Goal: Task Accomplishment & Management: Complete application form

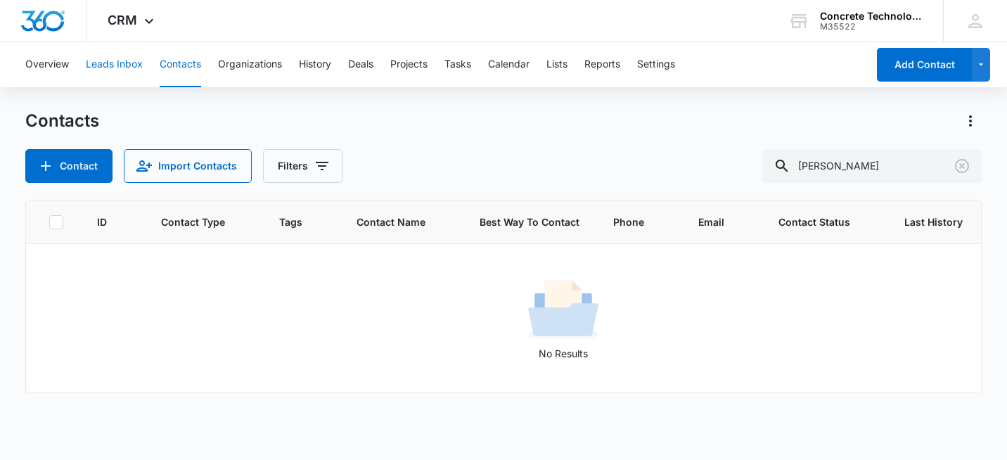
click at [109, 62] on button "Leads Inbox" at bounding box center [114, 64] width 57 height 45
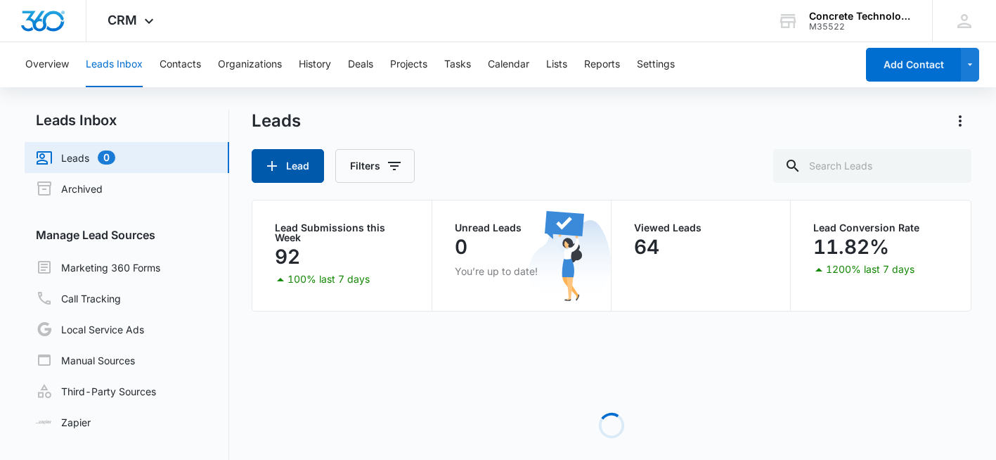
click at [284, 168] on button "Lead" at bounding box center [288, 166] width 72 height 34
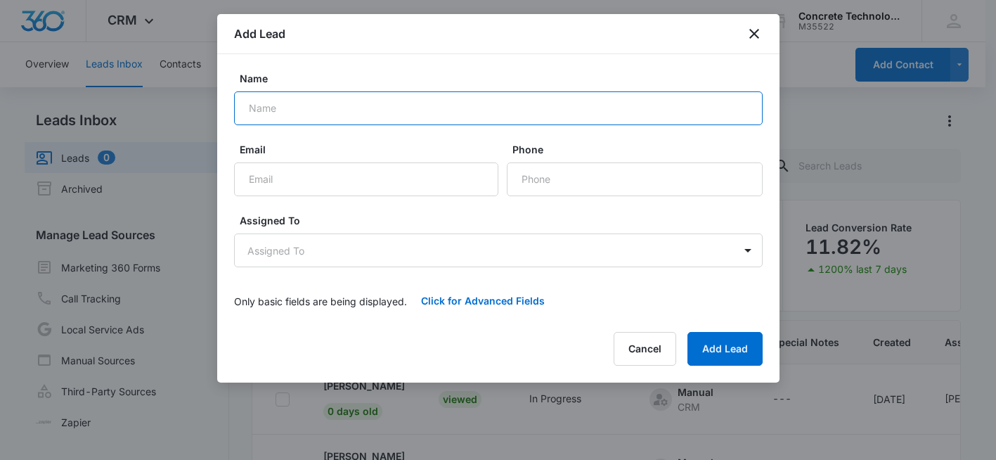
click at [300, 112] on input "Name" at bounding box center [498, 108] width 529 height 34
type input "[PERSON_NAME]"
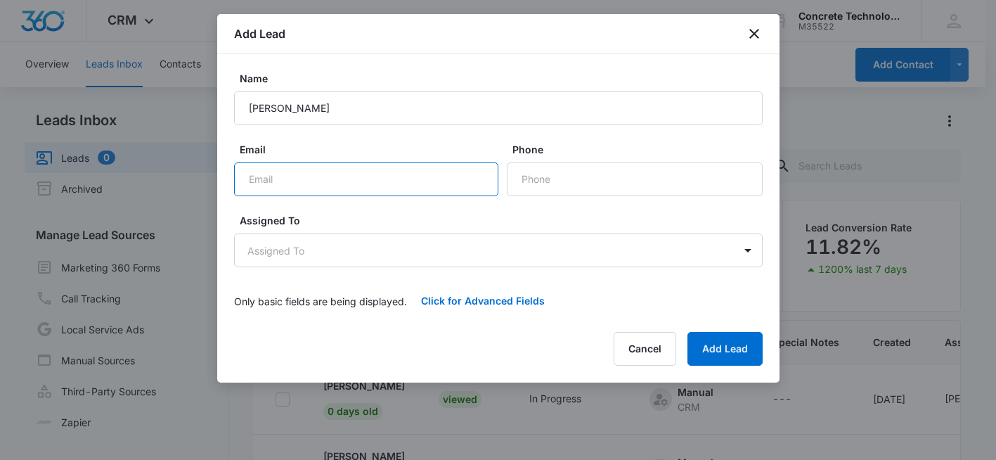
click at [300, 178] on input "Email" at bounding box center [366, 179] width 264 height 34
type input "robwquinn@hotmail.com"
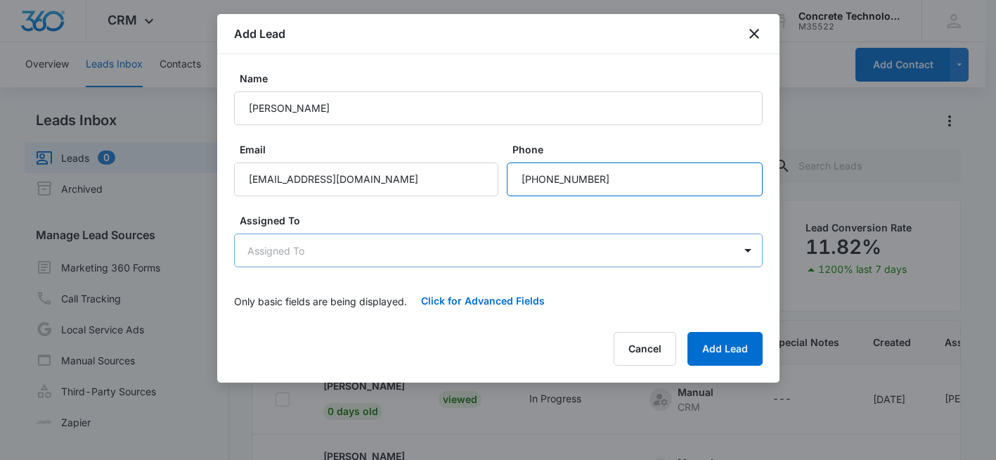
type input "(704) 502-8886"
click at [343, 261] on body "CRM Apps Reputation Websites Forms CRM Email Social Shop Payments POS Content A…" at bounding box center [498, 289] width 996 height 579
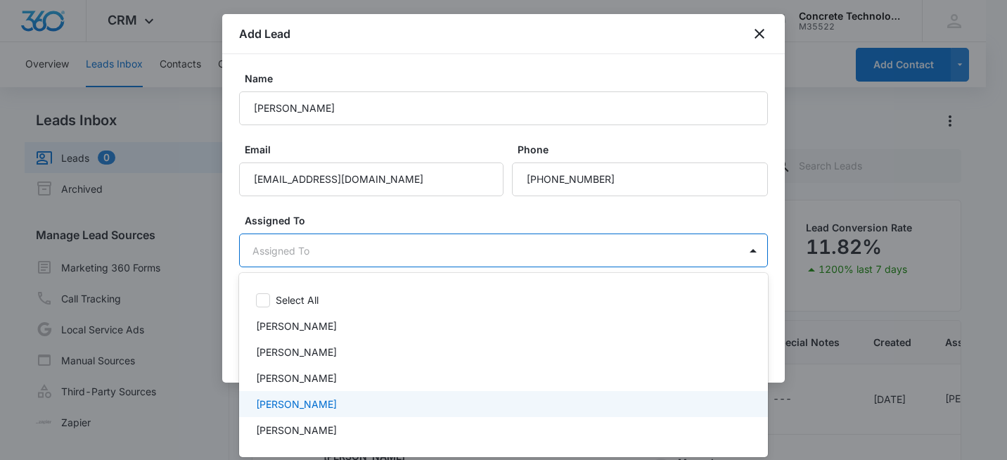
click at [308, 399] on p "[PERSON_NAME]" at bounding box center [296, 404] width 81 height 15
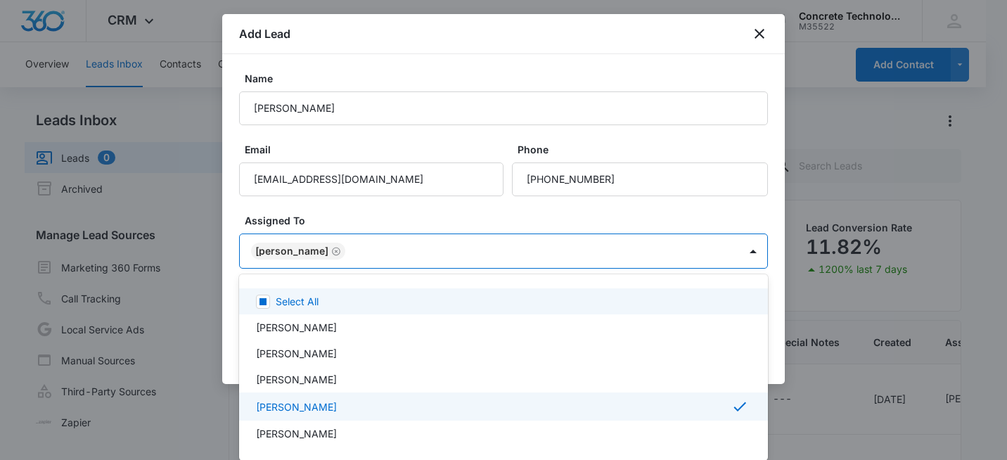
click at [473, 208] on div at bounding box center [503, 230] width 1007 height 460
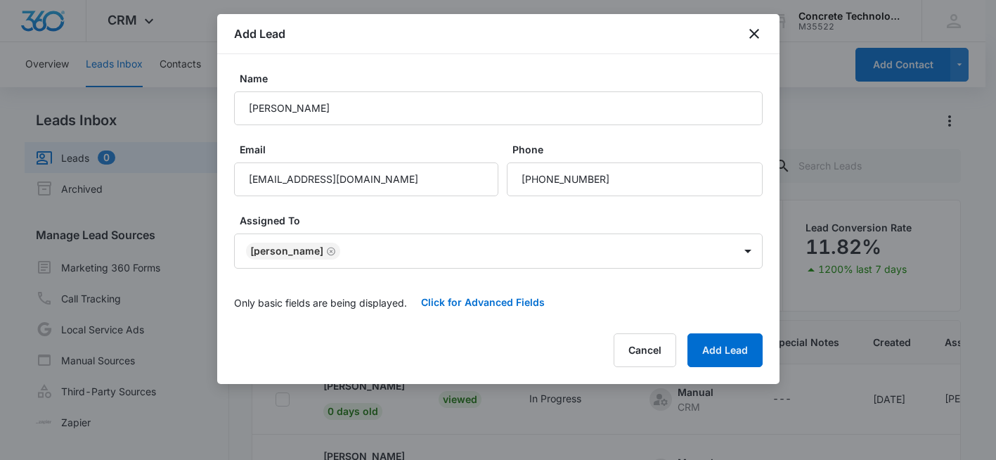
scroll to position [70, 0]
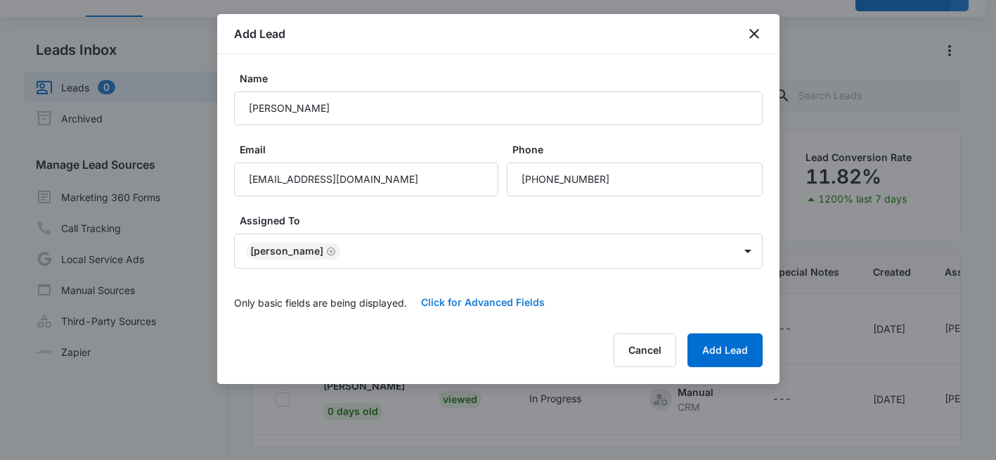
click at [494, 303] on button "Click for Advanced Fields" at bounding box center [483, 302] width 152 height 34
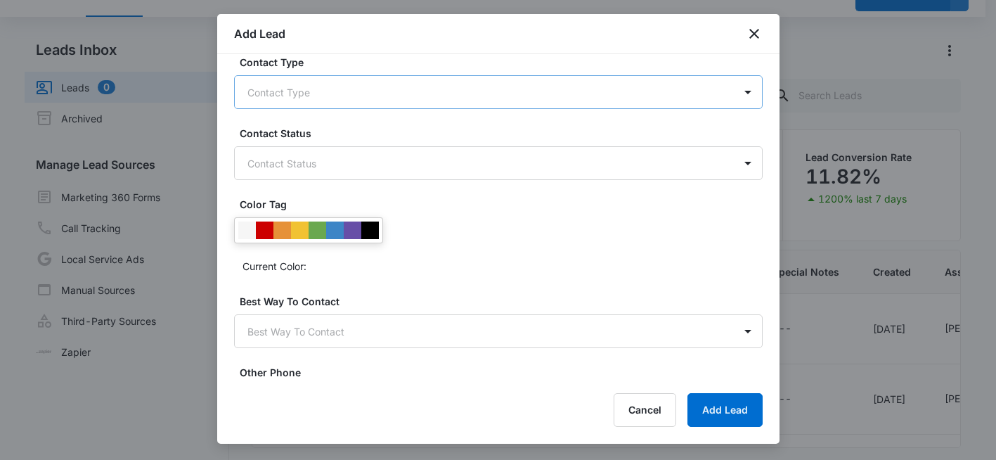
scroll to position [0, 0]
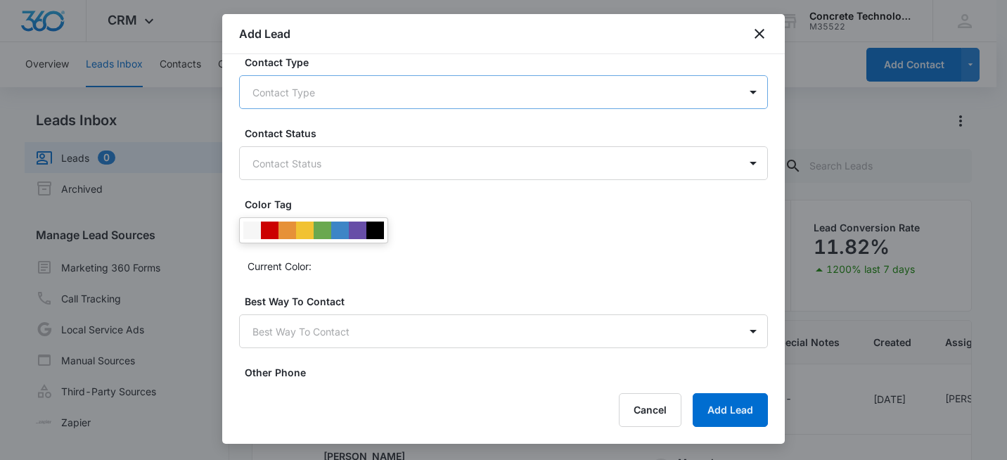
click at [410, 91] on body "CRM Apps Reputation Websites Forms CRM Email Social Shop Payments POS Content A…" at bounding box center [503, 289] width 1007 height 579
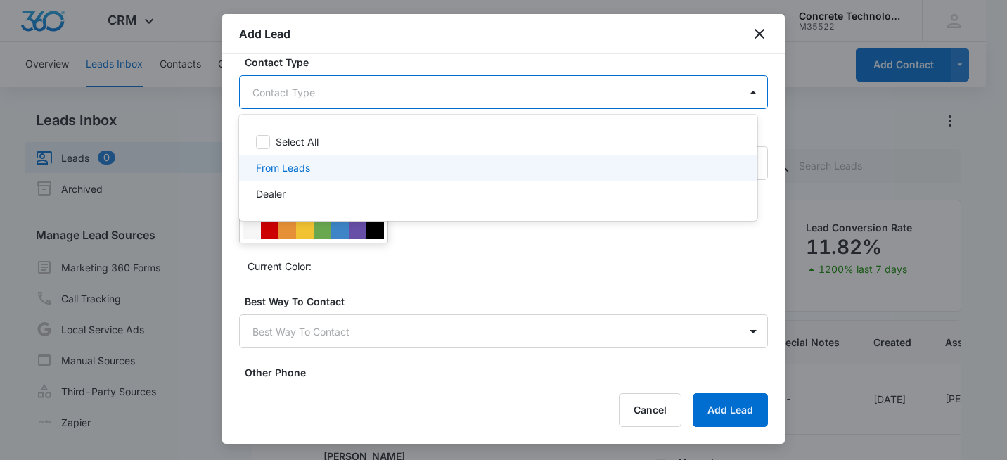
click at [328, 165] on div "From Leads" at bounding box center [497, 167] width 482 height 15
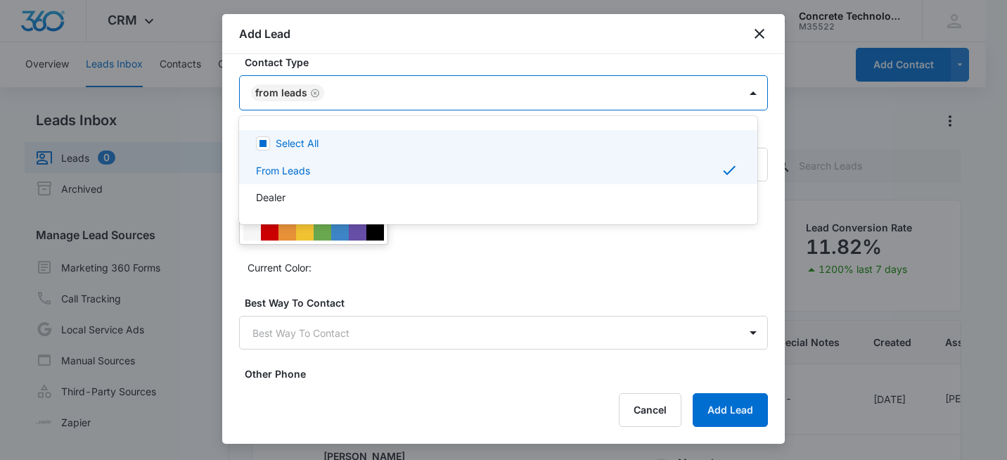
click at [683, 54] on div at bounding box center [503, 230] width 1007 height 460
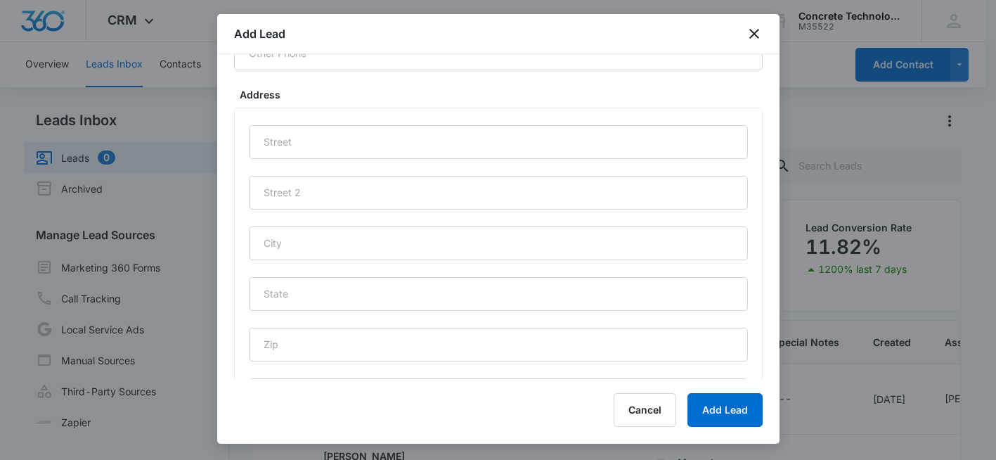
scroll to position [633, 0]
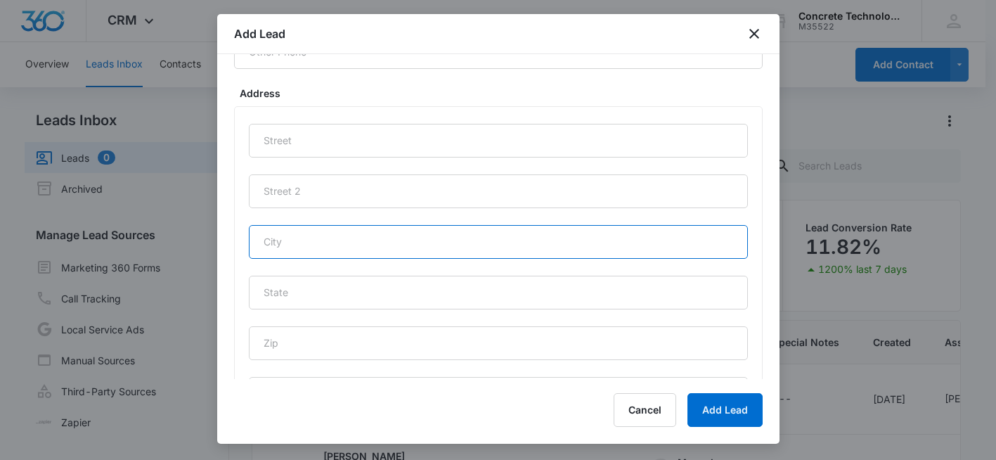
click at [314, 248] on input "text" at bounding box center [498, 242] width 499 height 34
type input "Fort Mill"
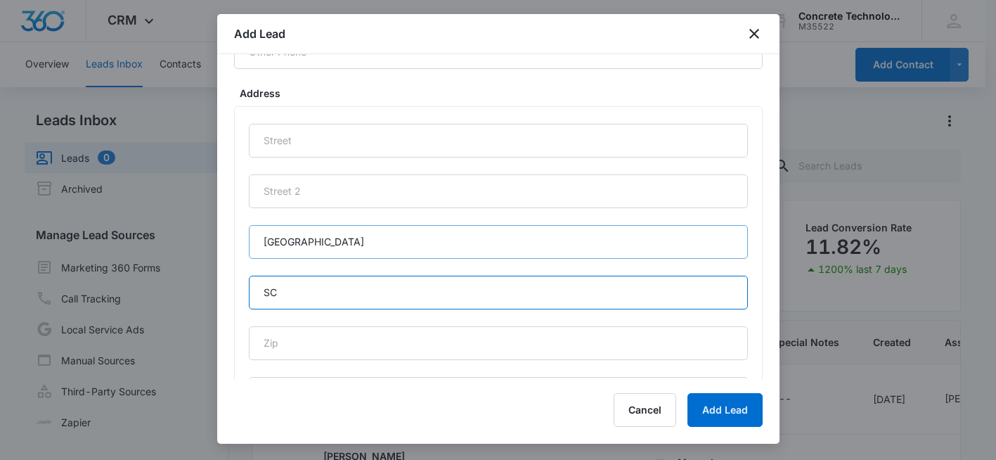
type input "SC"
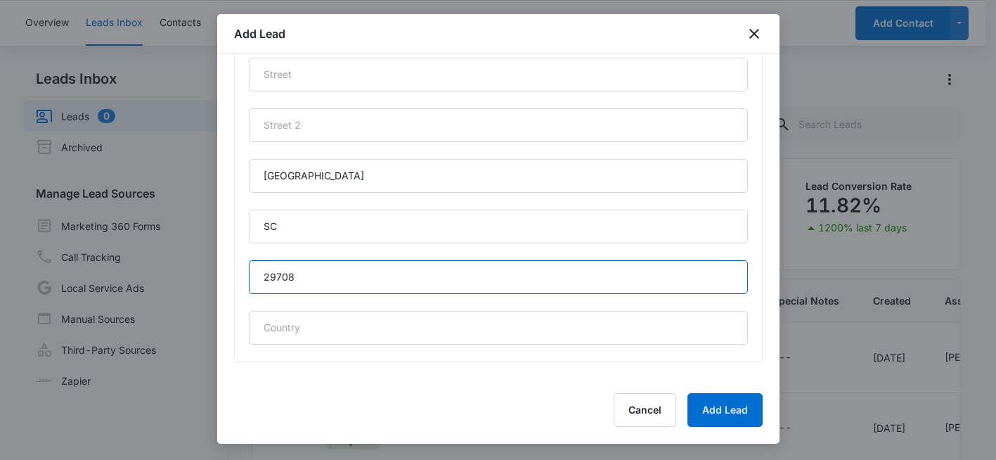
scroll to position [119, 0]
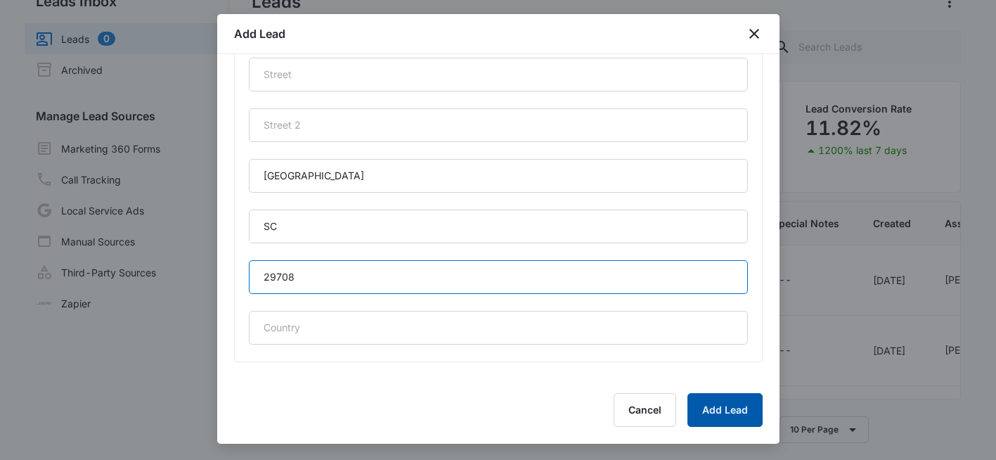
type input "29708"
click at [733, 410] on button "Add Lead" at bounding box center [725, 410] width 75 height 34
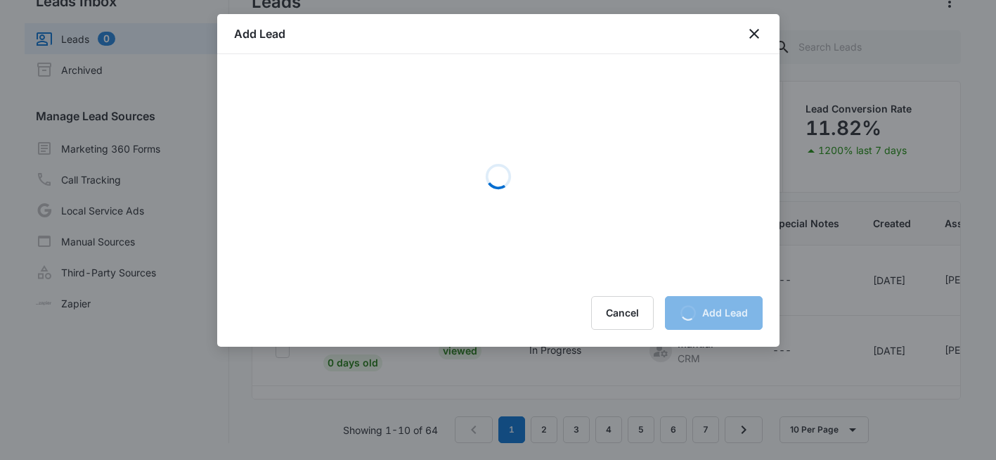
scroll to position [0, 0]
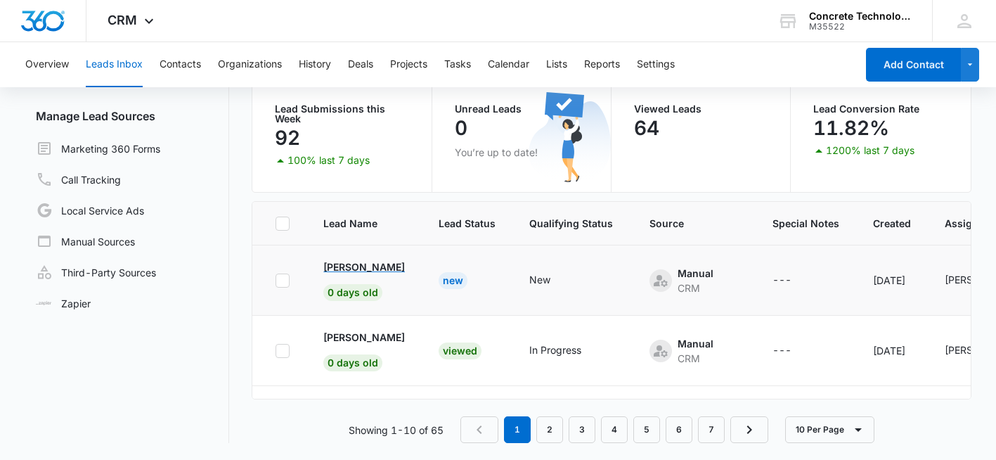
click at [360, 266] on p "Robert Quinn" at bounding box center [364, 266] width 82 height 15
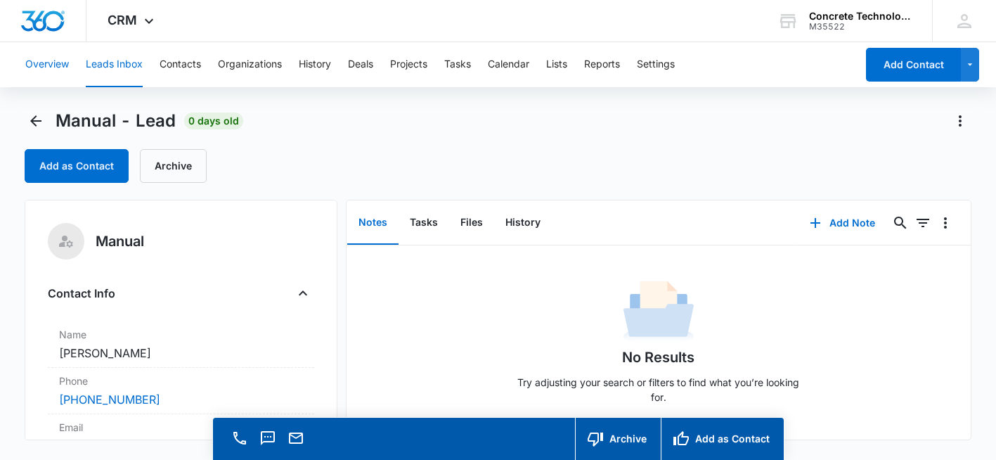
click at [50, 62] on button "Overview" at bounding box center [47, 64] width 44 height 45
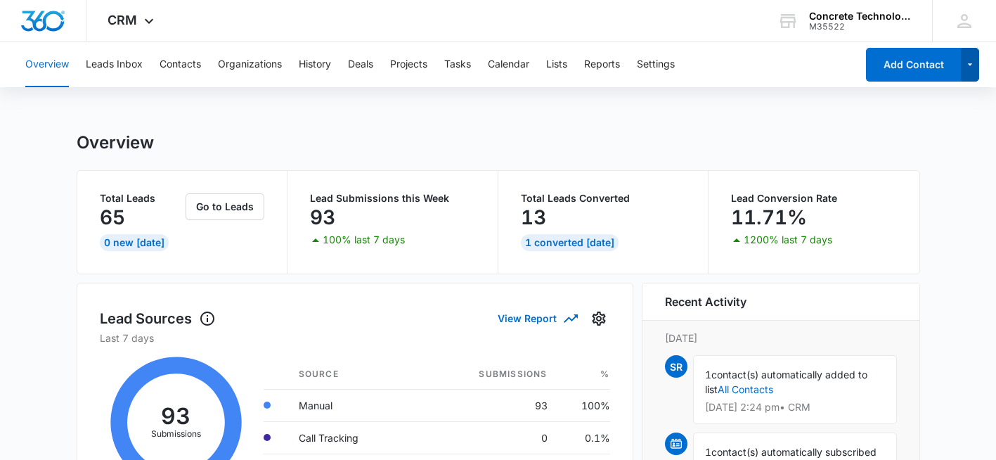
click at [972, 70] on icon "button" at bounding box center [971, 64] width 12 height 17
click at [662, 65] on button "Settings" at bounding box center [656, 64] width 38 height 45
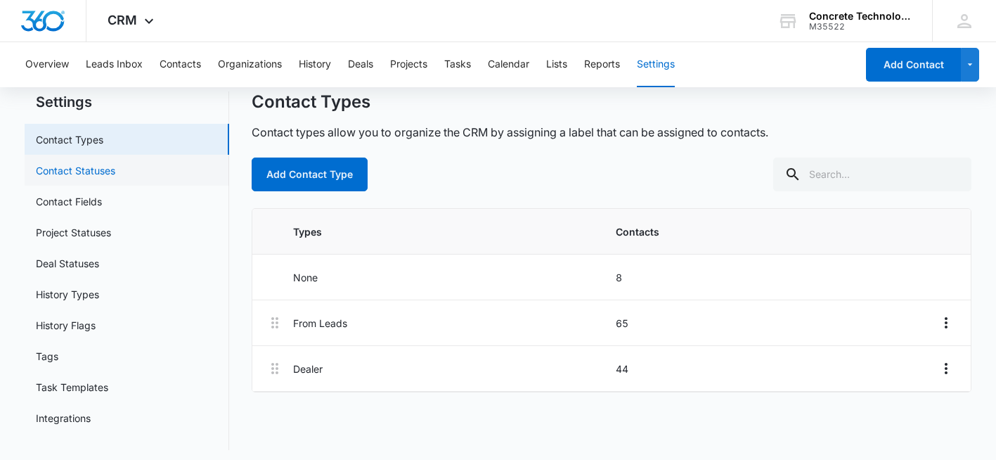
scroll to position [48, 0]
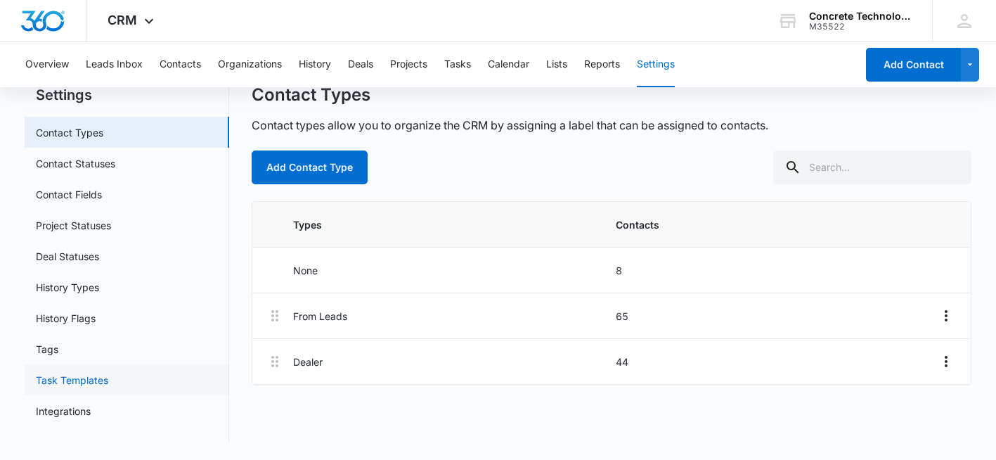
click at [83, 383] on link "Task Templates" at bounding box center [72, 380] width 72 height 15
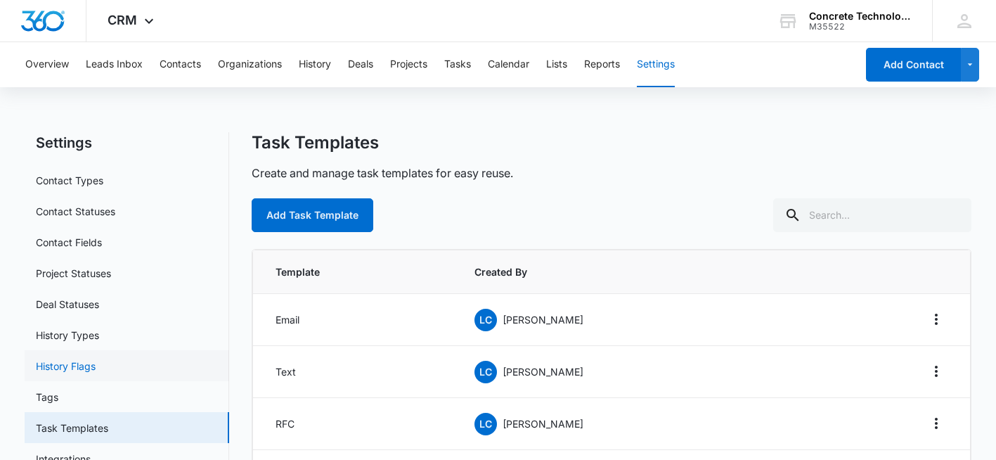
scroll to position [70, 0]
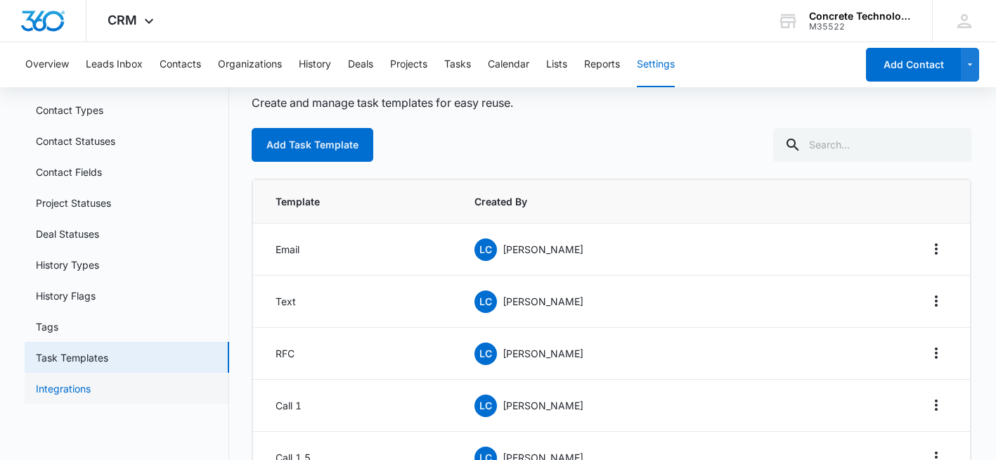
click at [89, 391] on link "Integrations" at bounding box center [63, 388] width 55 height 15
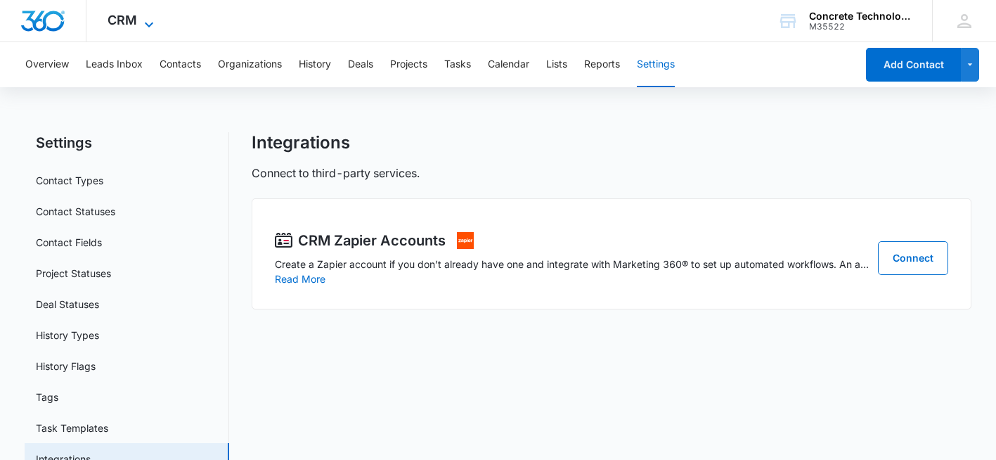
click at [145, 18] on icon at bounding box center [149, 24] width 17 height 17
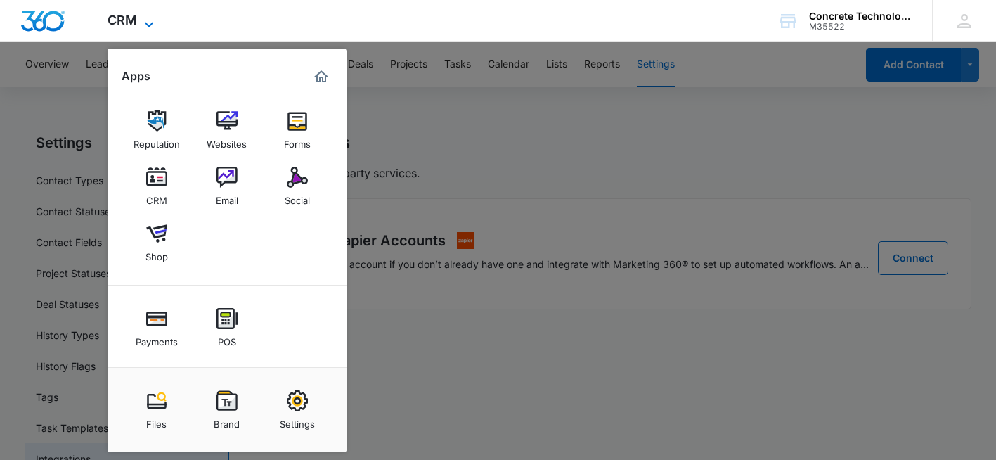
click at [145, 18] on icon at bounding box center [149, 24] width 17 height 17
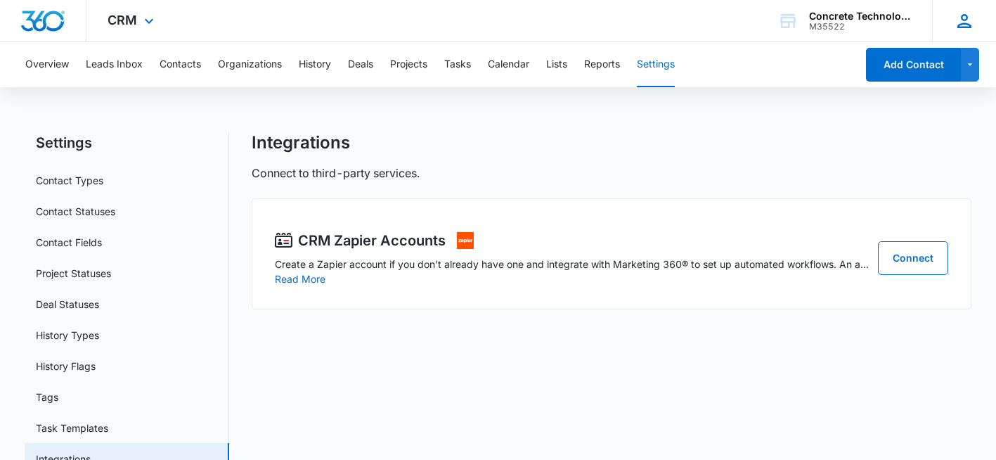
click at [968, 21] on icon at bounding box center [964, 21] width 21 height 21
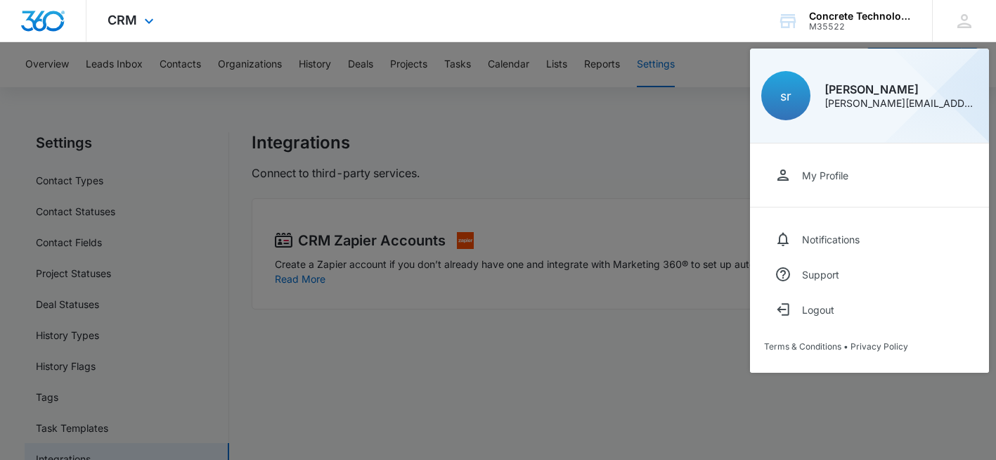
click at [627, 24] on div "CRM Apps Reputation Websites Forms CRM Email Social Shop Payments POS Content A…" at bounding box center [498, 21] width 996 height 42
click at [657, 415] on div at bounding box center [498, 230] width 996 height 460
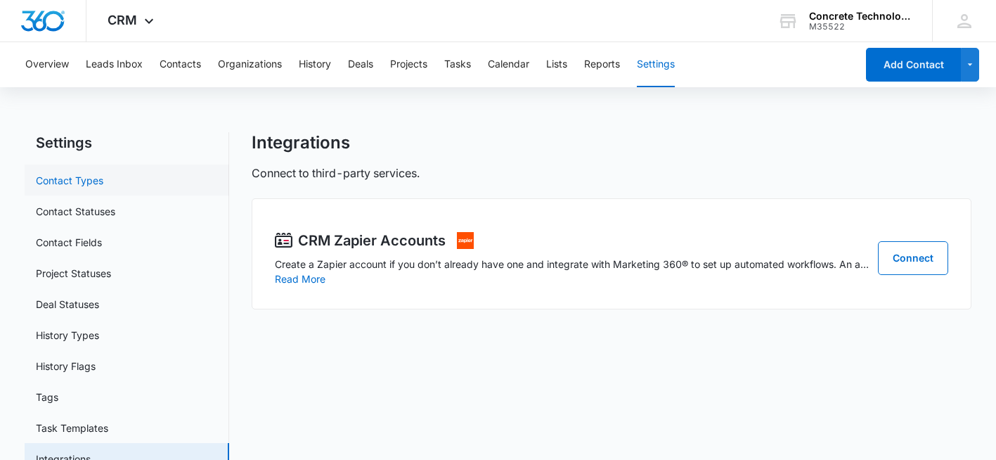
click at [103, 175] on link "Contact Types" at bounding box center [70, 180] width 68 height 15
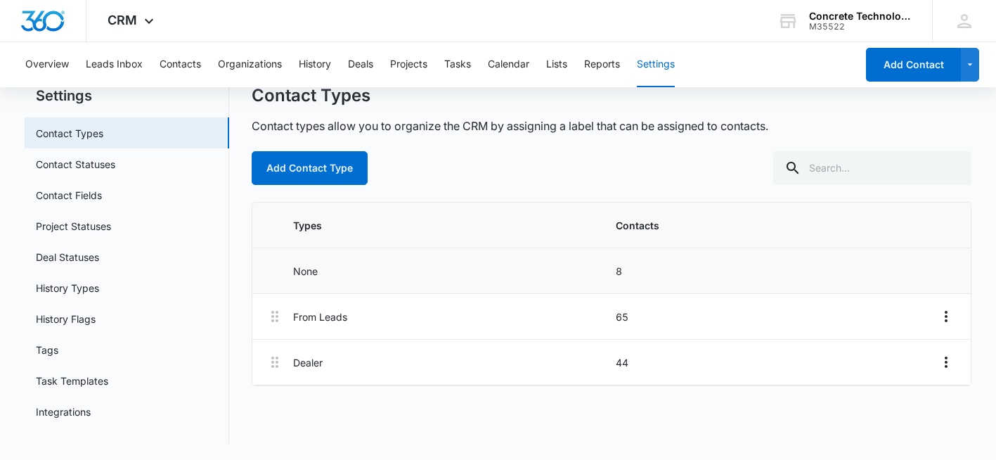
scroll to position [48, 0]
click at [946, 361] on icon "Overflow Menu" at bounding box center [946, 361] width 3 height 11
click at [909, 406] on div "Edit" at bounding box center [908, 401] width 30 height 10
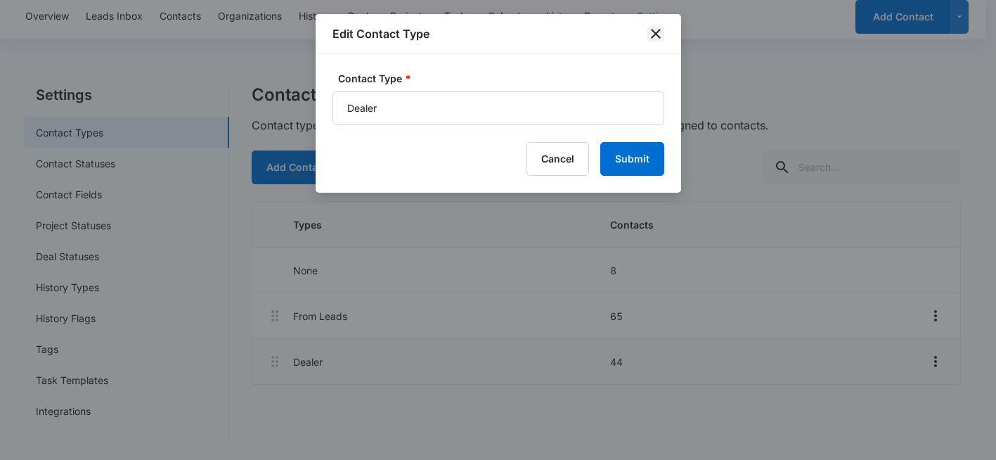
click at [653, 33] on icon "close" at bounding box center [656, 33] width 17 height 17
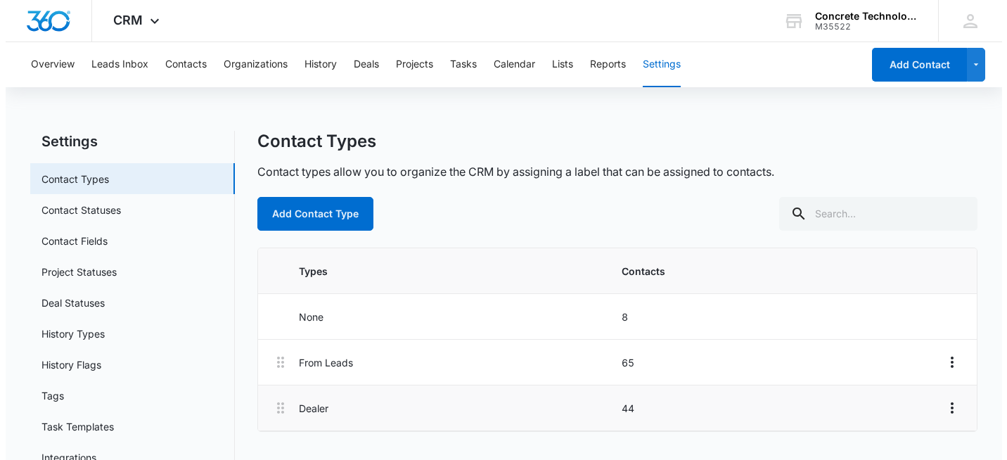
scroll to position [0, 0]
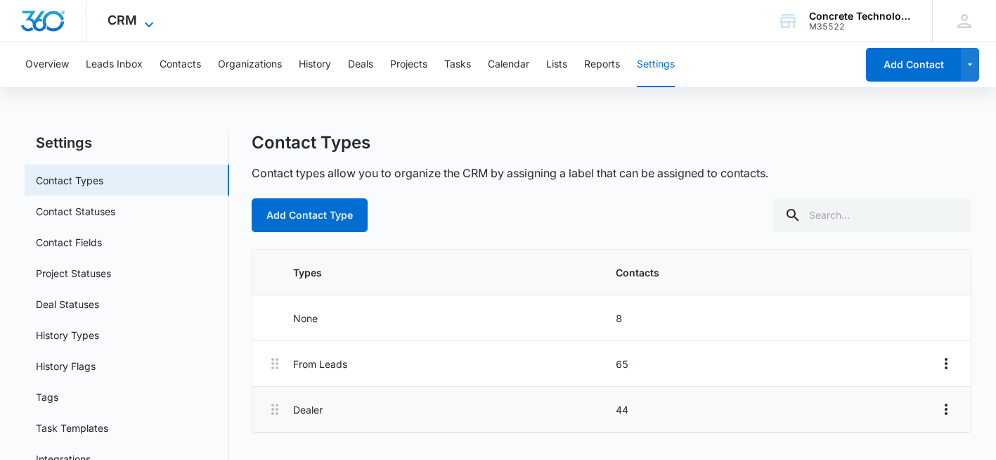
click at [142, 19] on icon at bounding box center [149, 24] width 17 height 17
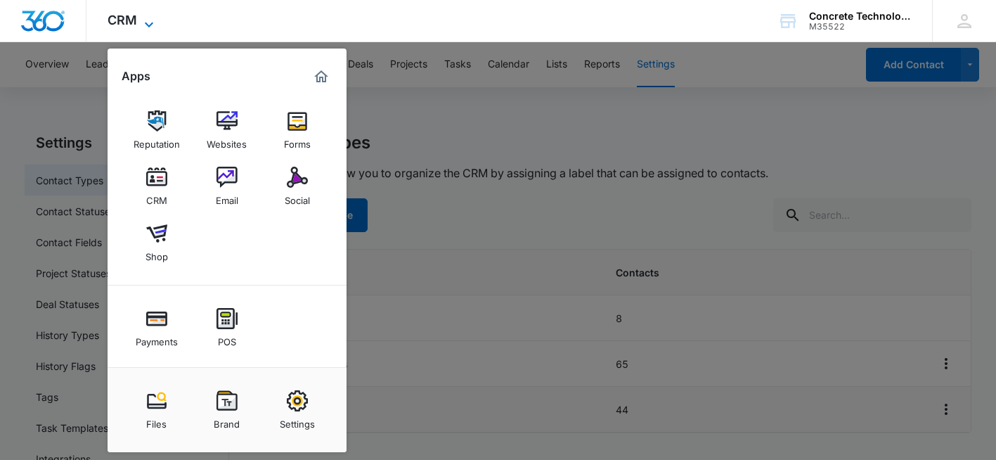
click at [142, 19] on icon at bounding box center [149, 24] width 17 height 17
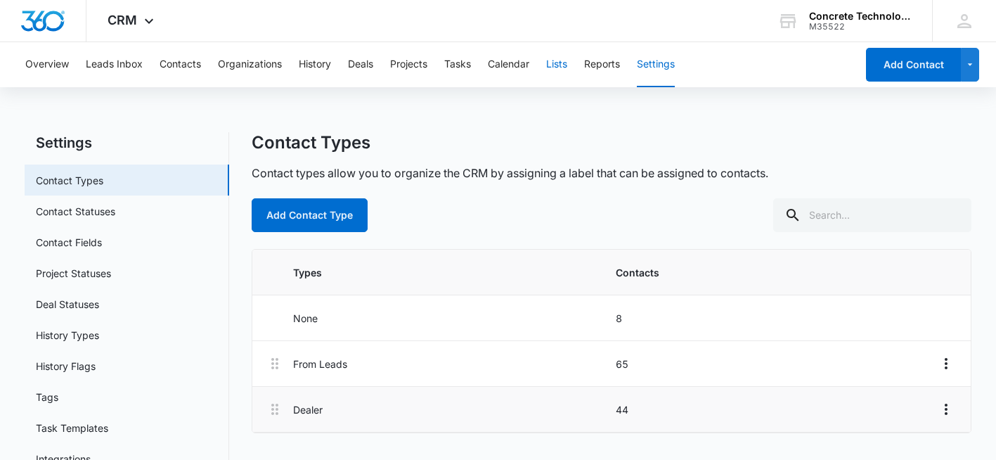
click at [560, 65] on button "Lists" at bounding box center [556, 64] width 21 height 45
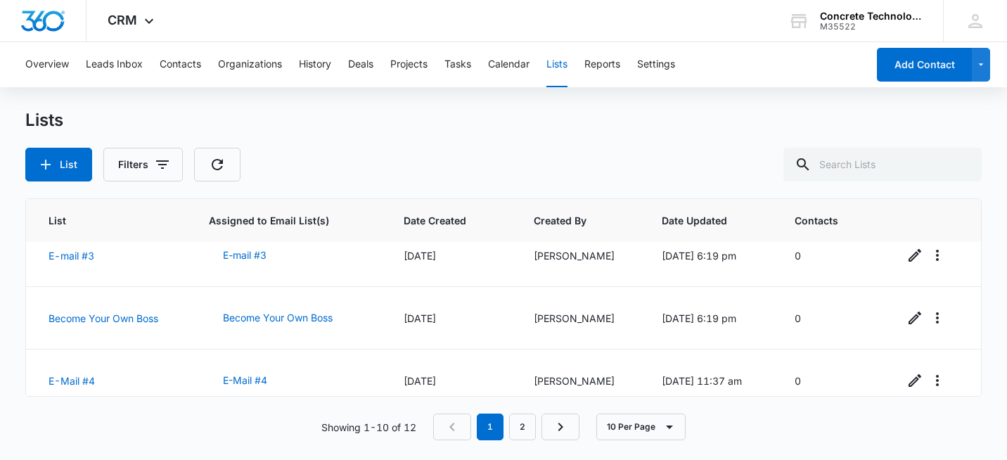
scroll to position [472, 0]
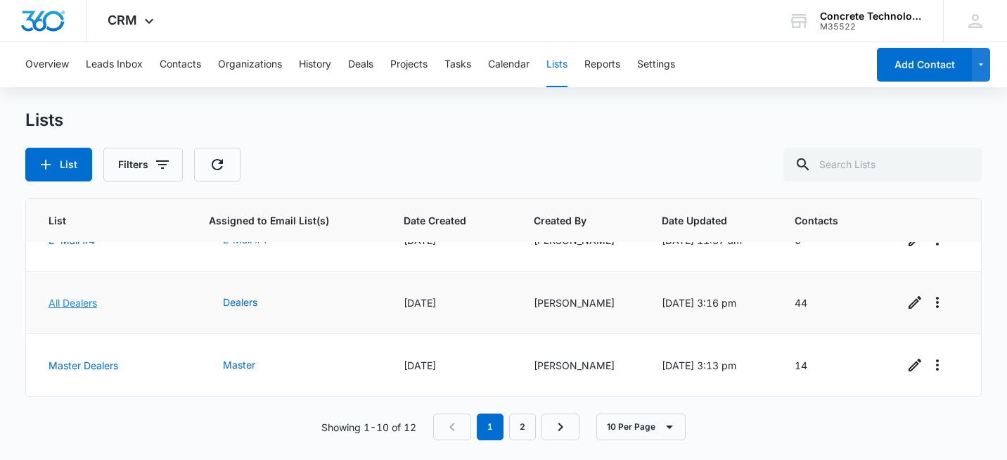
click at [80, 298] on link "All Dealers" at bounding box center [73, 303] width 49 height 12
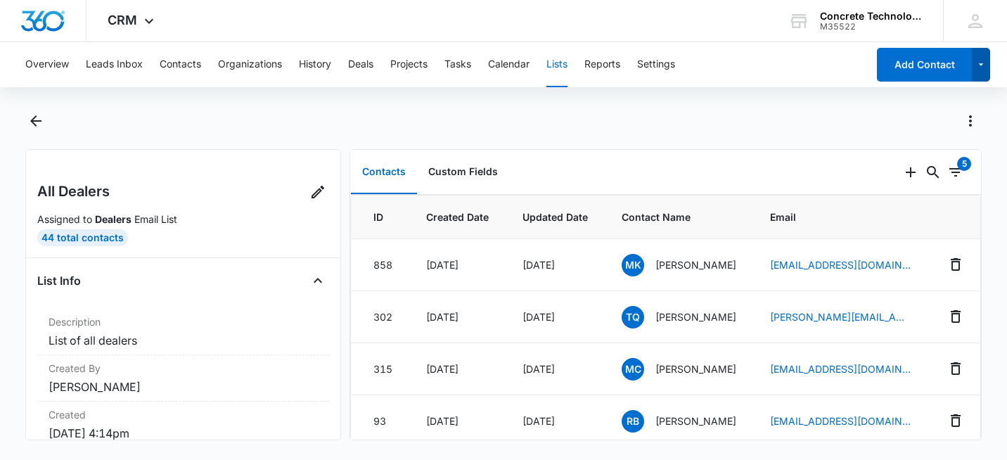
click at [981, 72] on icon "button" at bounding box center [981, 64] width 12 height 17
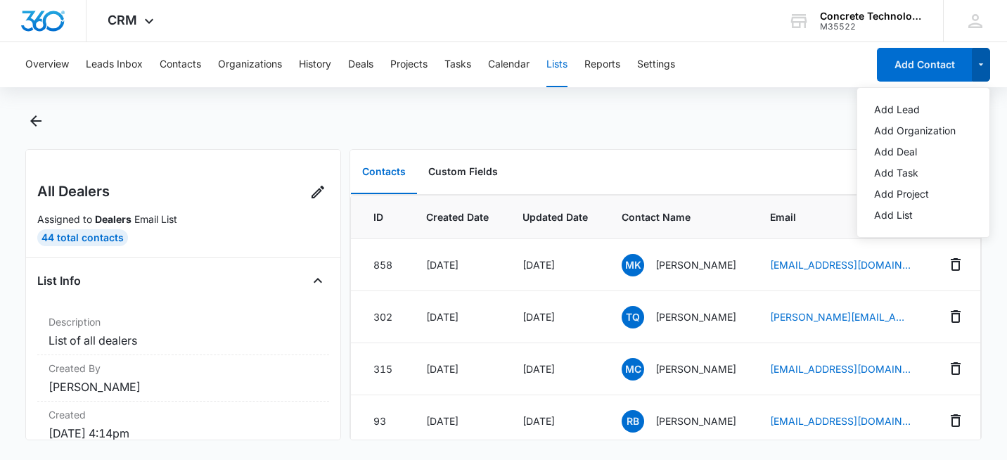
click at [981, 72] on icon "button" at bounding box center [981, 64] width 12 height 17
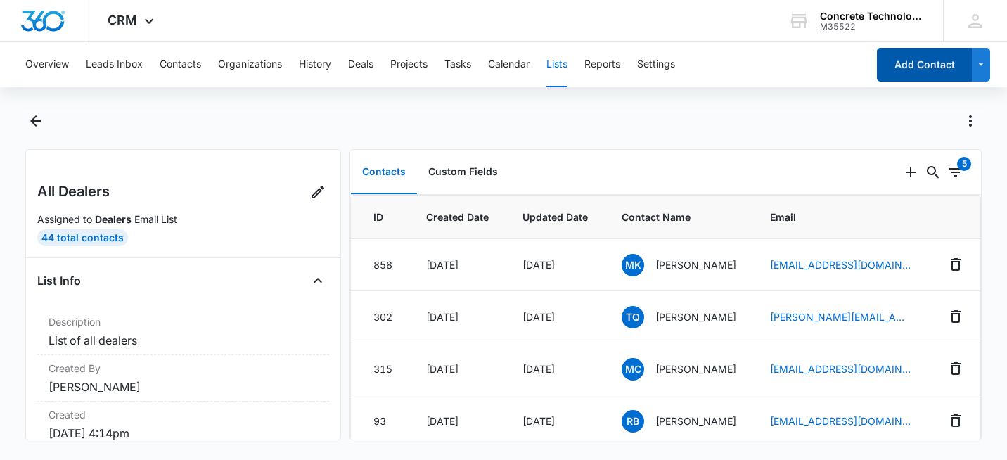
click at [934, 64] on button "Add Contact" at bounding box center [924, 65] width 95 height 34
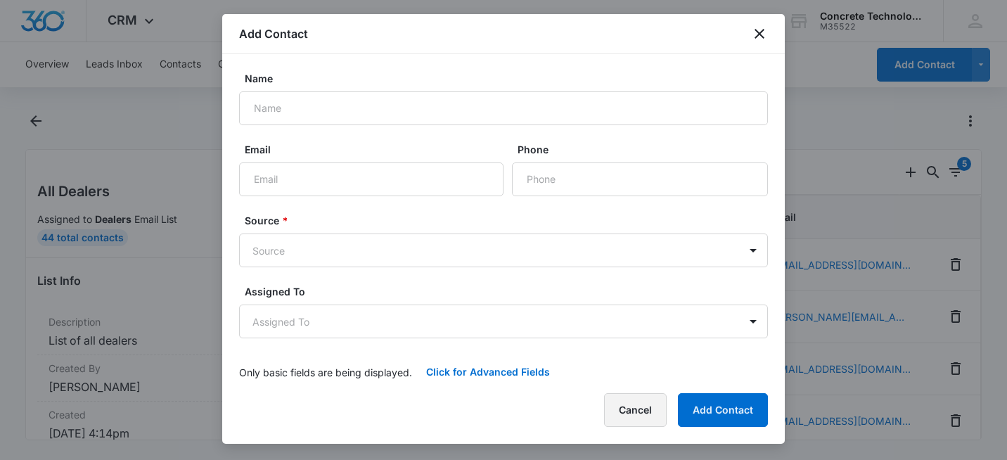
click at [641, 407] on button "Cancel" at bounding box center [635, 410] width 63 height 34
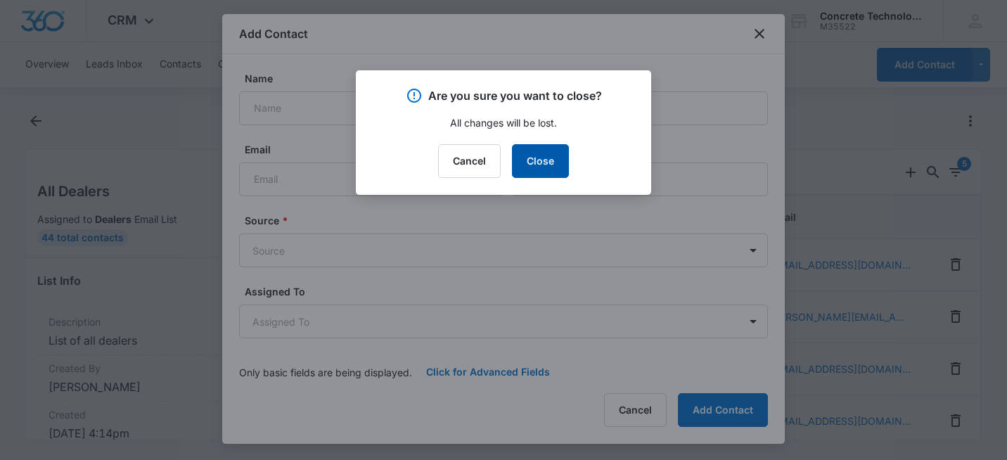
click at [538, 161] on button "Close" at bounding box center [540, 161] width 57 height 34
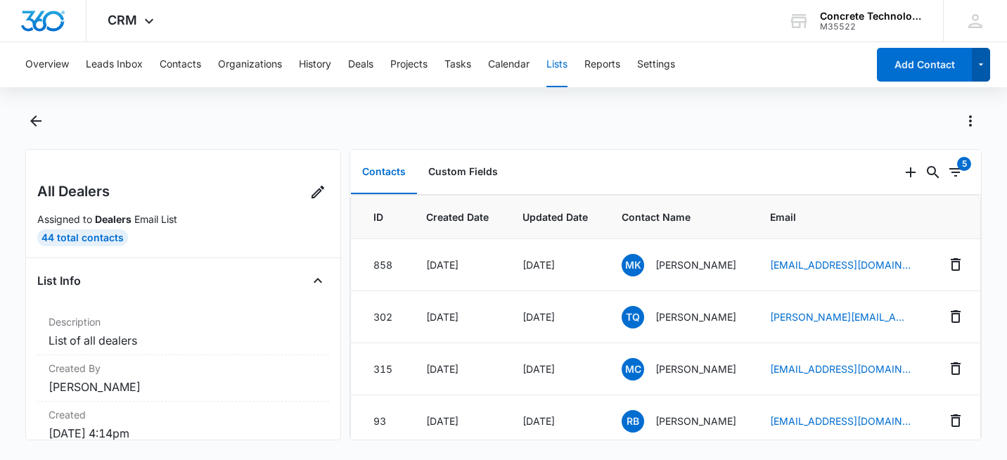
click at [977, 69] on icon "button" at bounding box center [981, 64] width 12 height 17
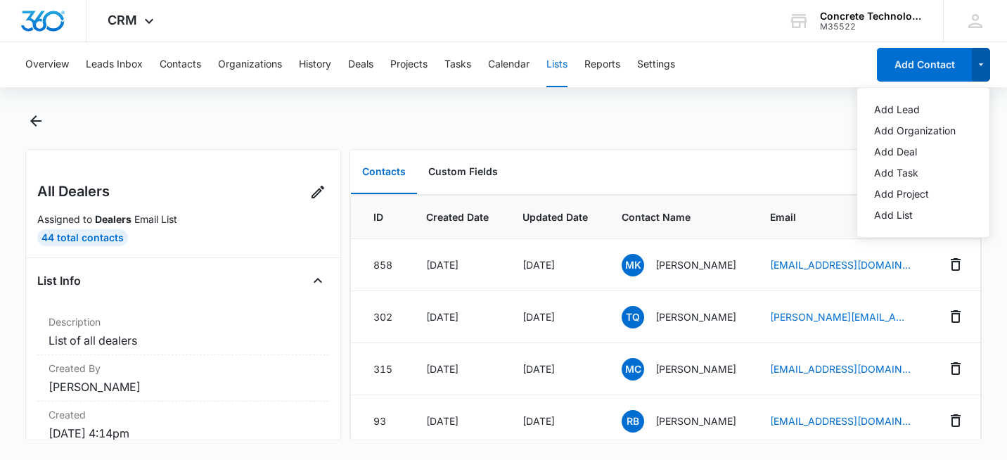
click at [977, 69] on icon "button" at bounding box center [981, 64] width 12 height 17
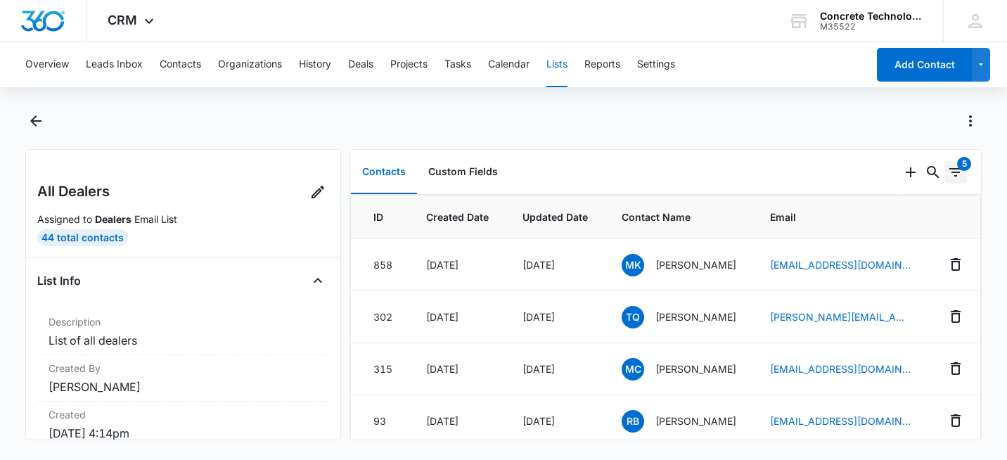
click at [947, 170] on icon "Filters" at bounding box center [955, 172] width 17 height 17
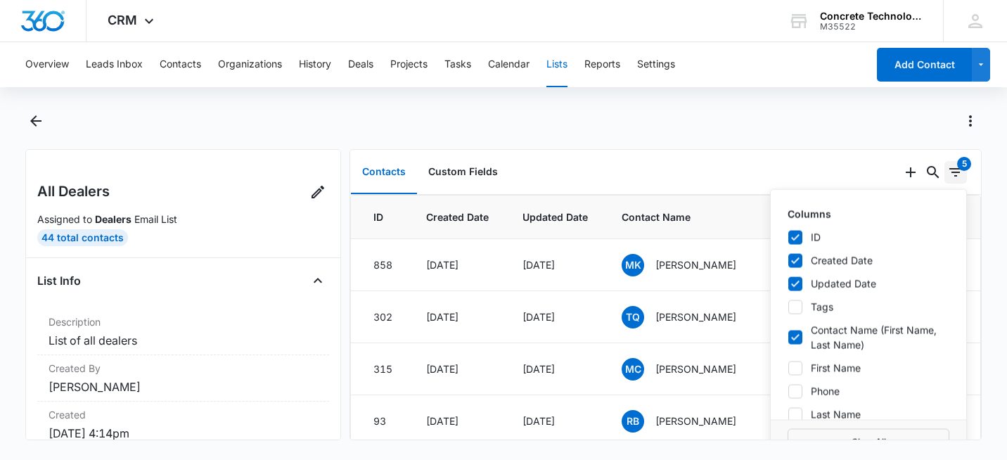
click at [947, 170] on icon "Filters" at bounding box center [955, 172] width 17 height 17
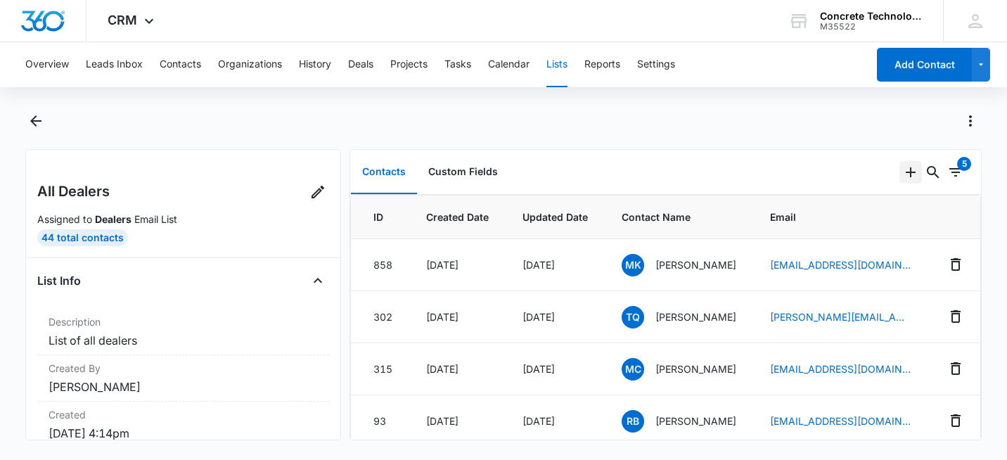
click at [906, 172] on icon "Add" at bounding box center [911, 172] width 10 height 10
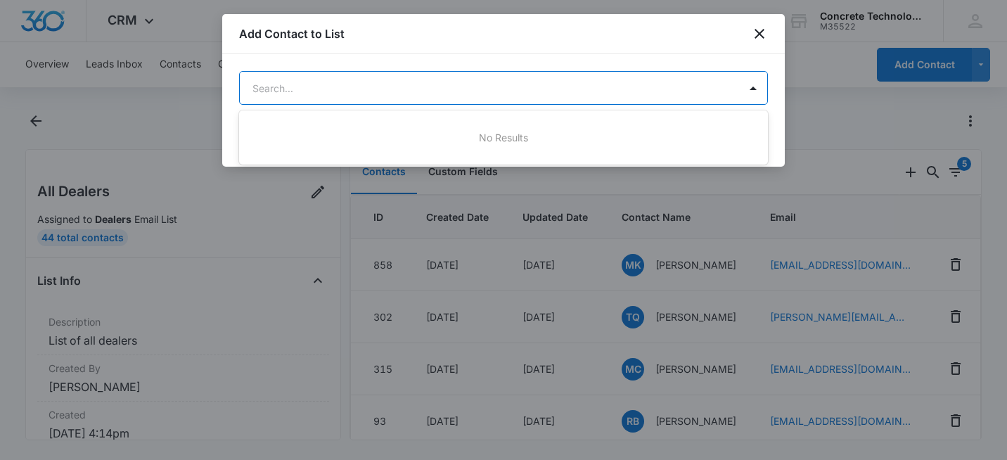
drag, startPoint x: 335, startPoint y: 87, endPoint x: 387, endPoint y: 91, distance: 51.4
click at [335, 88] on body "CRM Apps Reputation Websites Forms CRM Email Social Shop Payments POS Content A…" at bounding box center [503, 230] width 1007 height 460
drag, startPoint x: 787, startPoint y: 103, endPoint x: 766, endPoint y: 49, distance: 58.1
click at [786, 98] on div at bounding box center [503, 230] width 1007 height 460
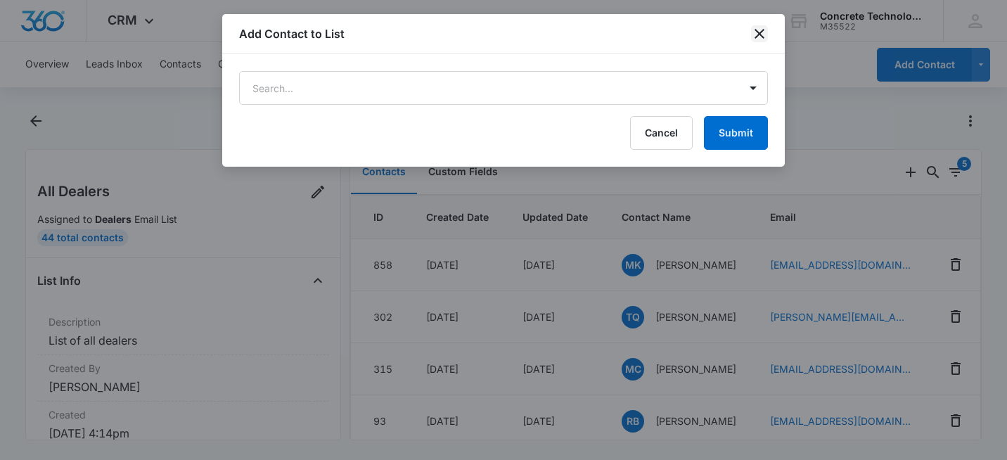
click at [761, 38] on icon "close" at bounding box center [759, 33] width 17 height 17
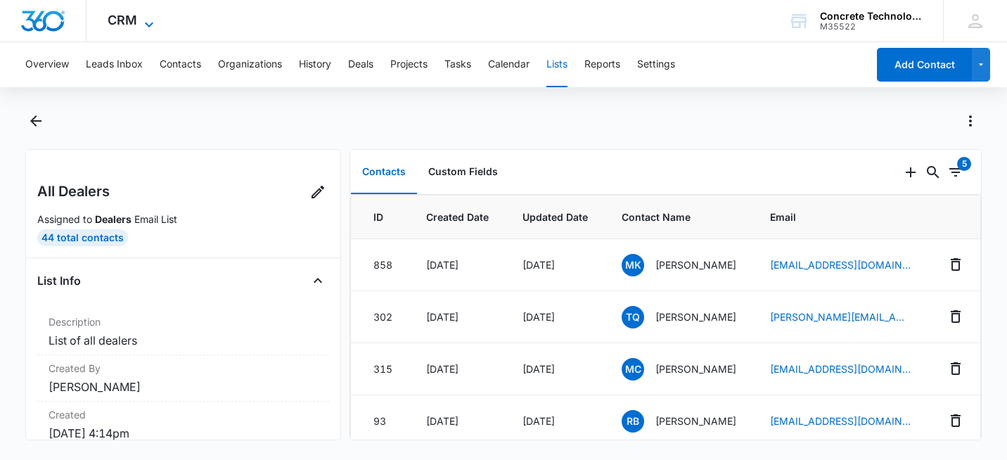
click at [148, 23] on icon at bounding box center [149, 24] width 17 height 17
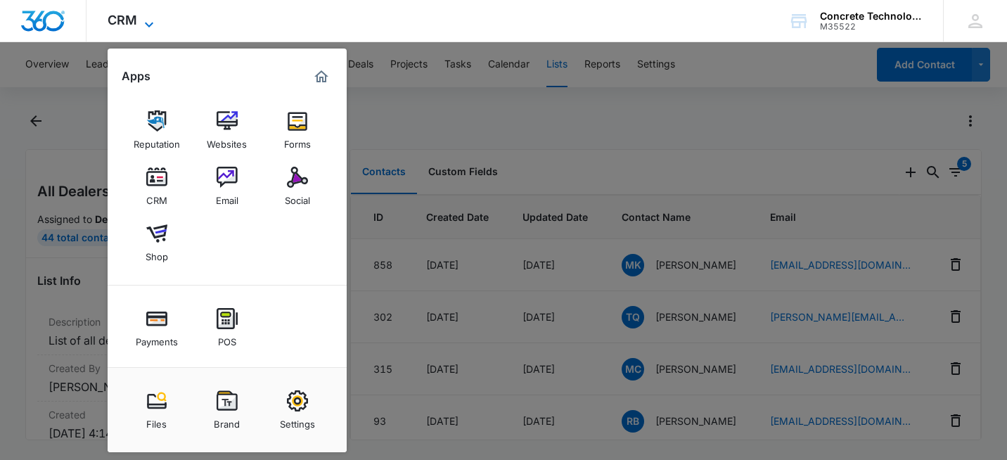
click at [148, 23] on icon at bounding box center [149, 24] width 17 height 17
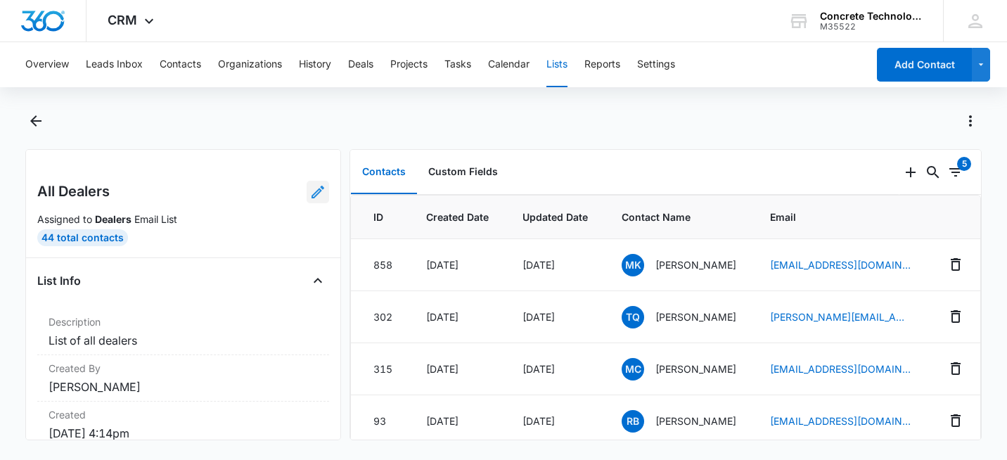
click at [309, 195] on icon at bounding box center [317, 192] width 17 height 17
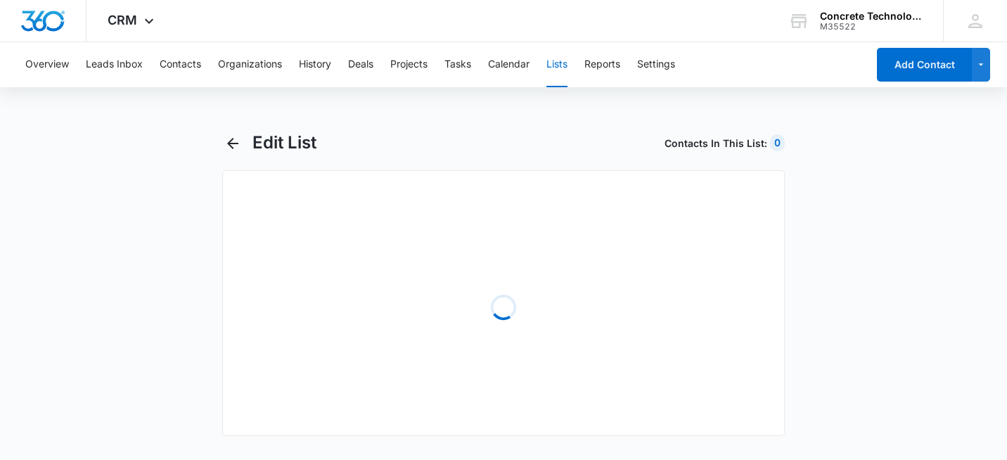
select select "31"
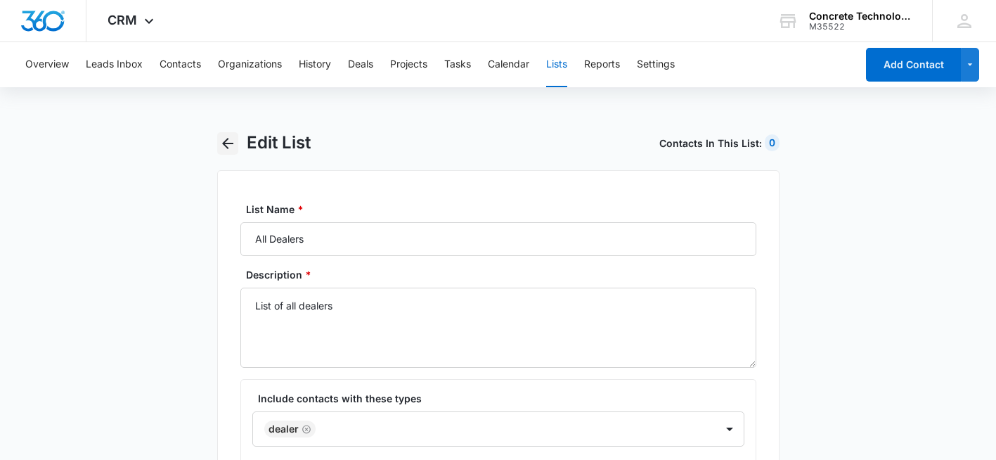
click at [228, 142] on icon "button" at bounding box center [227, 143] width 17 height 17
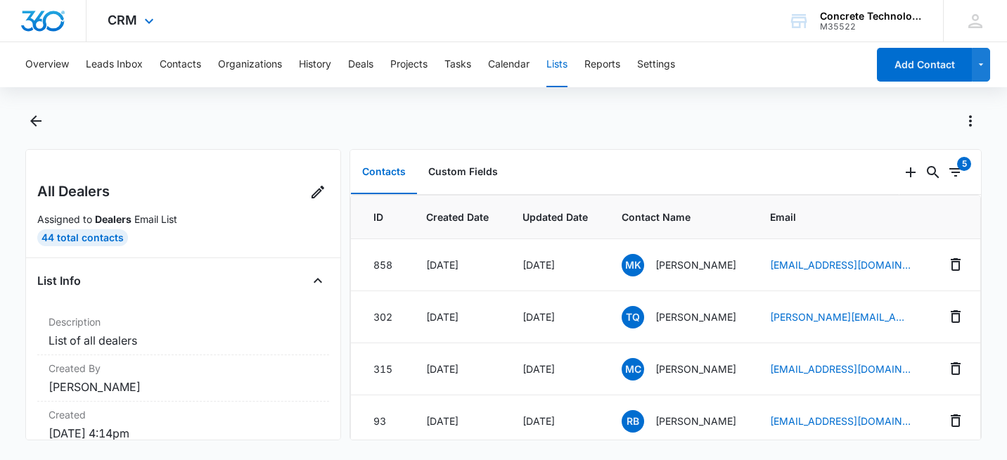
click at [138, 17] on div "CRM Apps Reputation Websites Forms CRM Email Social Shop Payments POS Content A…" at bounding box center [132, 20] width 92 height 41
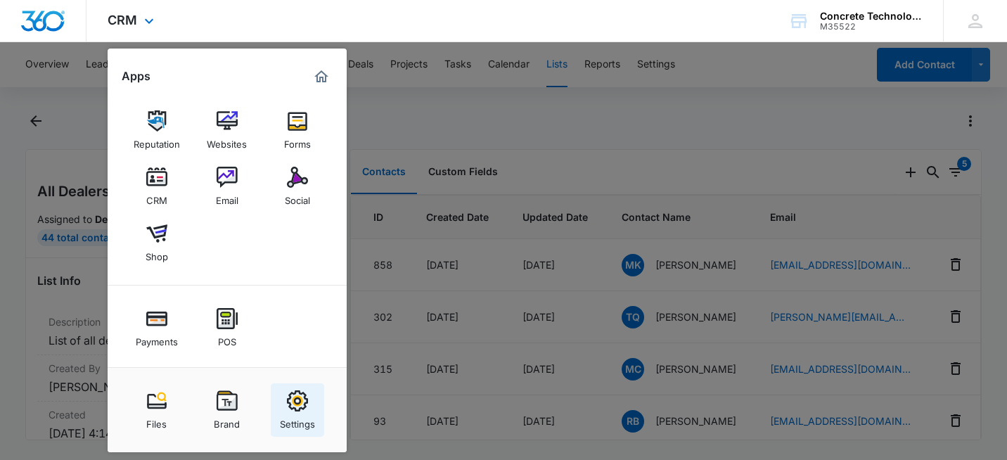
click at [303, 413] on div "Settings" at bounding box center [297, 420] width 35 height 18
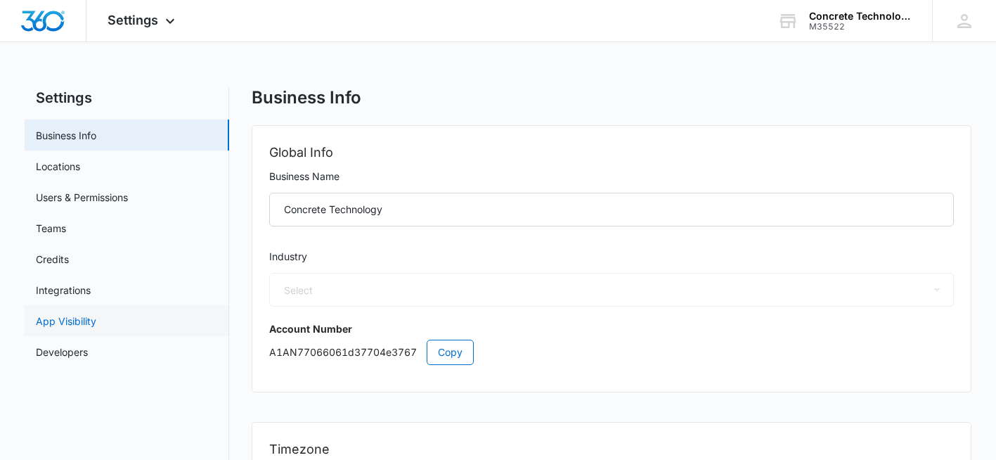
select select "US"
select select "America/Chicago"
select select "7"
click at [854, 22] on div "M35522" at bounding box center [860, 27] width 103 height 10
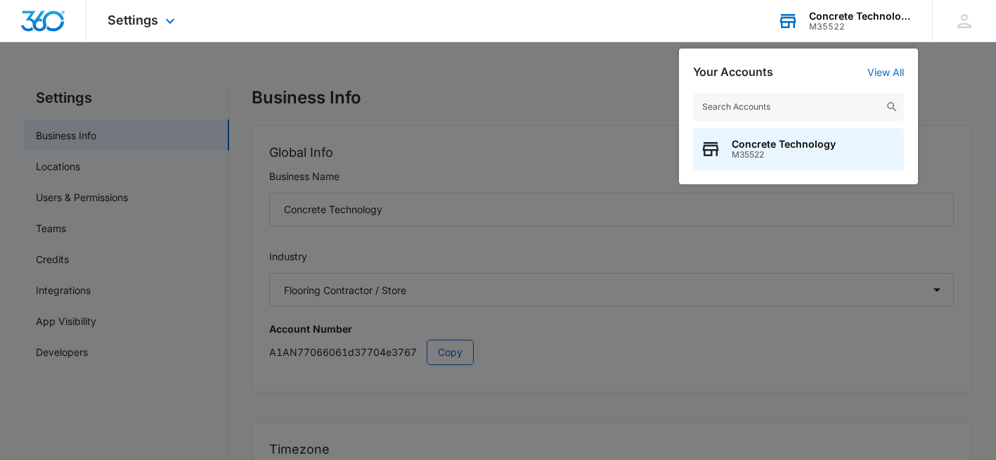
click at [854, 20] on div "Concrete Technology" at bounding box center [860, 16] width 103 height 11
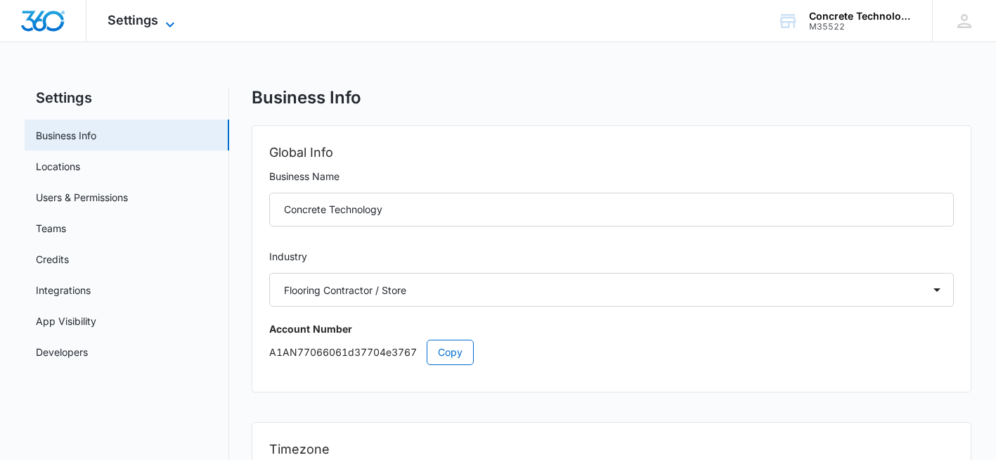
click at [141, 18] on span "Settings" at bounding box center [133, 20] width 51 height 15
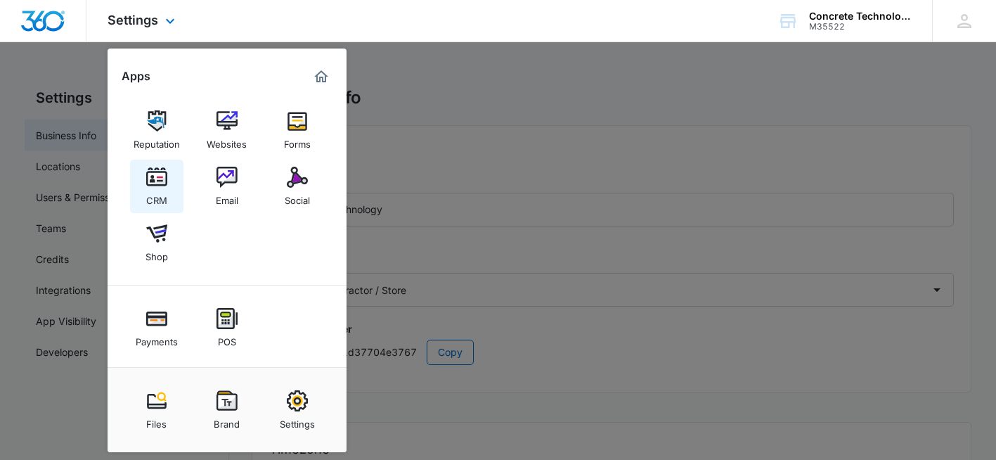
click at [156, 181] on img at bounding box center [156, 177] width 21 height 21
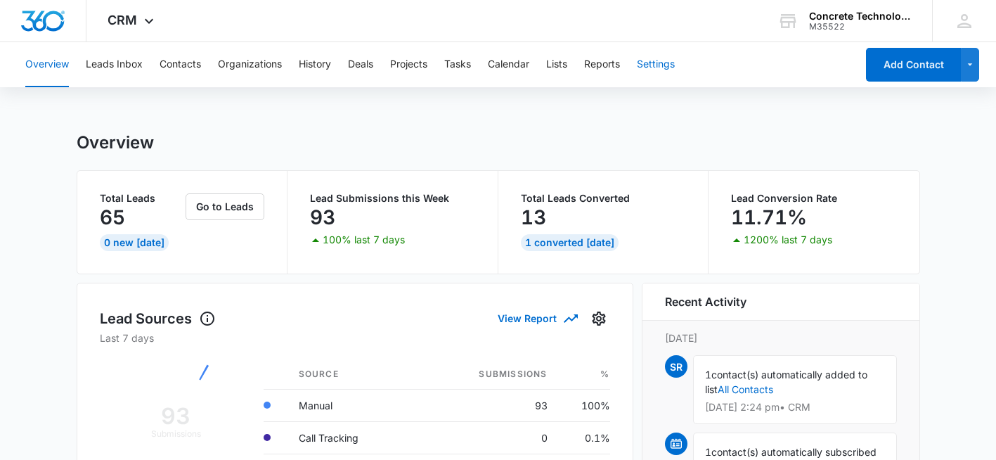
click at [664, 67] on button "Settings" at bounding box center [656, 64] width 38 height 45
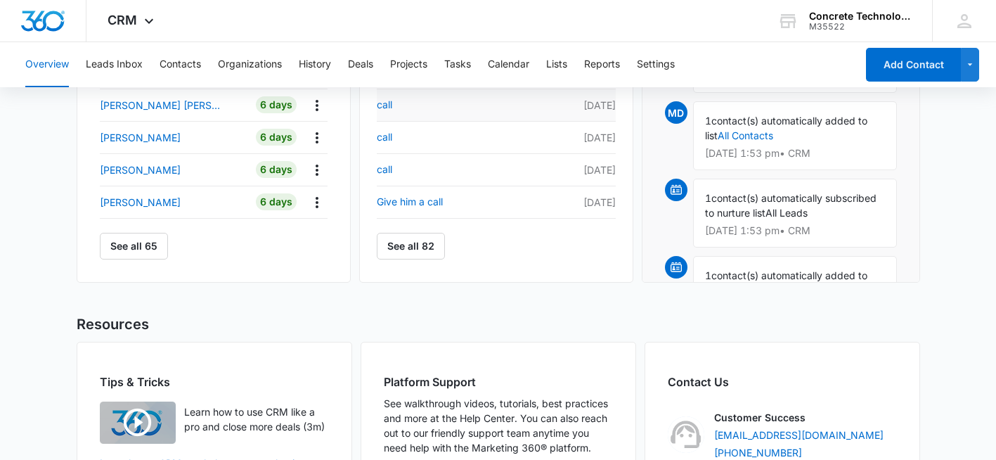
scroll to position [752, 0]
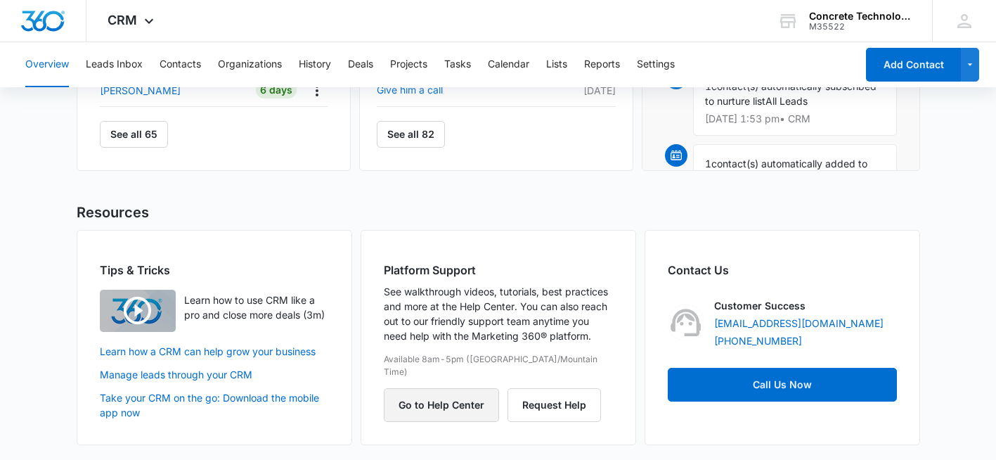
click at [463, 389] on button "Go to Help Center" at bounding box center [441, 405] width 115 height 34
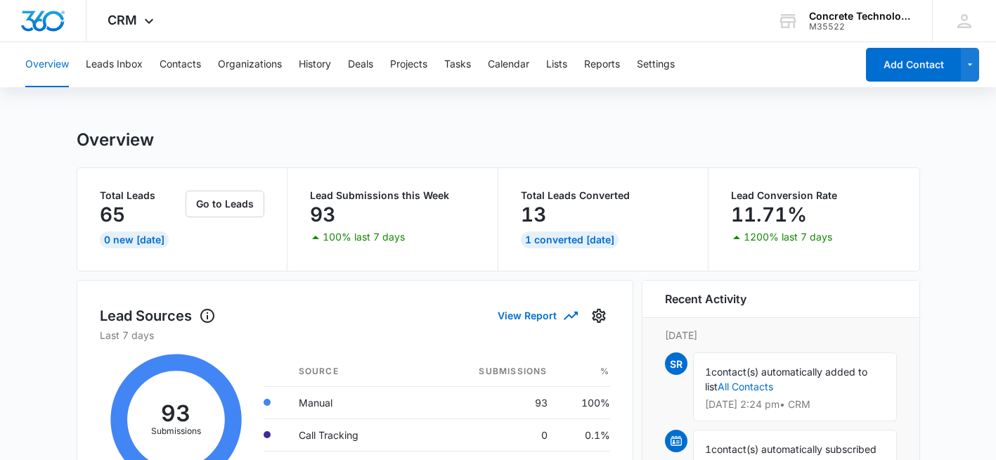
scroll to position [0, 0]
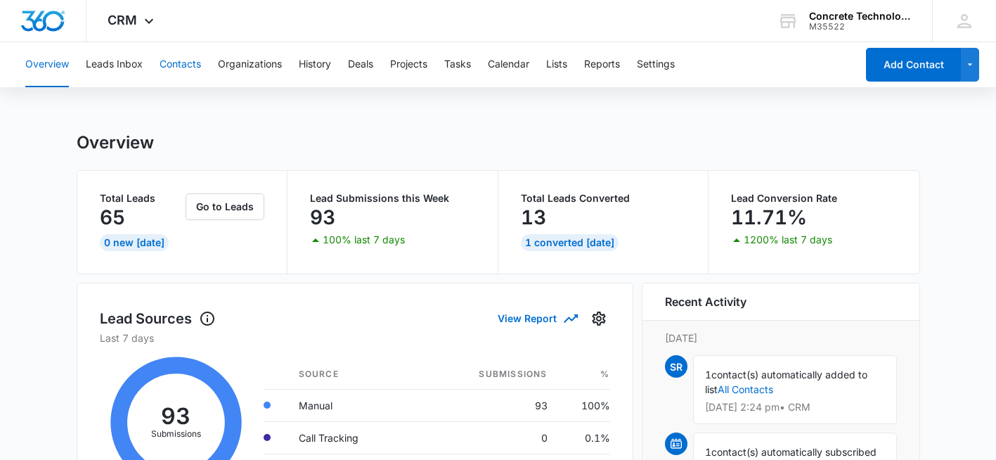
click at [183, 60] on button "Contacts" at bounding box center [180, 64] width 41 height 45
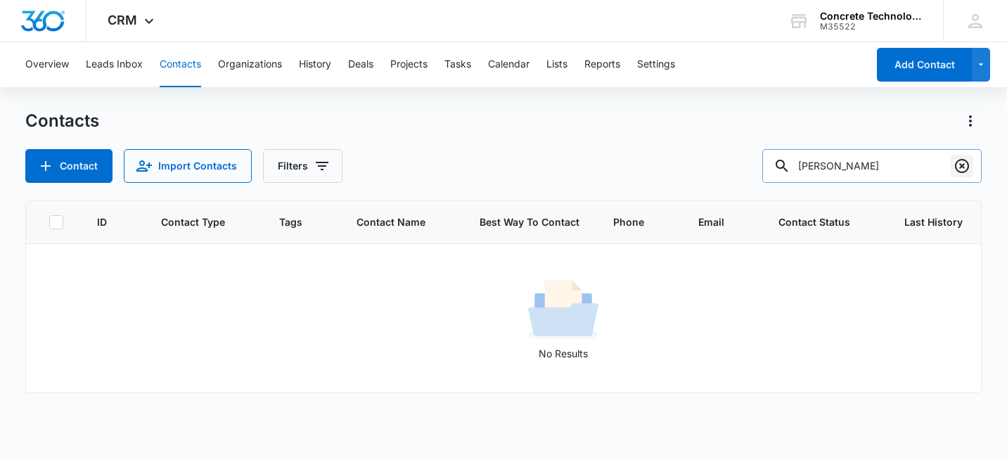
click at [962, 165] on icon "Clear" at bounding box center [962, 166] width 14 height 14
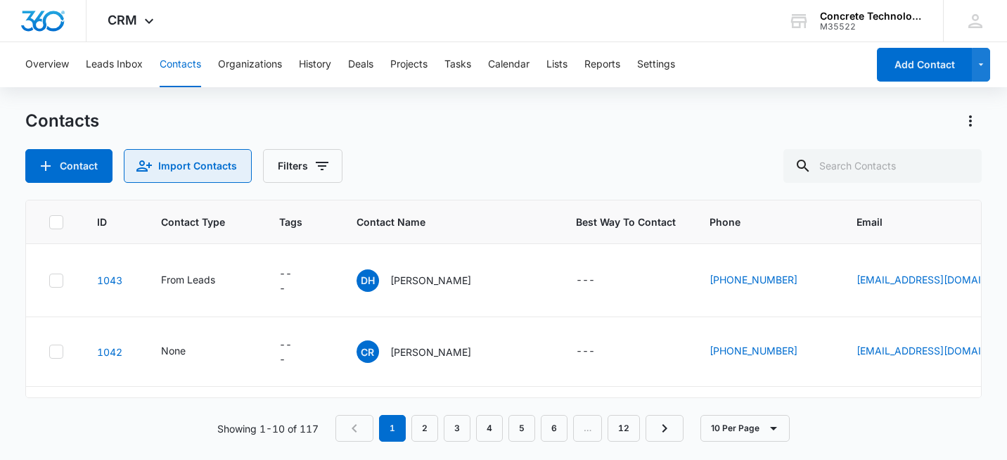
click at [202, 162] on button "Import Contacts" at bounding box center [188, 166] width 128 height 34
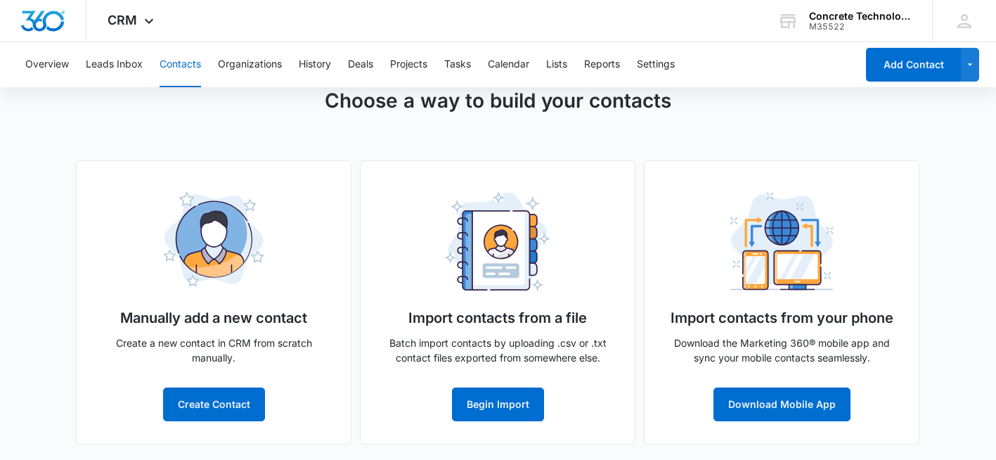
scroll to position [59, 0]
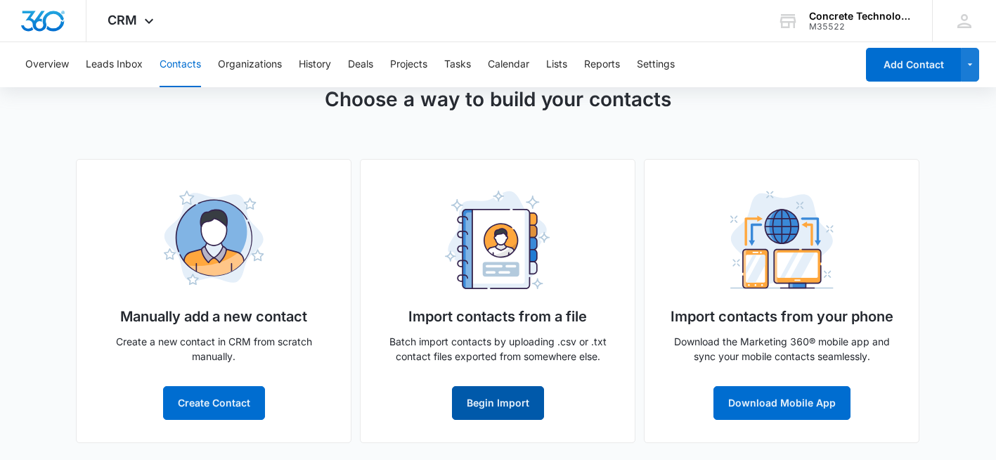
click at [494, 400] on button "Begin Import" at bounding box center [498, 403] width 92 height 34
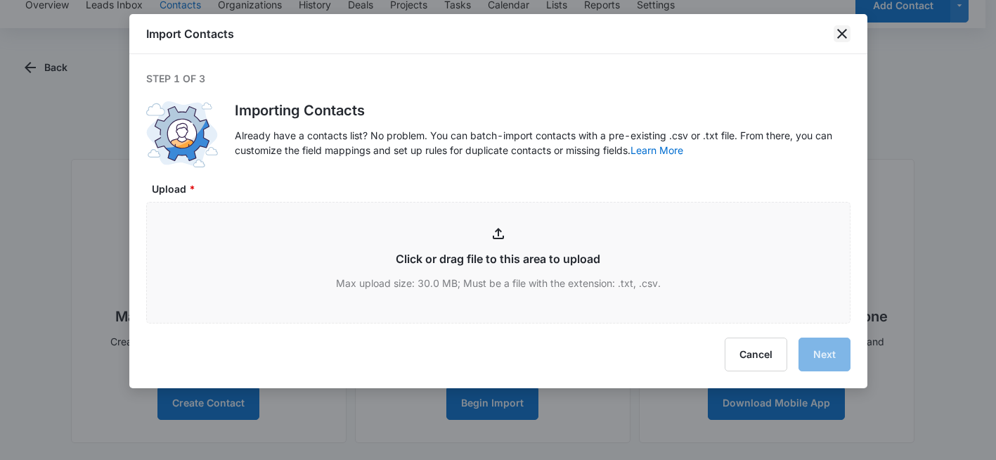
click at [840, 34] on icon "close" at bounding box center [842, 33] width 17 height 17
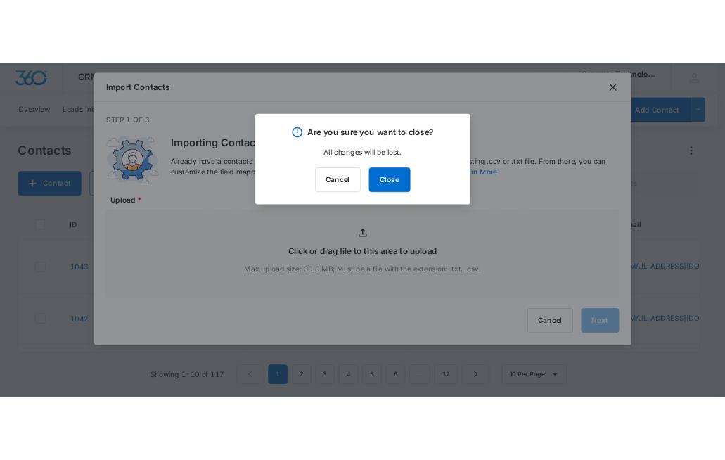
scroll to position [0, 0]
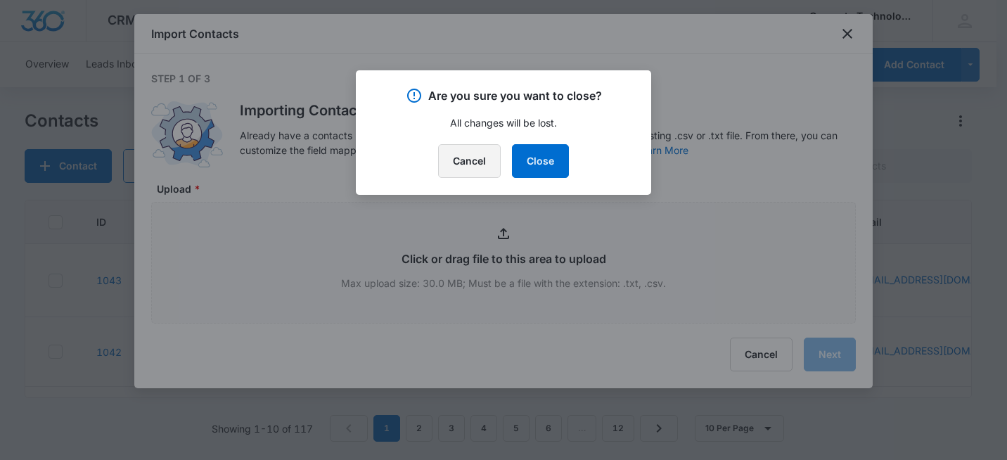
drag, startPoint x: 482, startPoint y: 169, endPoint x: 462, endPoint y: 164, distance: 20.5
click at [485, 165] on button "Cancel" at bounding box center [469, 161] width 63 height 34
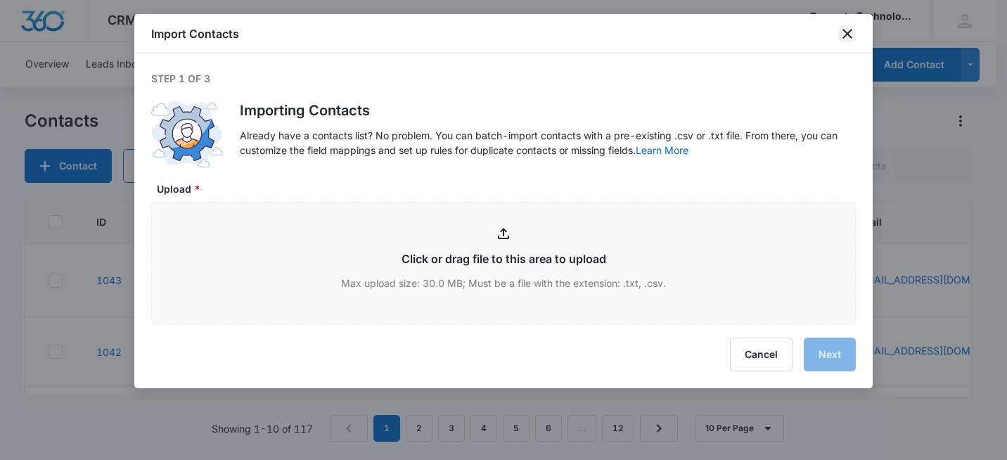
click at [848, 33] on icon "close" at bounding box center [847, 34] width 10 height 10
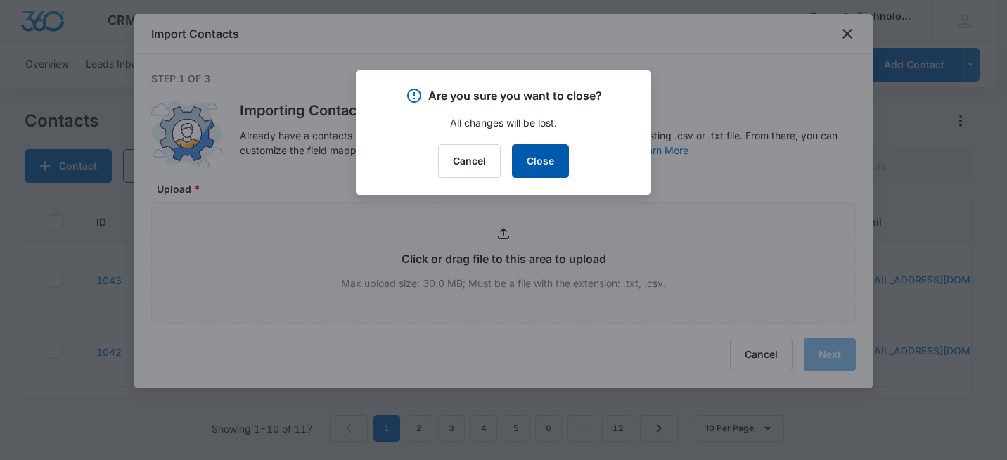
click at [547, 153] on button "Close" at bounding box center [540, 161] width 57 height 34
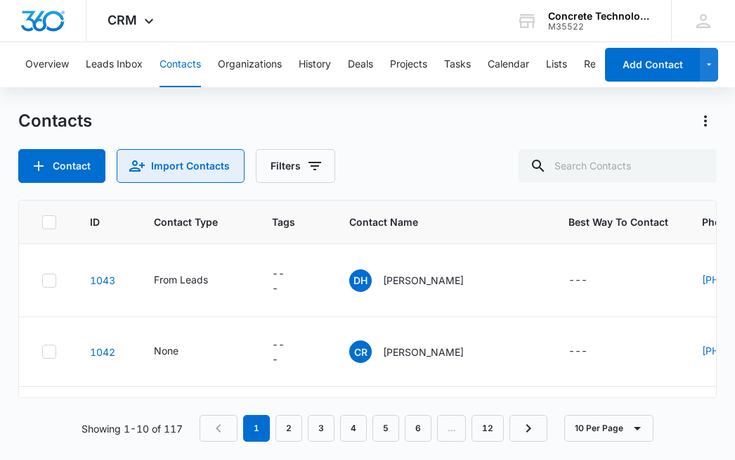
click at [194, 167] on button "Import Contacts" at bounding box center [181, 166] width 128 height 34
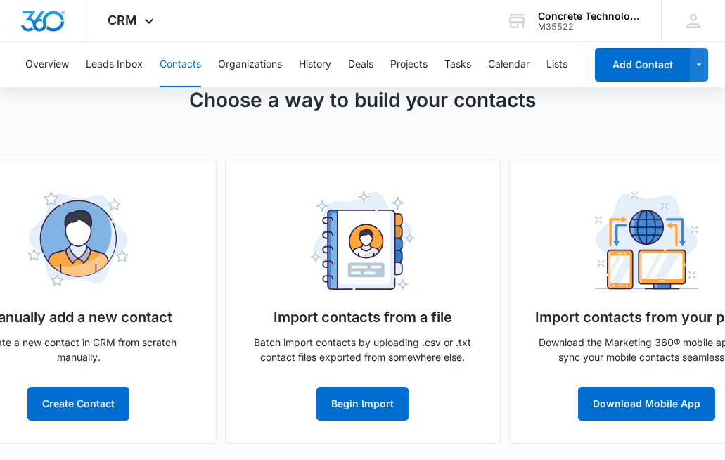
scroll to position [59, 0]
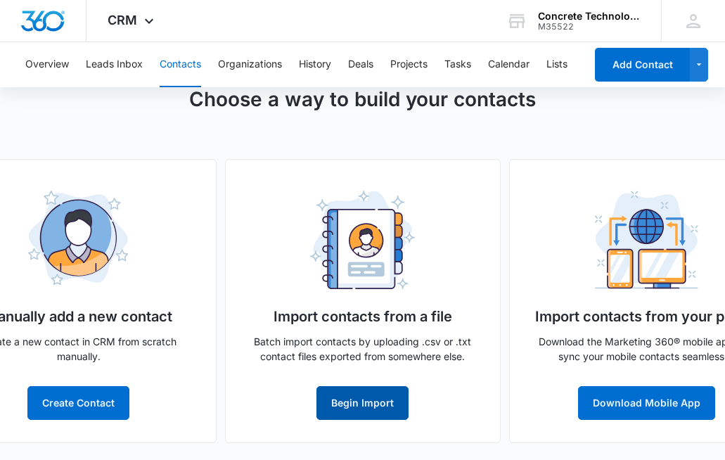
click at [364, 410] on button "Begin Import" at bounding box center [362, 403] width 92 height 34
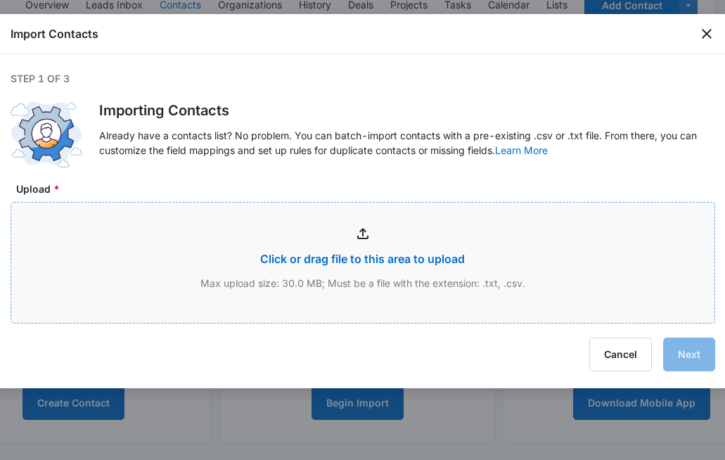
type input "C:\fakepath\revised CTi Dealers Aug 5 2025.csv"
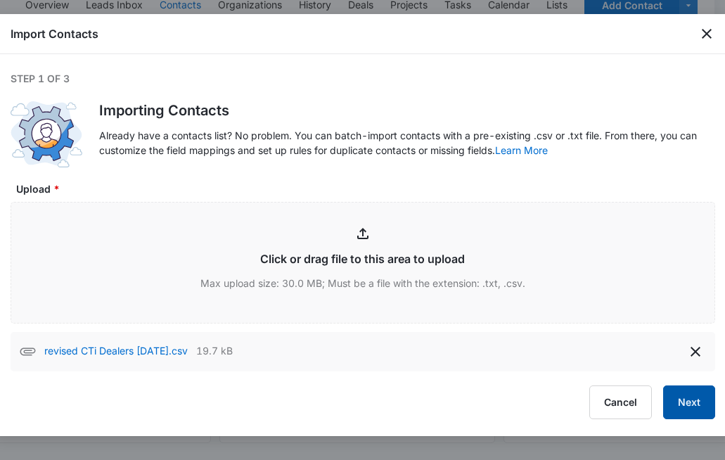
click at [684, 402] on button "Next" at bounding box center [689, 402] width 52 height 34
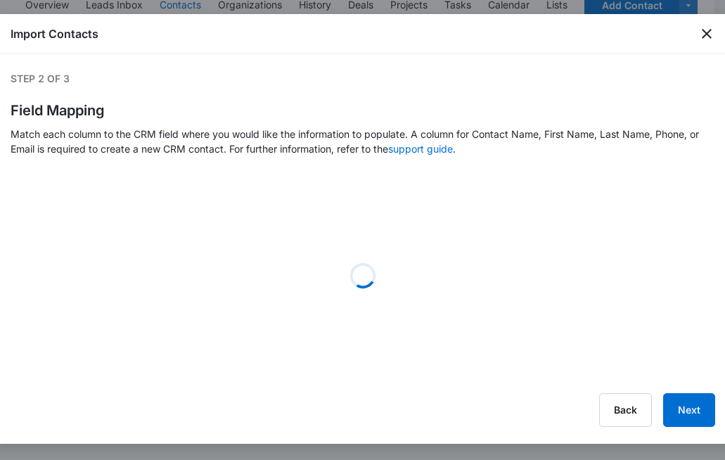
select select "78"
select select "184"
select select "185"
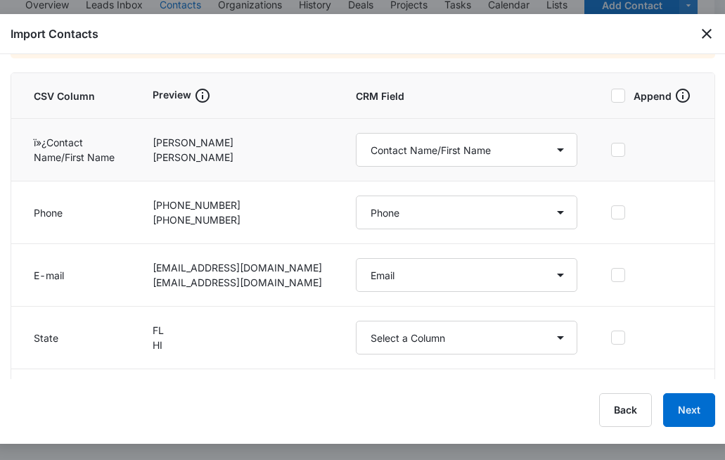
scroll to position [141, 0]
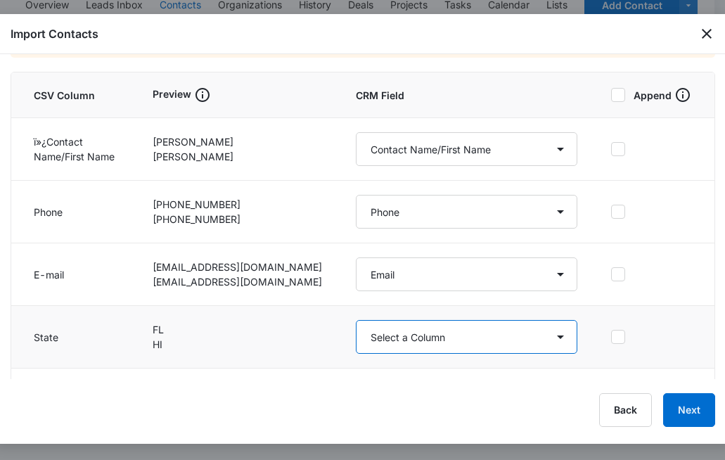
click at [545, 338] on select "Select a Column Address/City Address/Country Address/State Address/Street Addre…" at bounding box center [466, 337] width 221 height 34
select select "189"
click at [356, 320] on select "Select a Column Address/City Address/Country Address/State Address/Street Addre…" at bounding box center [466, 337] width 221 height 34
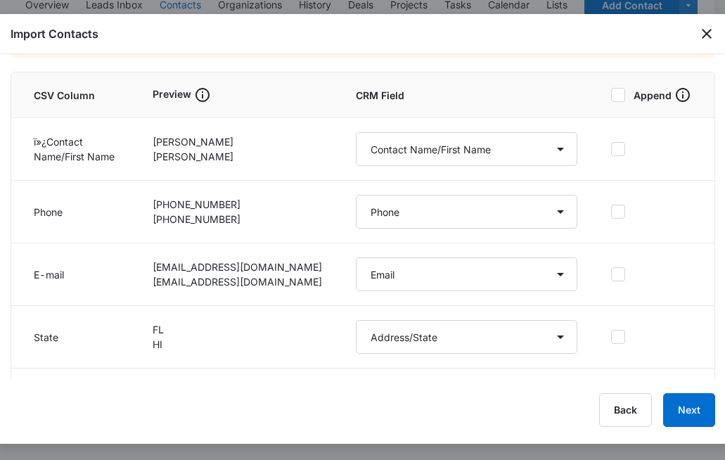
click at [427, 400] on div "Back Next" at bounding box center [363, 410] width 705 height 34
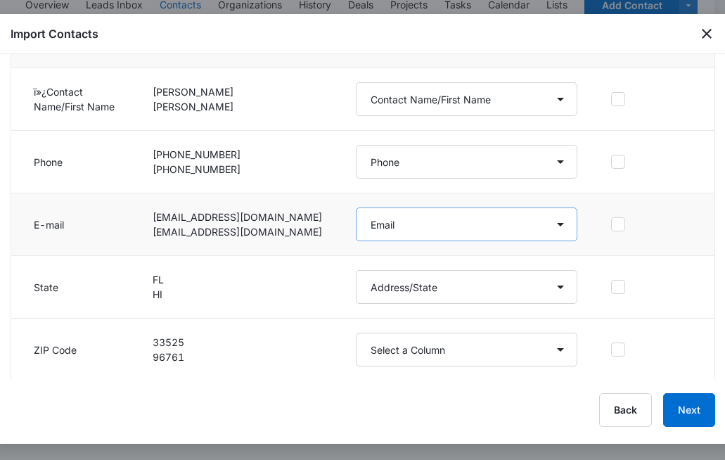
scroll to position [193, 0]
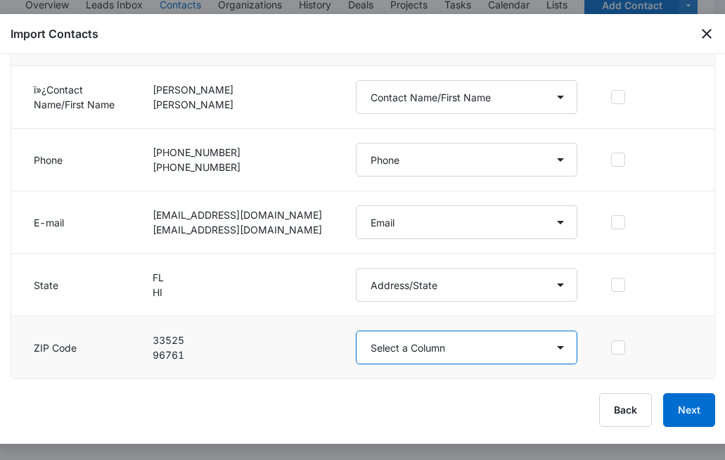
click at [551, 351] on select "Select a Column Address/City Address/Country Address/State Address/Street Addre…" at bounding box center [466, 347] width 221 height 34
select select "190"
click at [356, 330] on select "Select a Column Address/City Address/Country Address/State Address/Street Addre…" at bounding box center [466, 347] width 221 height 34
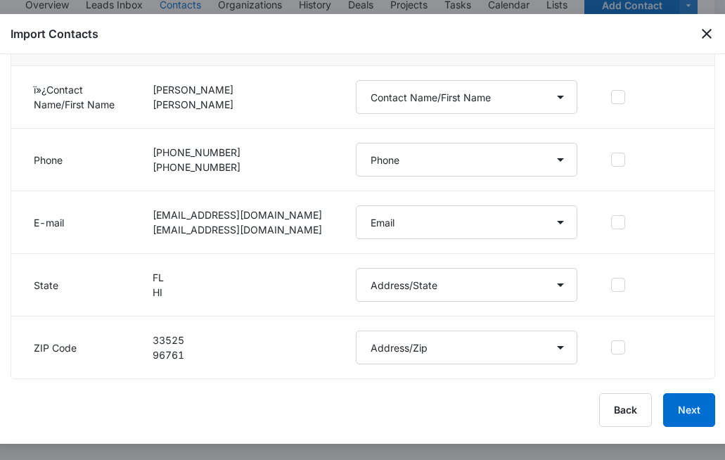
click at [330, 401] on div "Back Next" at bounding box center [363, 410] width 705 height 34
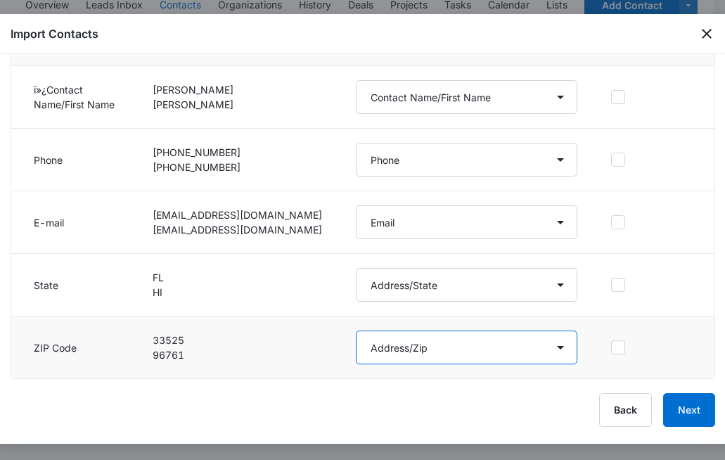
click at [545, 349] on select "Select a Column Address/City Address/Country Address/State Address/Street Addre…" at bounding box center [466, 347] width 221 height 34
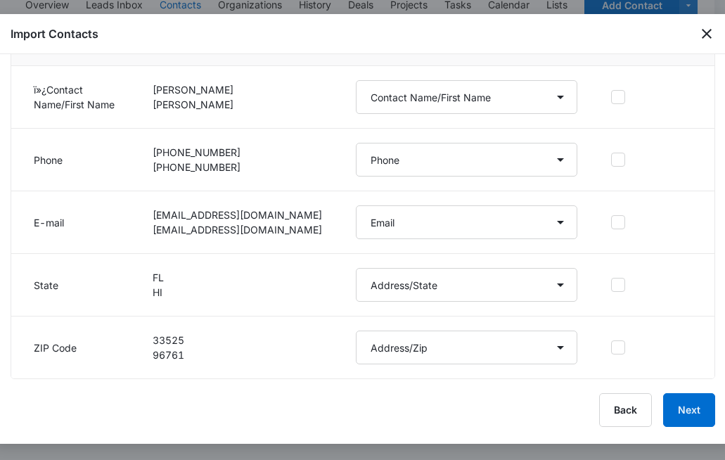
click at [381, 406] on div "Back Next" at bounding box center [363, 410] width 705 height 34
click at [419, 98] on select "Select a Column Address/City Address/Country Address/State Address/Street Addre…" at bounding box center [466, 97] width 221 height 34
select select "name"
click at [356, 80] on select "Select a Column Address/City Address/Country Address/State Address/Street Addre…" at bounding box center [466, 97] width 221 height 34
click at [687, 410] on button "Next" at bounding box center [689, 410] width 52 height 34
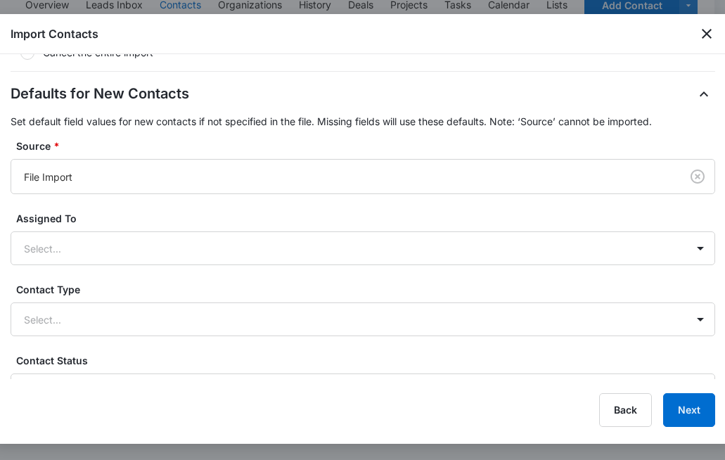
scroll to position [352, 0]
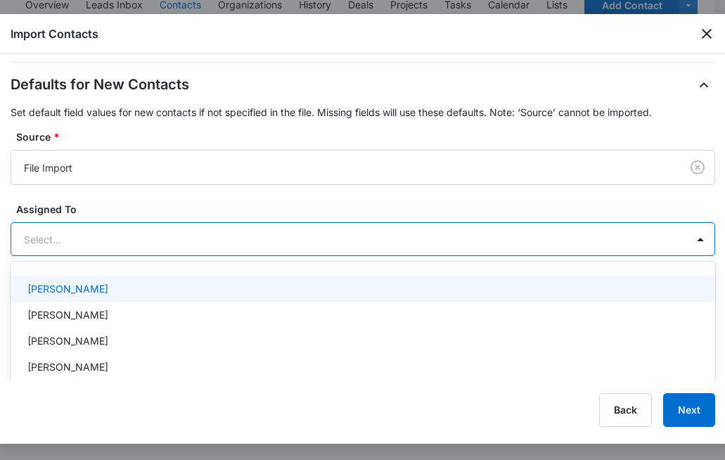
click at [380, 243] on div at bounding box center [346, 240] width 644 height 18
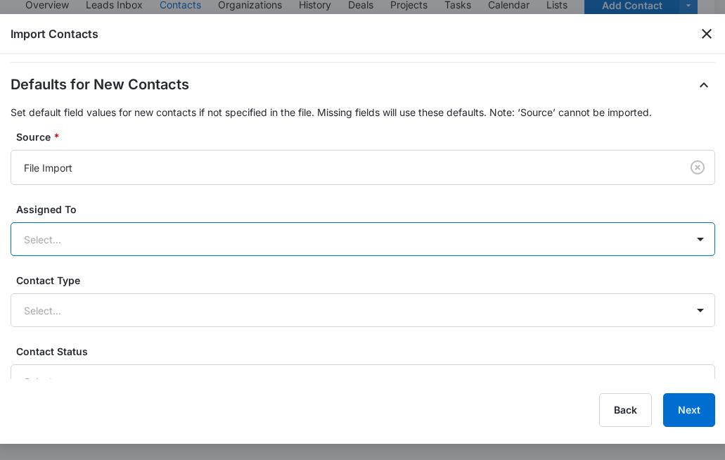
click at [380, 239] on div at bounding box center [346, 240] width 644 height 18
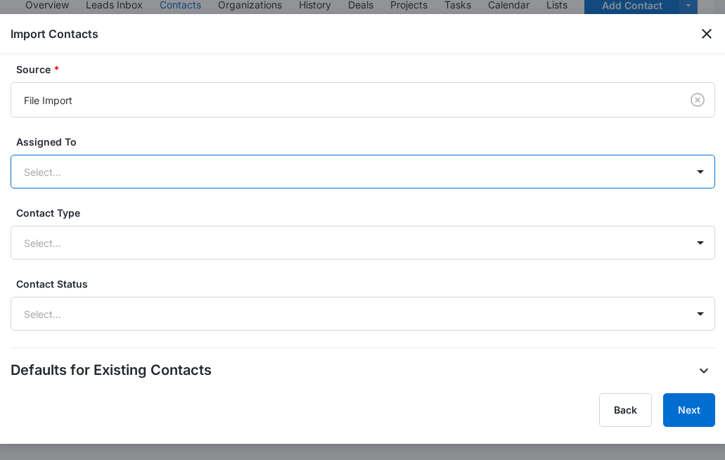
scroll to position [422, 0]
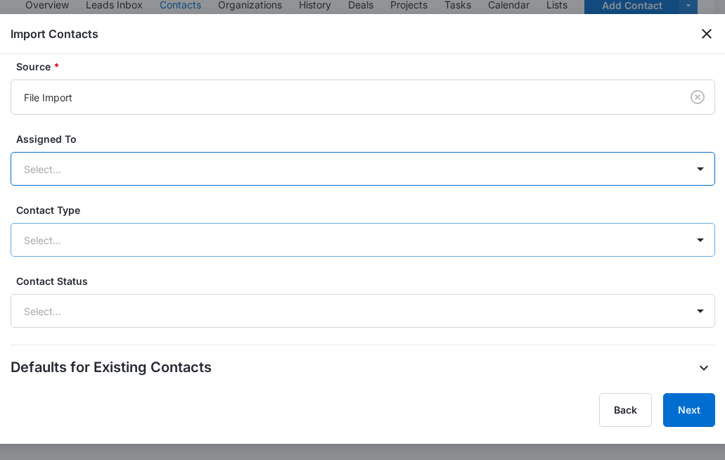
click at [352, 240] on div at bounding box center [346, 240] width 644 height 18
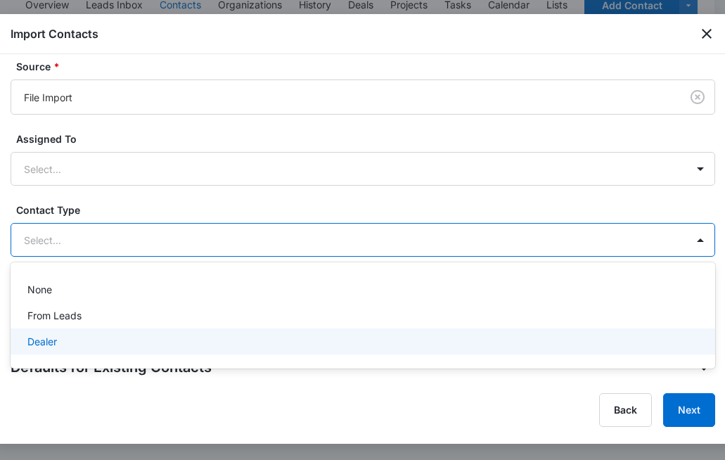
click at [57, 344] on p "Dealer" at bounding box center [42, 341] width 30 height 15
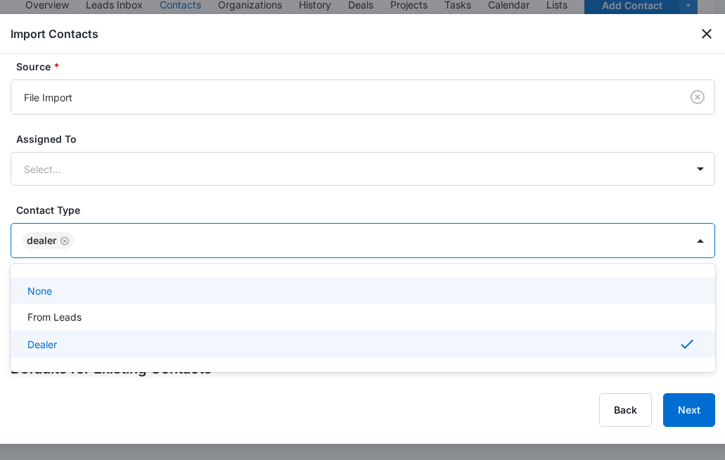
scroll to position [469, 0]
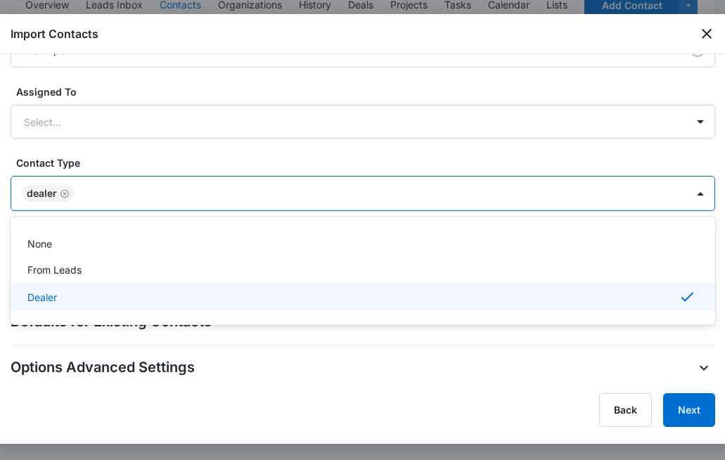
click at [175, 302] on div "Dealer" at bounding box center [361, 296] width 668 height 17
click at [179, 300] on div "Dealer" at bounding box center [361, 295] width 668 height 15
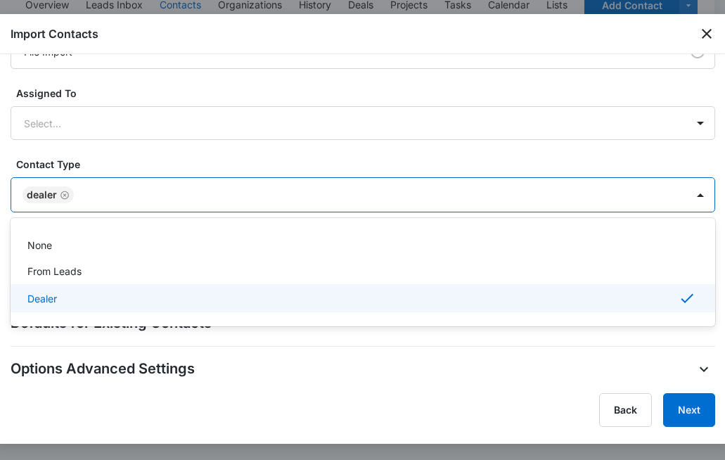
scroll to position [469, 0]
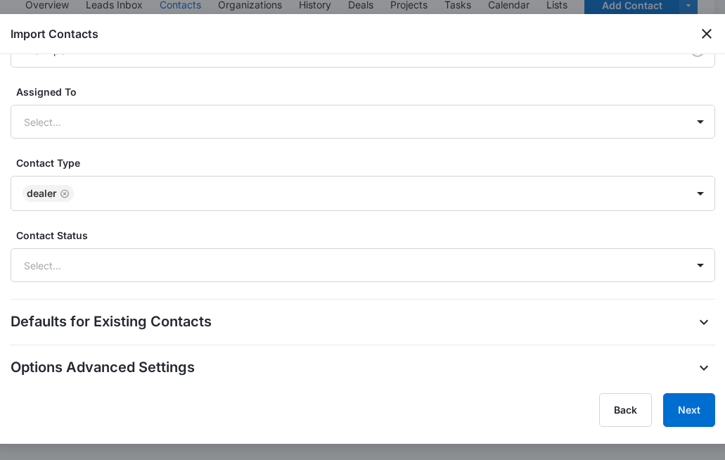
click at [496, 365] on div "Options Advanced Settings" at bounding box center [363, 367] width 705 height 23
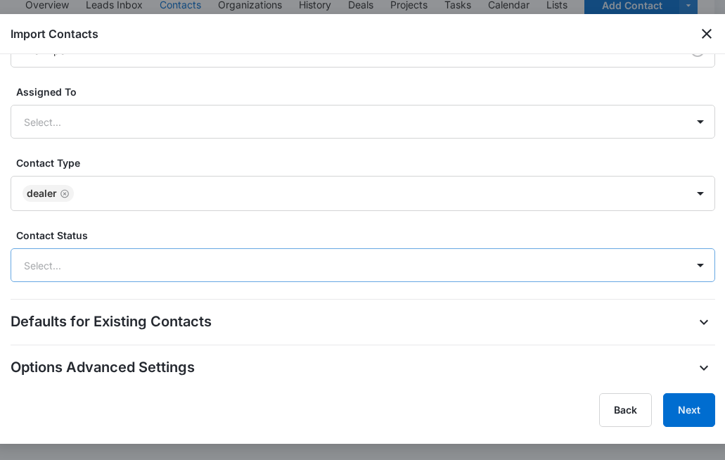
click at [378, 269] on div at bounding box center [346, 266] width 644 height 18
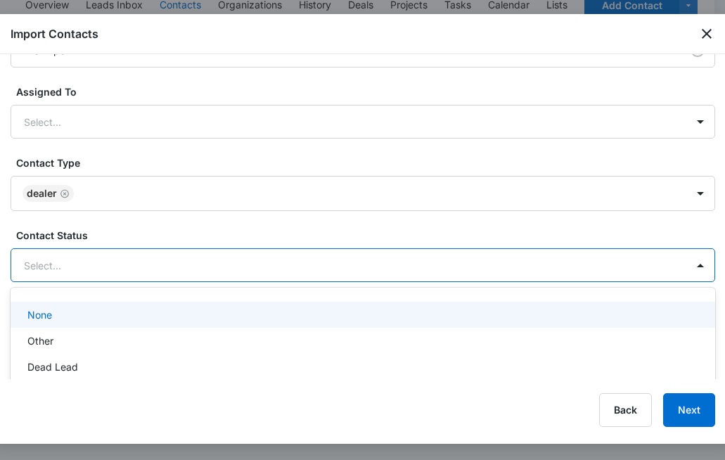
click at [172, 315] on div "None" at bounding box center [361, 314] width 668 height 15
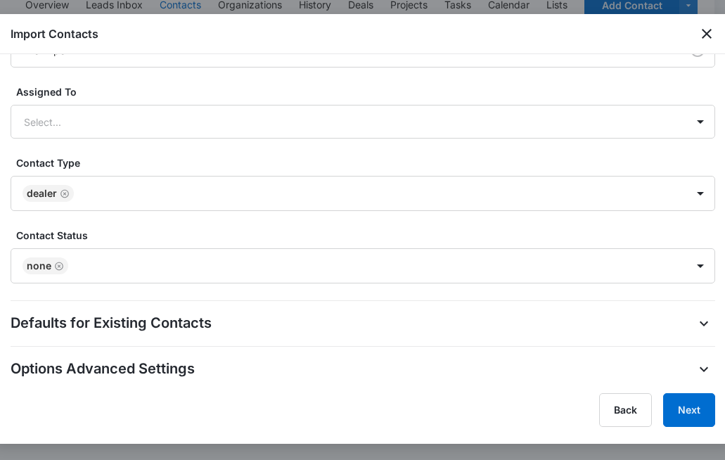
click at [319, 236] on label "Contact Status" at bounding box center [368, 235] width 705 height 15
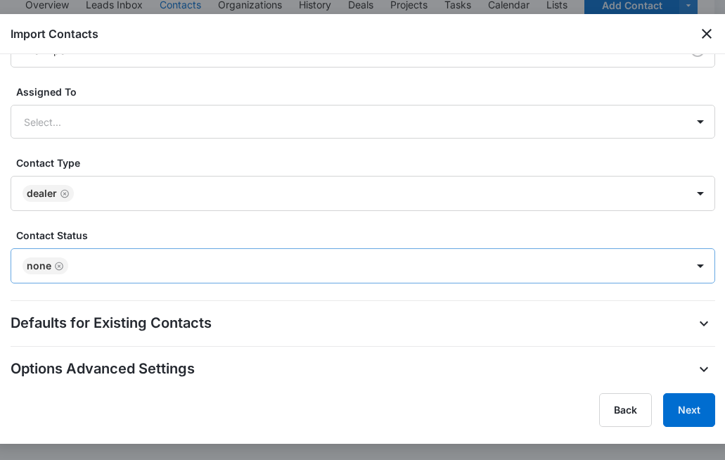
click at [58, 266] on icon "Remove None" at bounding box center [59, 266] width 8 height 8
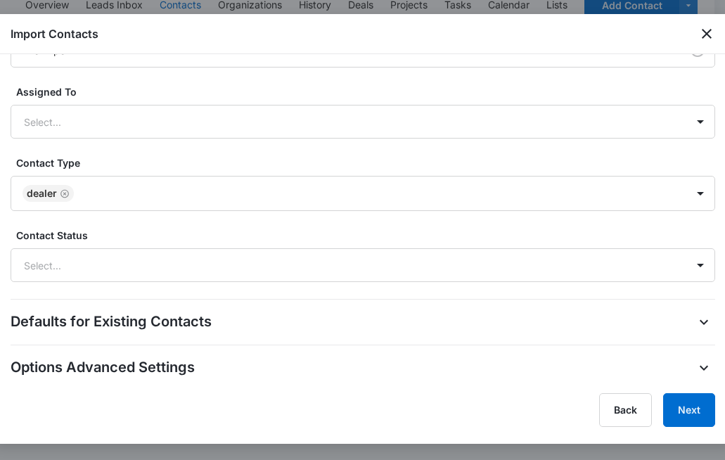
click at [217, 228] on label "Contact Status" at bounding box center [368, 235] width 705 height 15
click at [300, 319] on div "Defaults for Existing Contacts" at bounding box center [363, 322] width 705 height 23
click at [695, 321] on icon "button" at bounding box center [703, 322] width 17 height 17
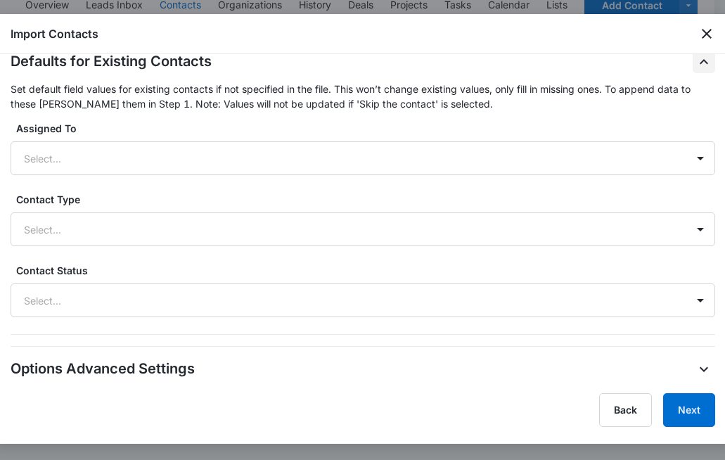
scroll to position [731, 0]
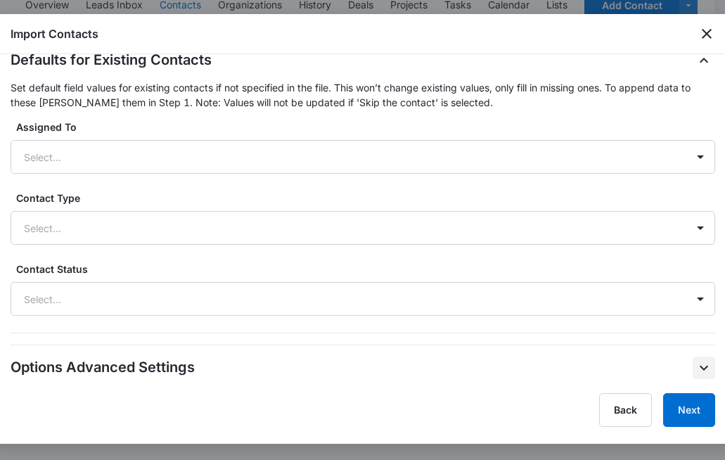
click at [695, 367] on icon "button" at bounding box center [703, 367] width 17 height 17
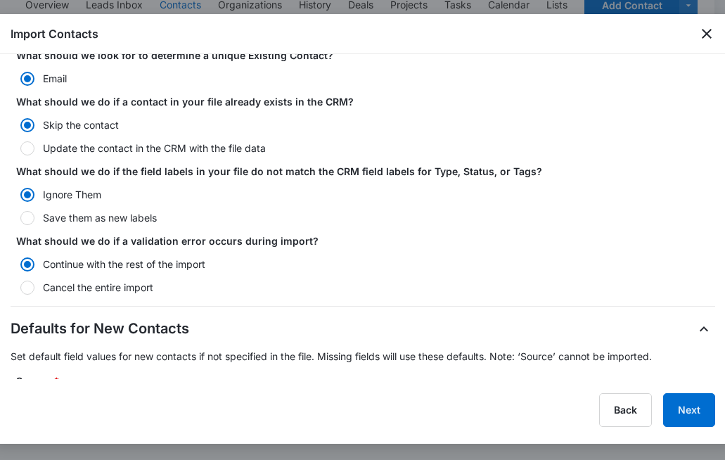
scroll to position [0, 0]
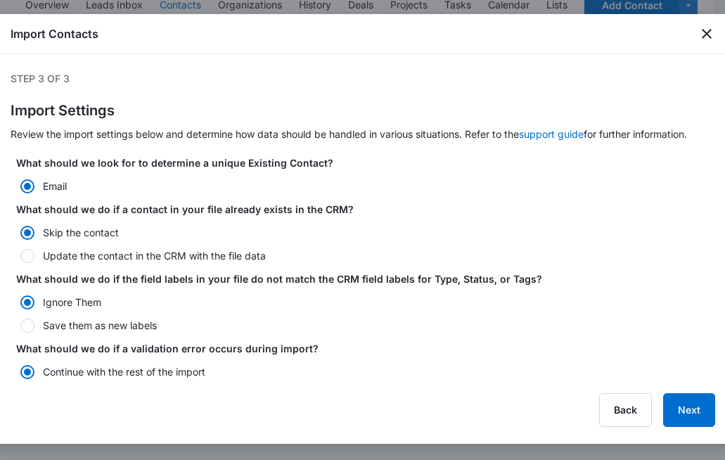
click at [29, 257] on div at bounding box center [27, 256] width 14 height 14
click at [20, 257] on input "Update the contact in the CRM with the file data" at bounding box center [16, 256] width 10 height 10
radio input "false"
radio input "true"
click at [30, 323] on div at bounding box center [27, 326] width 14 height 14
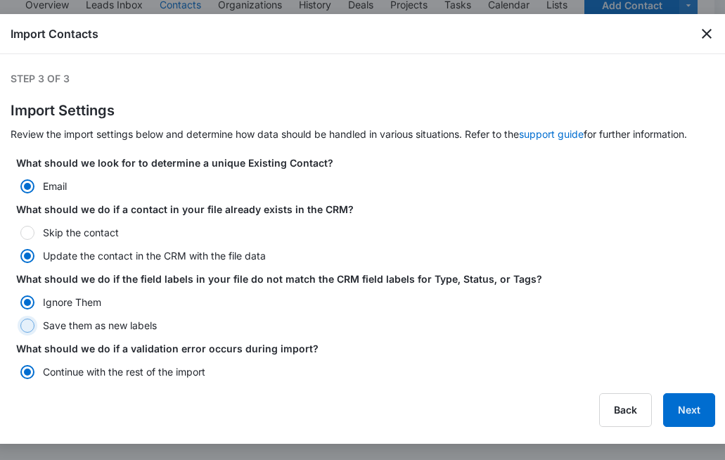
click at [20, 323] on input "Save them as new labels" at bounding box center [16, 326] width 10 height 10
radio input "false"
radio input "true"
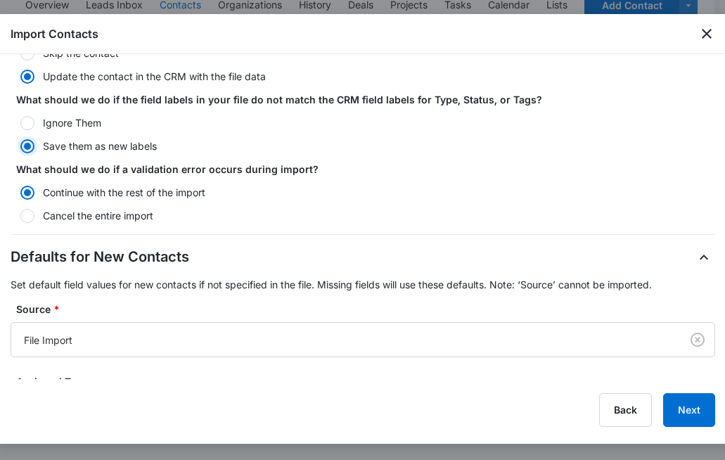
scroll to position [211, 0]
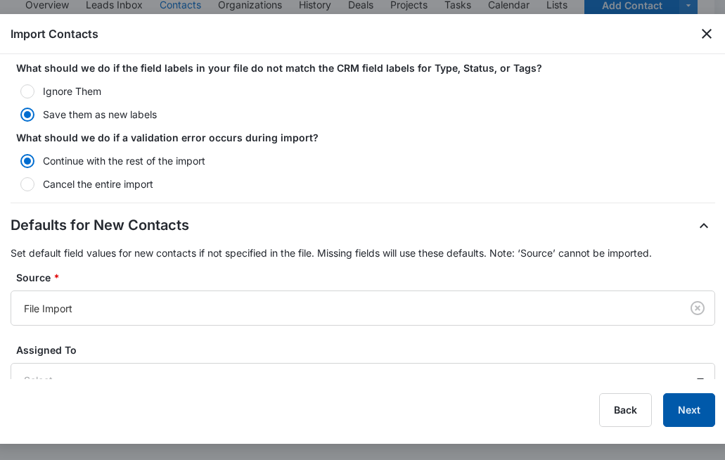
click at [695, 413] on button "Next" at bounding box center [689, 410] width 52 height 34
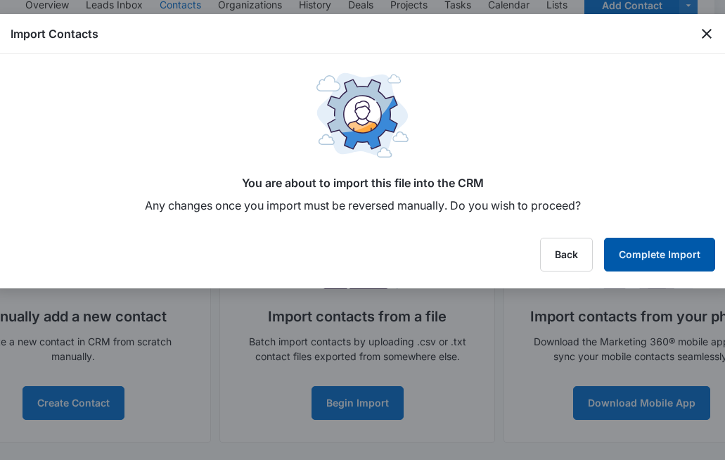
click at [667, 254] on button "Complete Import" at bounding box center [659, 255] width 111 height 34
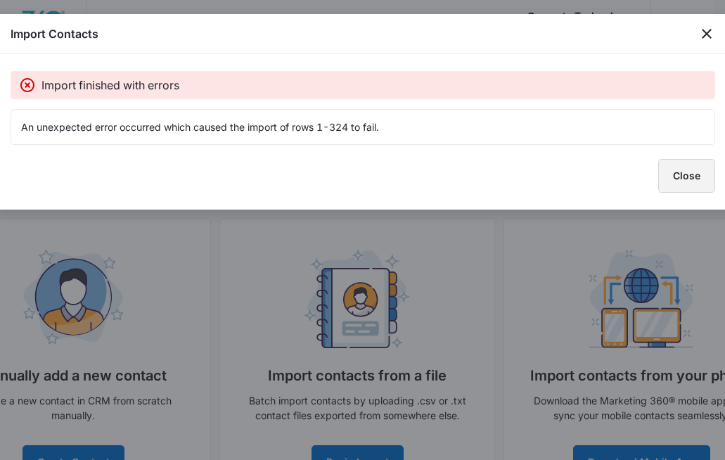
drag, startPoint x: 691, startPoint y: 172, endPoint x: 676, endPoint y: 169, distance: 14.9
click at [690, 172] on button "Close" at bounding box center [686, 176] width 57 height 34
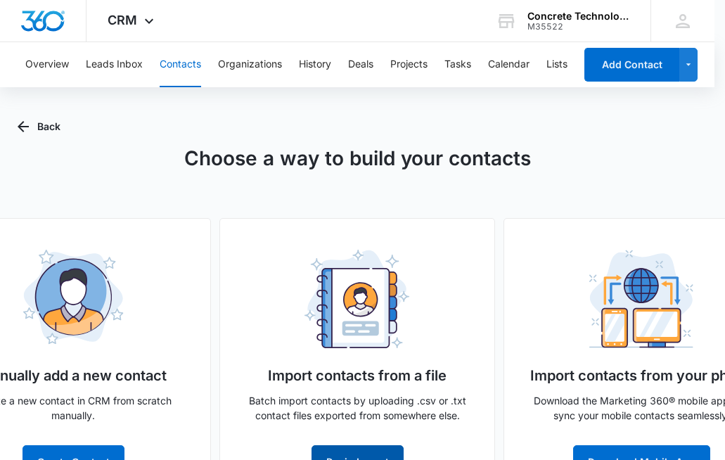
scroll to position [19, 0]
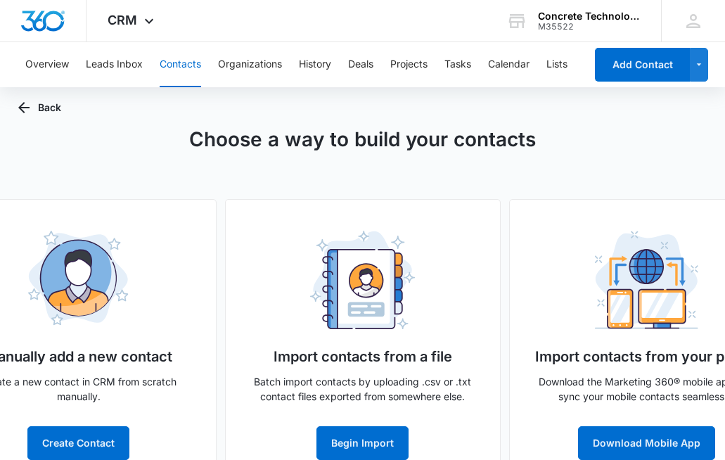
click at [179, 56] on button "Contacts" at bounding box center [180, 64] width 41 height 45
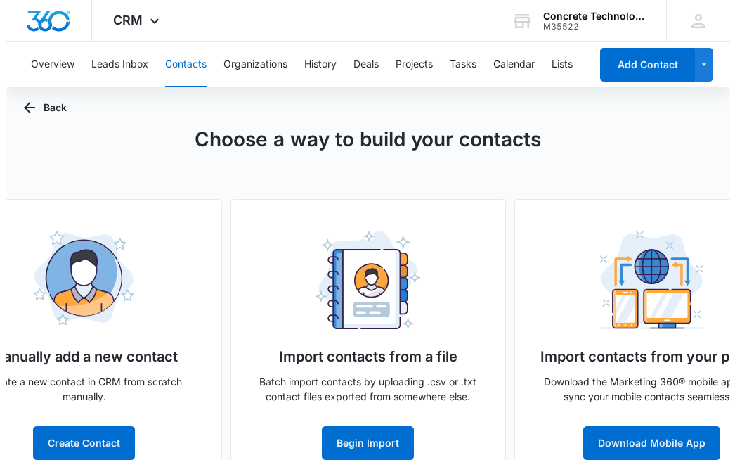
scroll to position [0, 0]
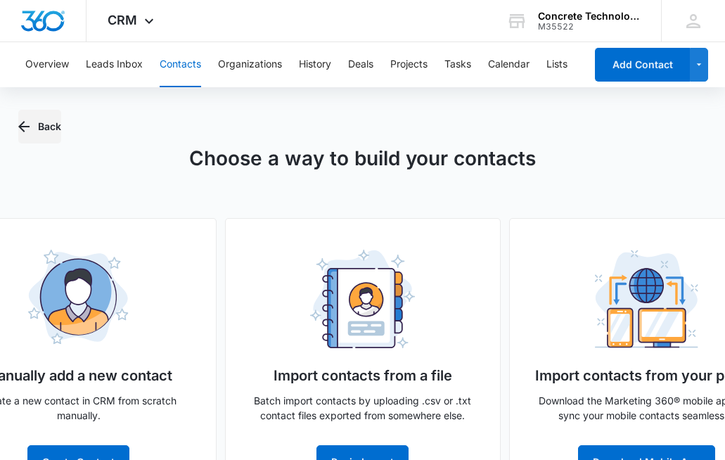
click at [29, 127] on icon "button" at bounding box center [23, 126] width 11 height 11
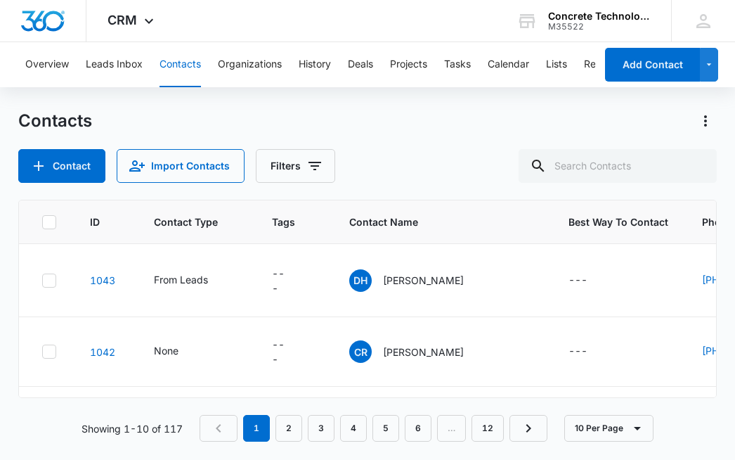
click at [179, 60] on button "Contacts" at bounding box center [180, 64] width 41 height 45
click at [298, 166] on button "Filters" at bounding box center [295, 166] width 79 height 34
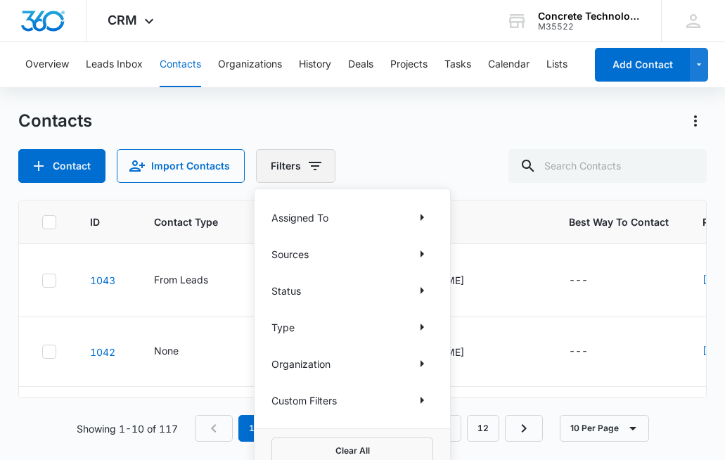
click at [298, 166] on button "Filters" at bounding box center [295, 166] width 79 height 34
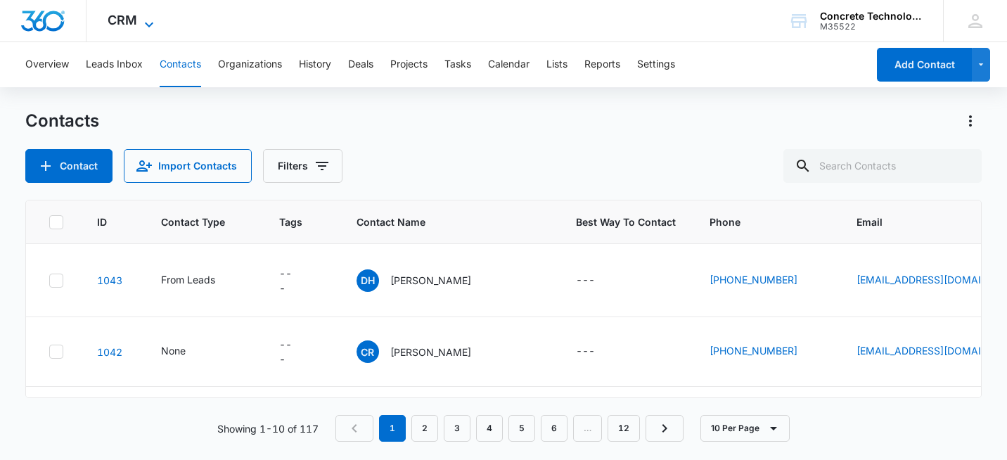
click at [143, 18] on icon at bounding box center [149, 24] width 17 height 17
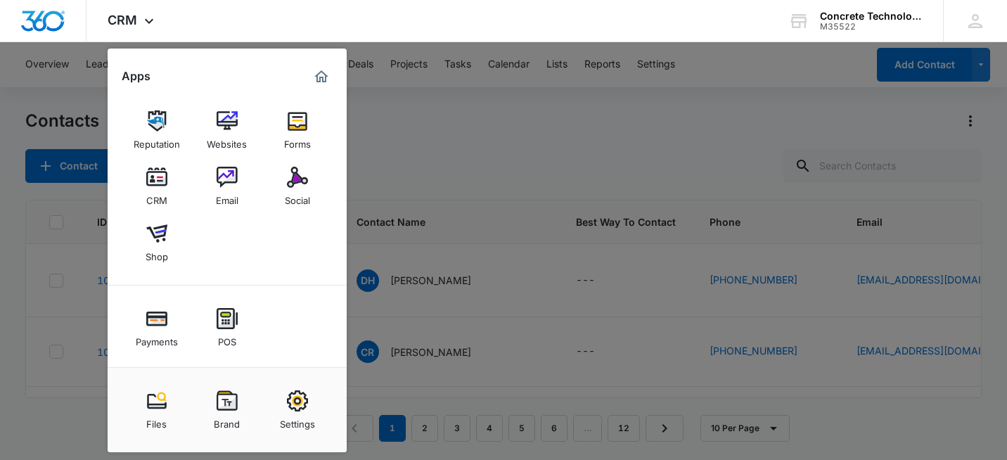
click at [419, 168] on div at bounding box center [503, 230] width 1007 height 460
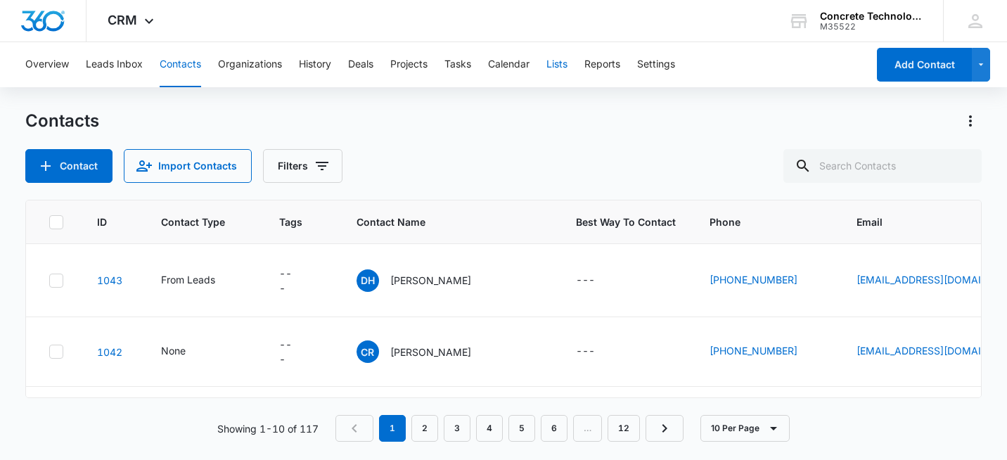
click at [564, 64] on button "Lists" at bounding box center [556, 64] width 21 height 45
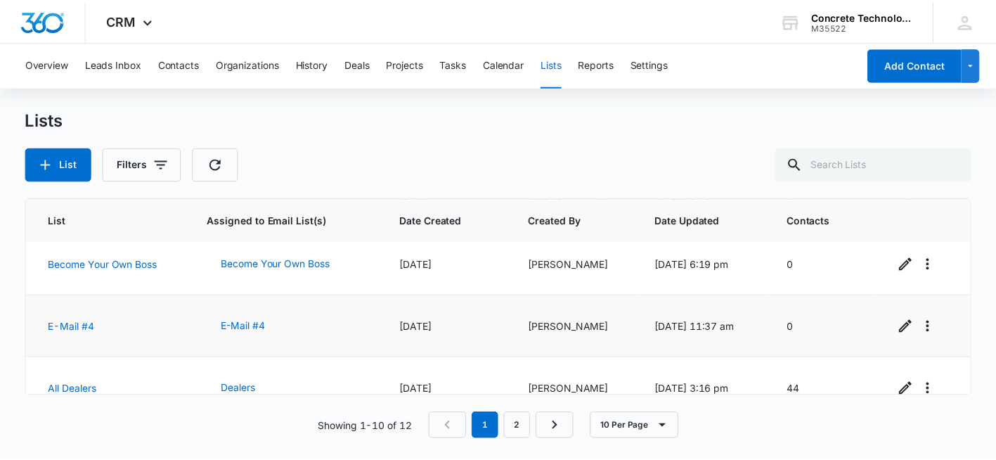
scroll to position [472, 0]
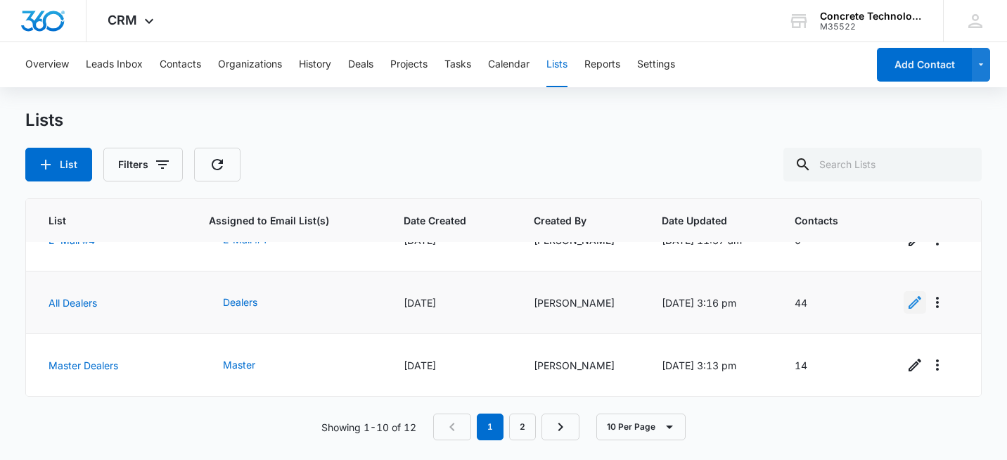
click at [908, 302] on icon "Edit" at bounding box center [914, 302] width 13 height 13
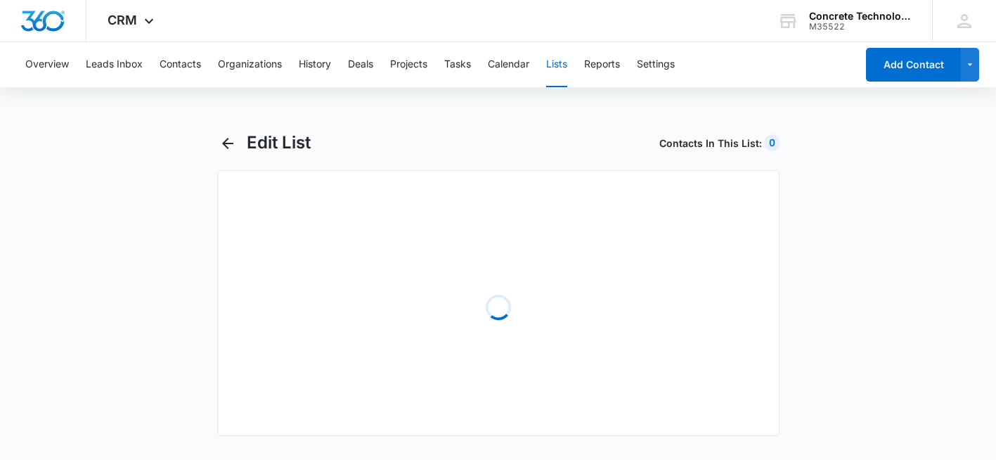
select select "31"
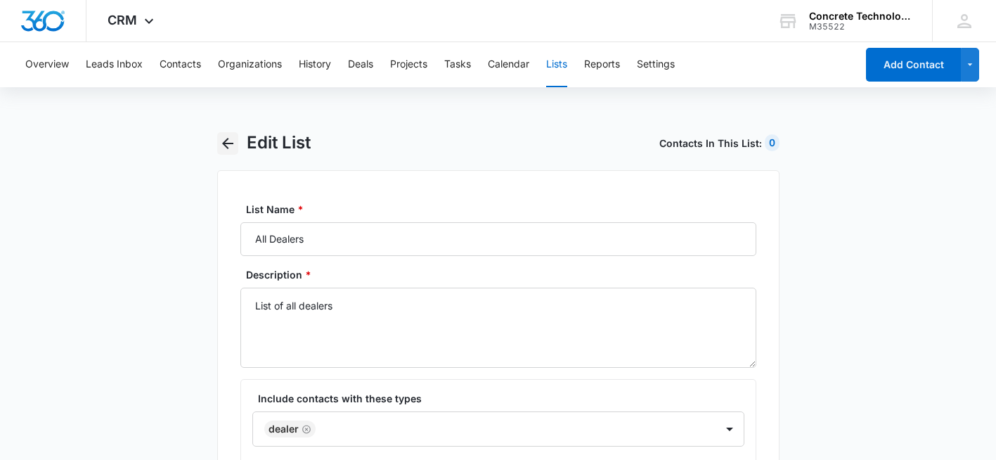
click at [223, 147] on icon "button" at bounding box center [227, 143] width 17 height 17
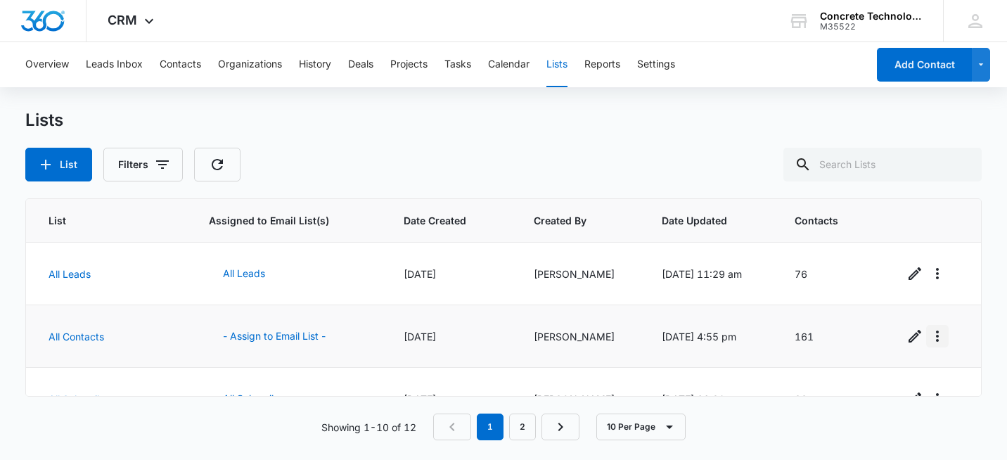
click at [936, 341] on icon "Overflow Menu" at bounding box center [937, 335] width 3 height 11
click at [936, 340] on icon "Overflow Menu" at bounding box center [937, 335] width 3 height 11
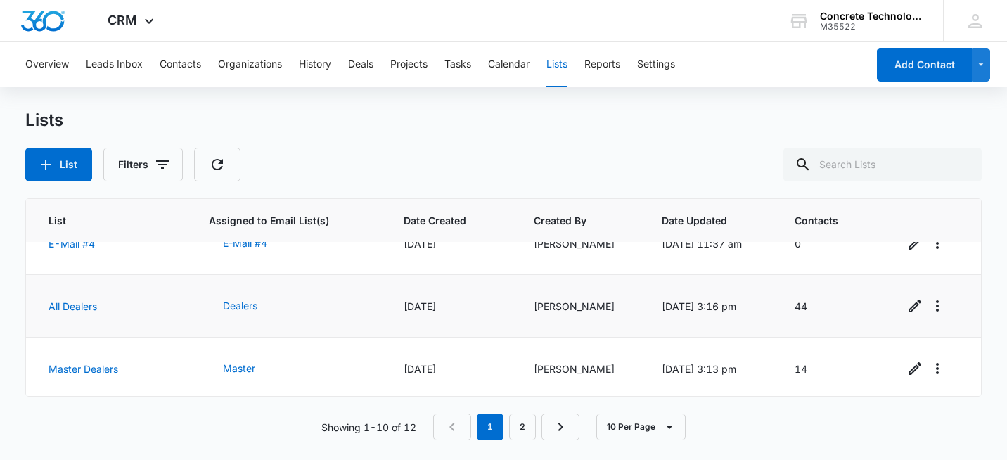
scroll to position [472, 0]
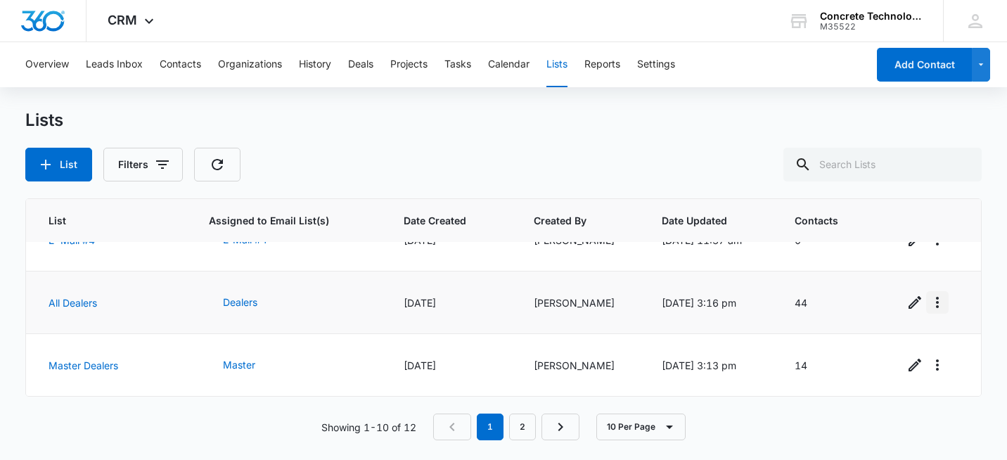
click at [936, 302] on icon "Overflow Menu" at bounding box center [937, 302] width 3 height 11
click at [894, 363] on div "View List Log" at bounding box center [877, 363] width 62 height 10
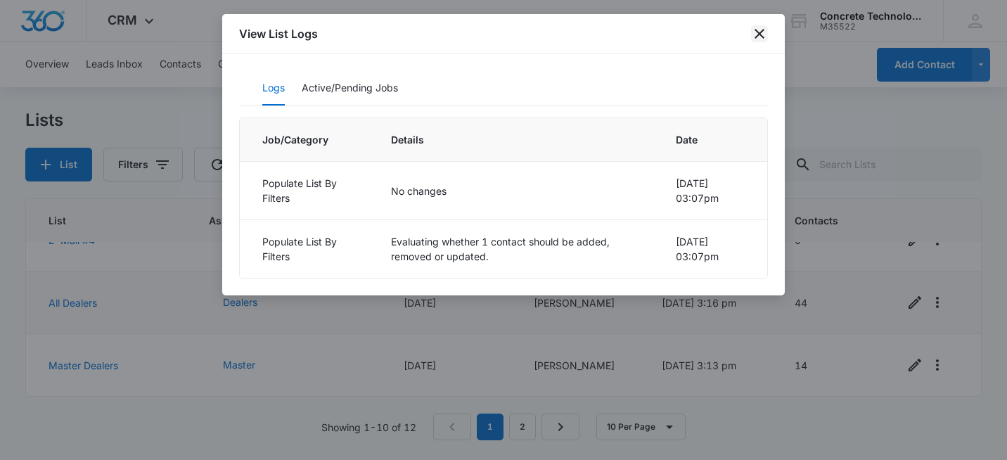
click at [757, 31] on icon "close" at bounding box center [759, 34] width 10 height 10
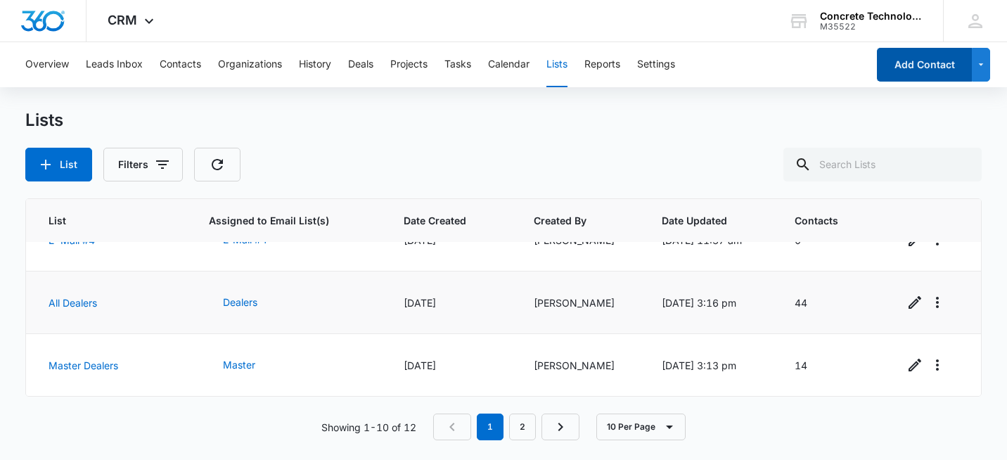
click at [925, 70] on button "Add Contact" at bounding box center [924, 65] width 95 height 34
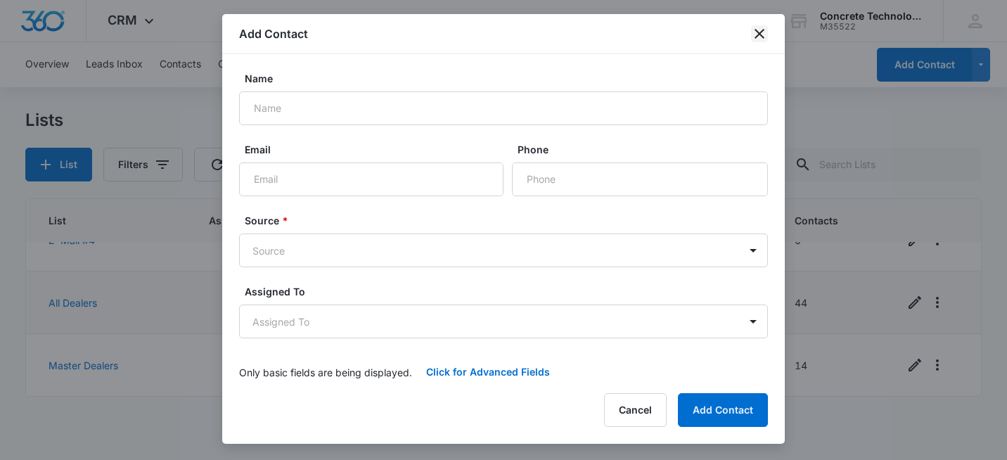
click at [761, 33] on icon "close" at bounding box center [759, 33] width 17 height 17
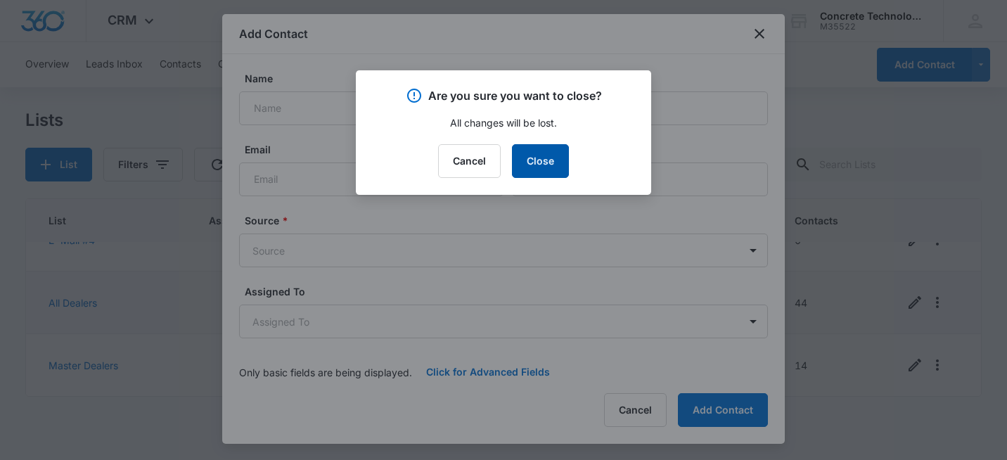
click at [544, 169] on button "Close" at bounding box center [540, 161] width 57 height 34
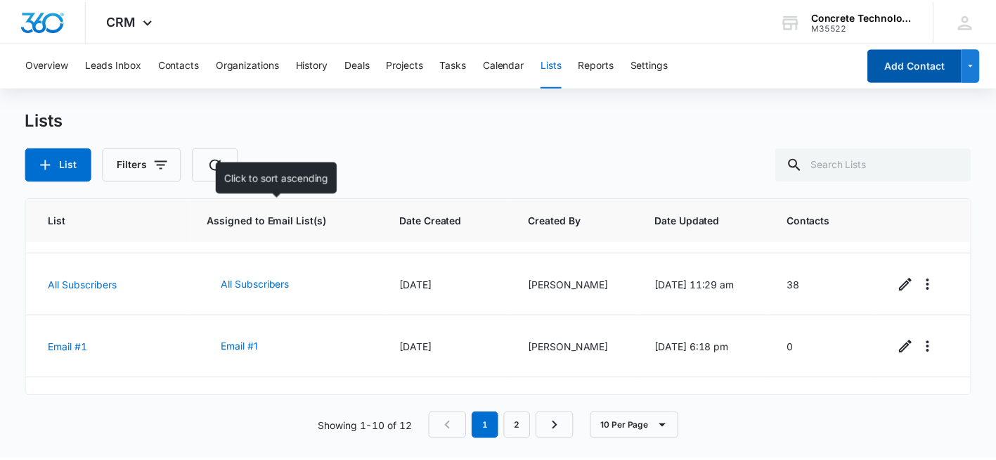
scroll to position [50, 0]
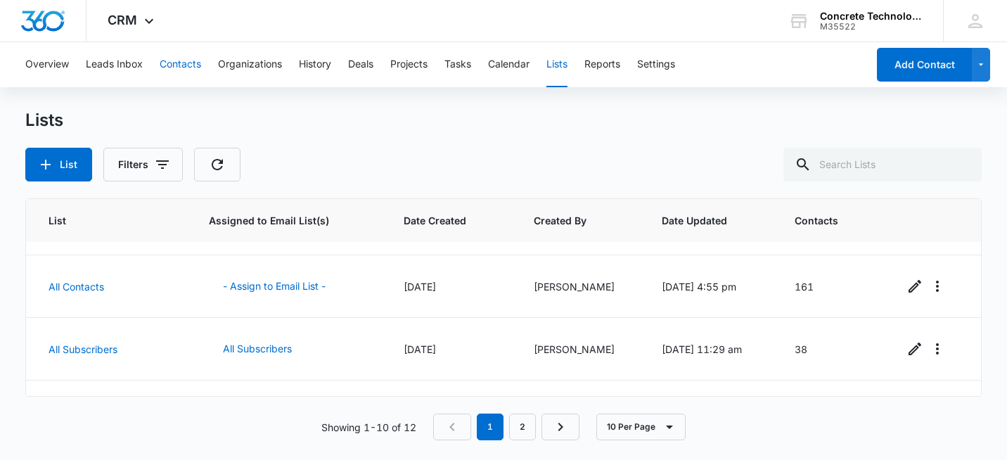
click at [179, 62] on button "Contacts" at bounding box center [180, 64] width 41 height 45
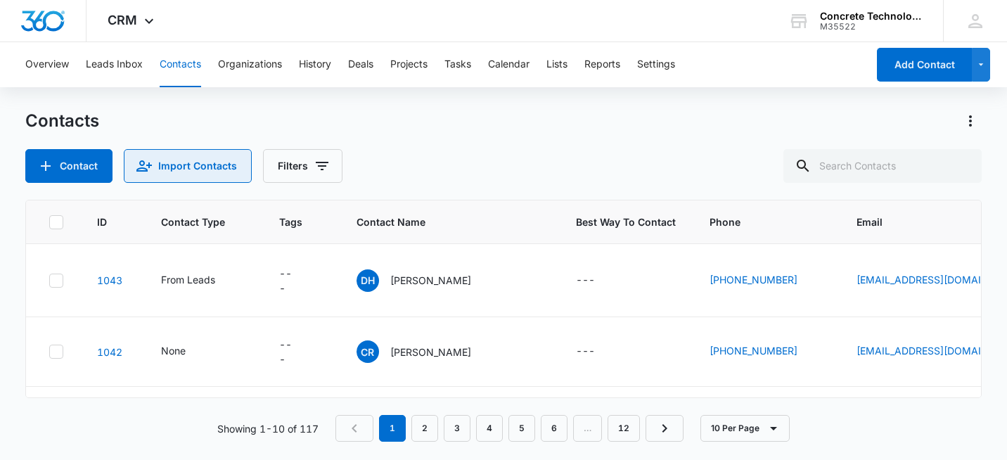
click at [207, 158] on button "Import Contacts" at bounding box center [188, 166] width 128 height 34
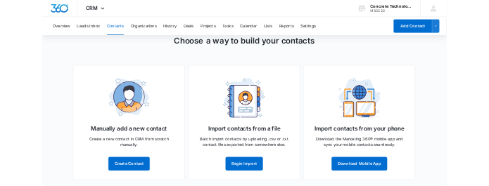
scroll to position [59, 0]
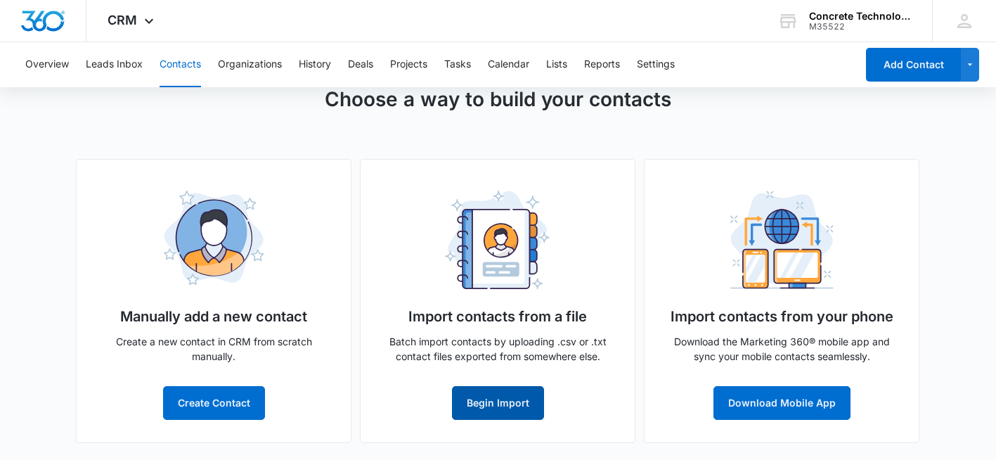
click at [506, 396] on button "Begin Import" at bounding box center [498, 403] width 92 height 34
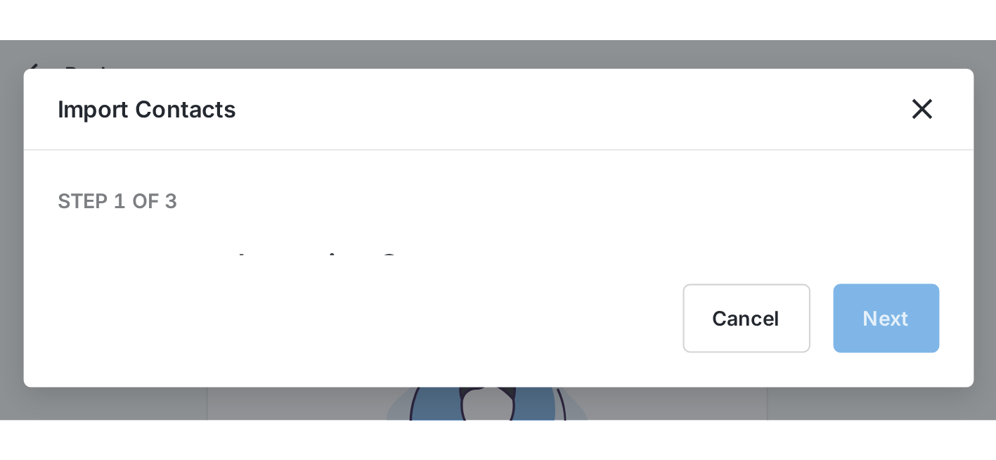
scroll to position [0, 0]
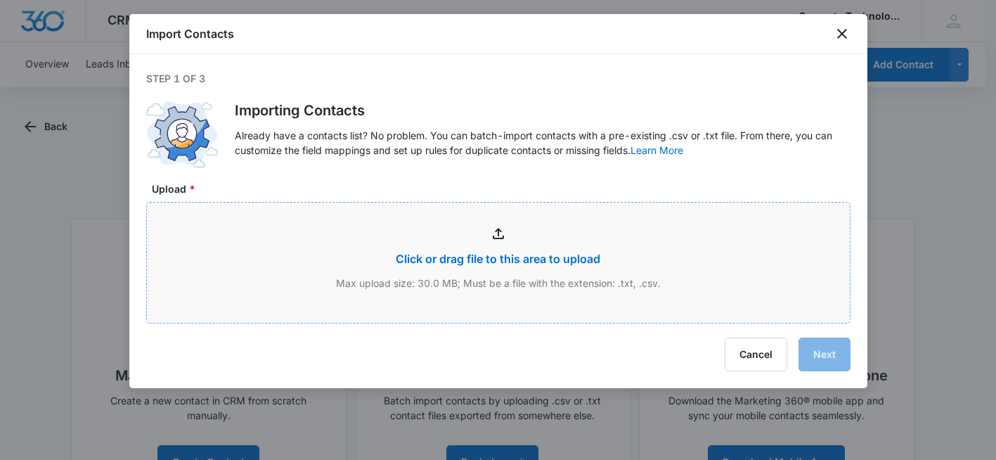
type input "C:\fakepath\revised CTi Dealers Aug 5 2025.csv"
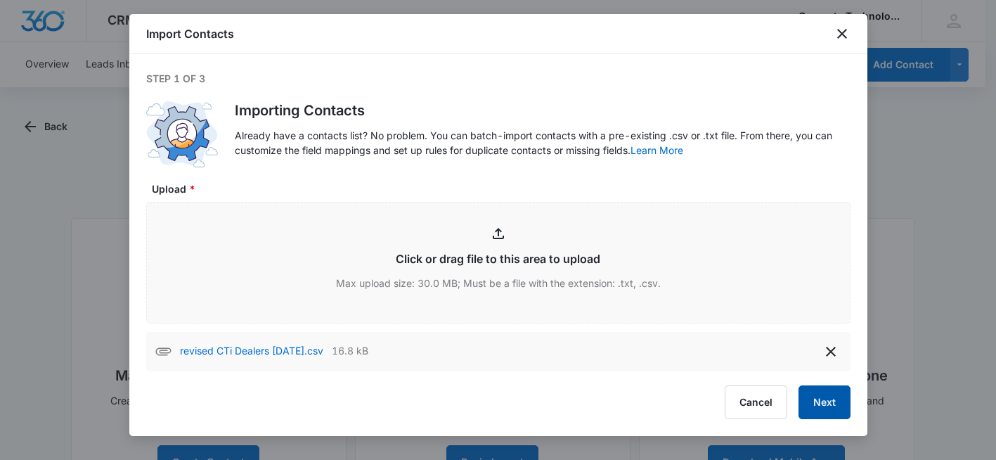
click at [832, 406] on button "Next" at bounding box center [825, 402] width 52 height 34
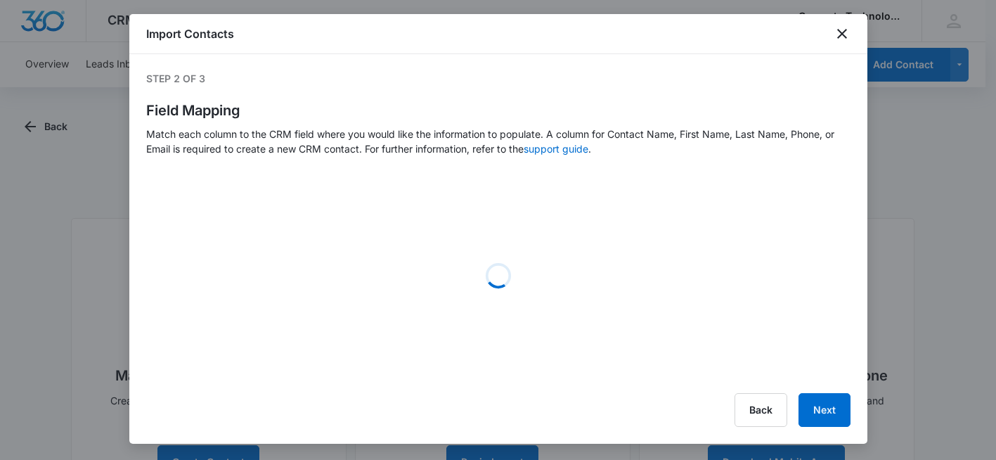
select select "184"
select select "185"
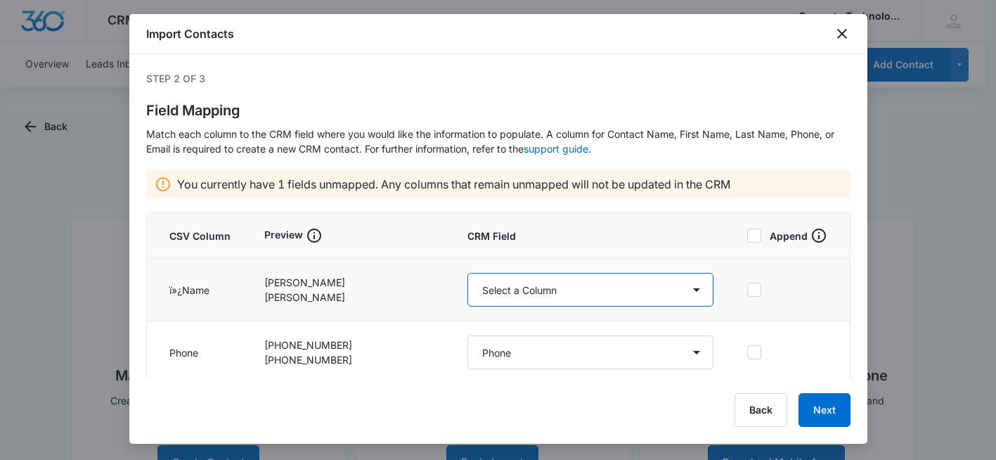
click at [688, 288] on select "Select a Column Address/City Address/Country Address/State Address/Street Addre…" at bounding box center [591, 290] width 246 height 34
select select "name"
click at [468, 273] on select "Select a Column Address/City Address/Country Address/State Address/Street Addre…" at bounding box center [591, 290] width 246 height 34
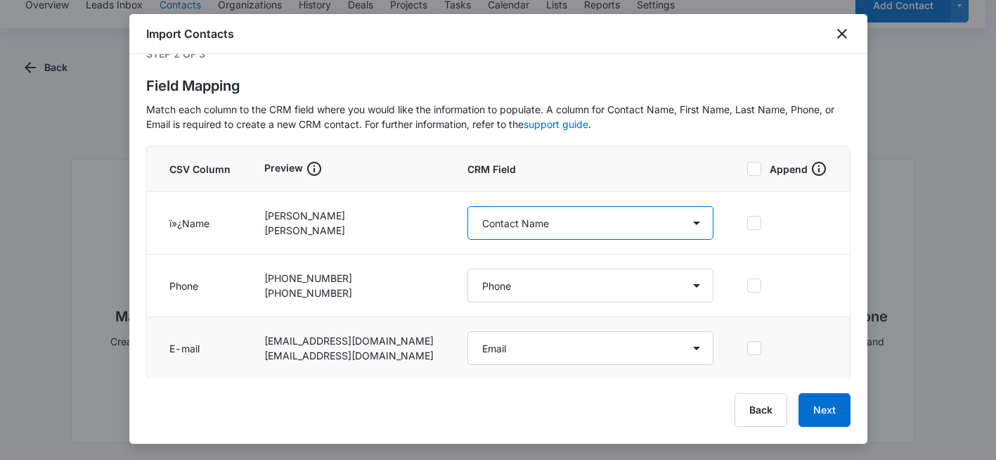
scroll to position [25, 0]
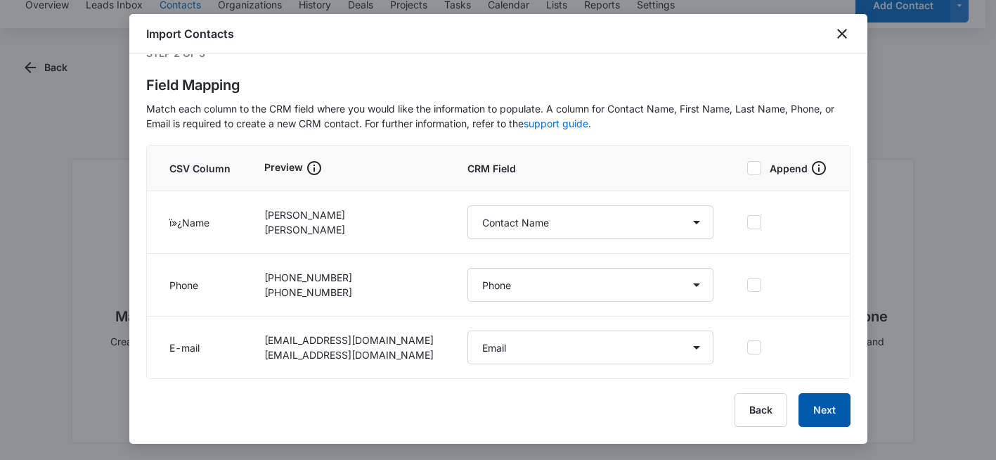
click at [824, 409] on button "Next" at bounding box center [825, 410] width 52 height 34
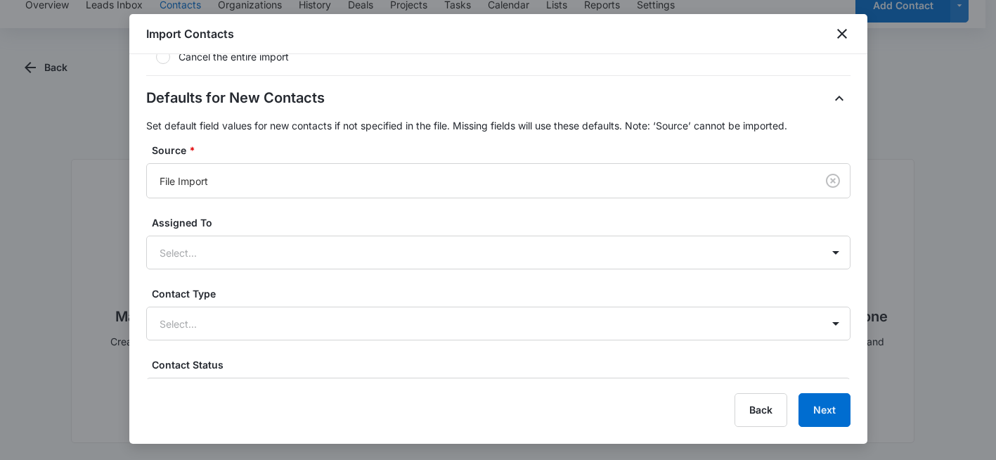
scroll to position [327, 0]
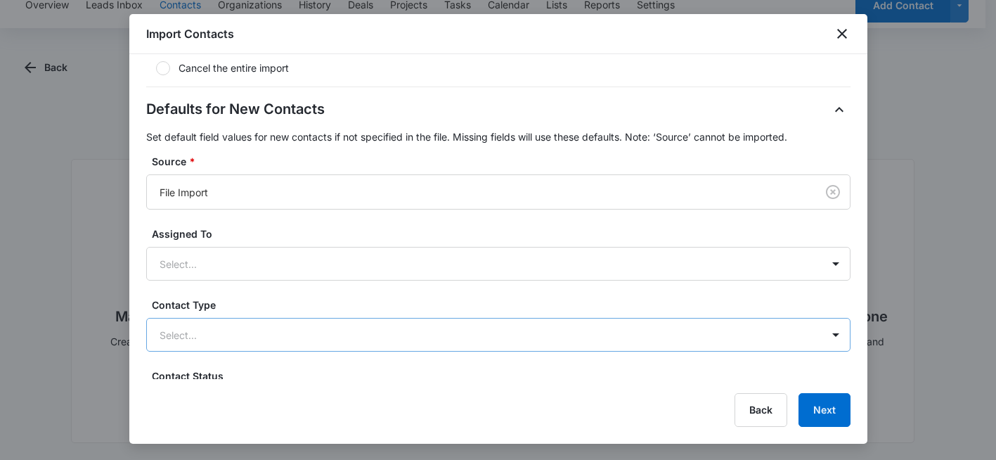
click at [463, 339] on div at bounding box center [482, 335] width 644 height 18
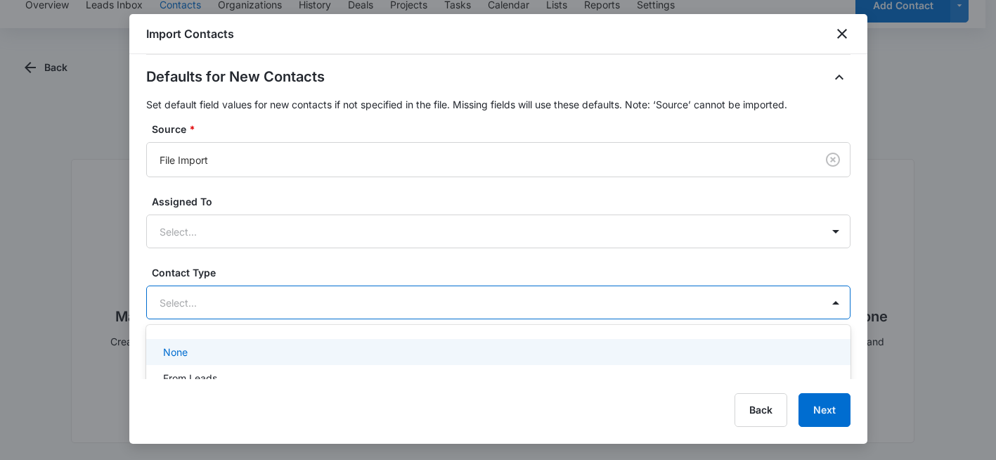
scroll to position [468, 0]
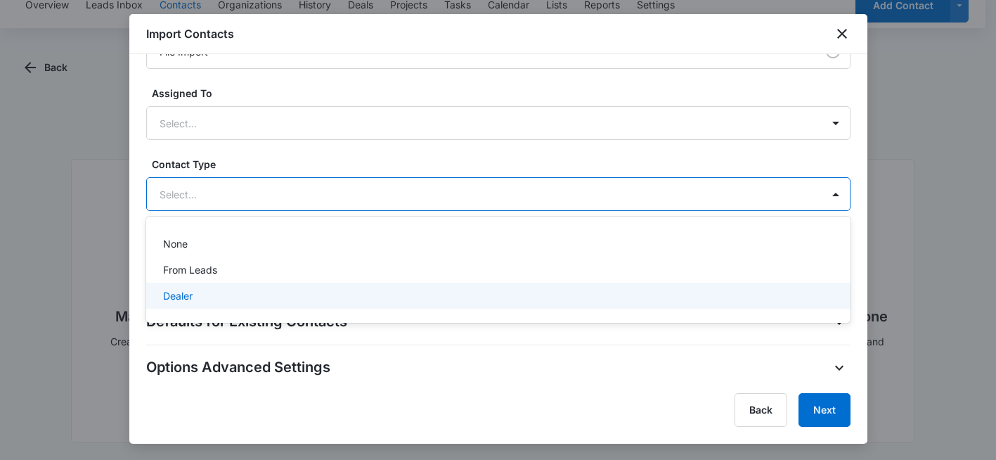
click at [287, 299] on div "Dealer" at bounding box center [497, 295] width 668 height 15
click at [626, 385] on div "Import Contacts Step 3 of 3 Import Settings Review the import settings below an…" at bounding box center [498, 229] width 738 height 430
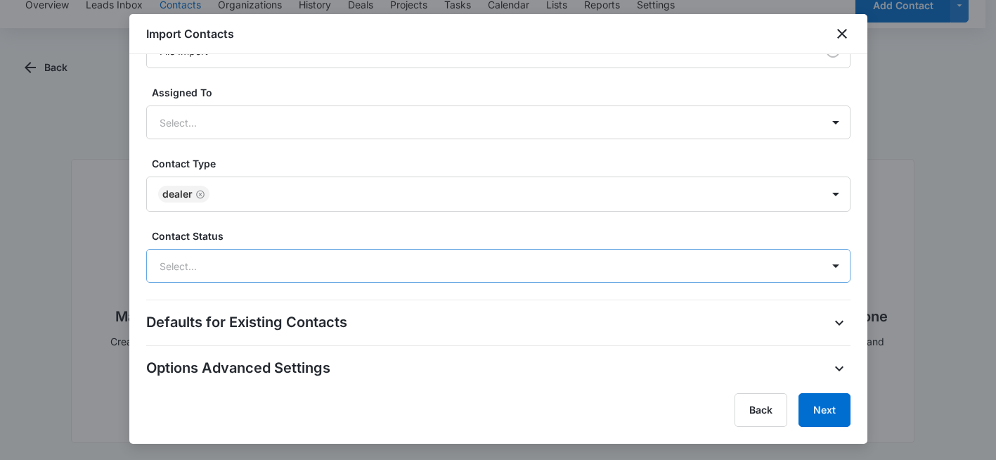
scroll to position [469, 0]
click at [830, 418] on button "Next" at bounding box center [825, 410] width 52 height 34
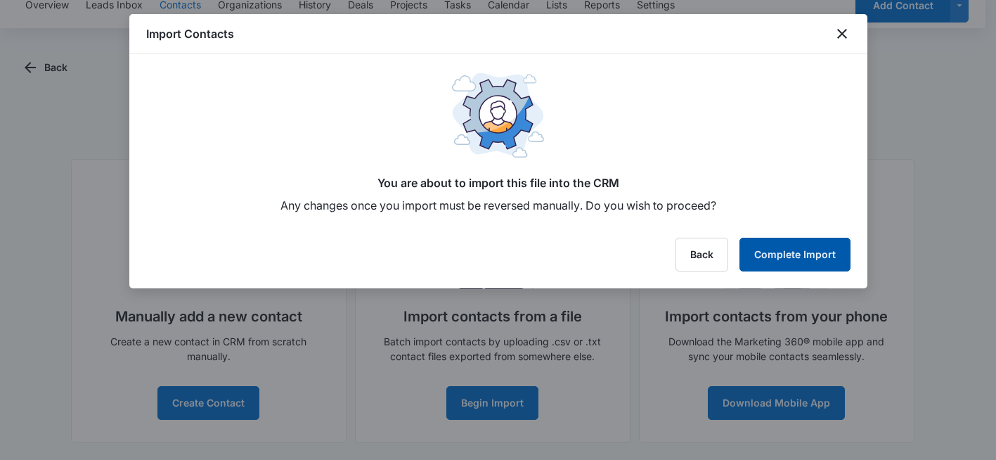
click at [809, 254] on button "Complete Import" at bounding box center [795, 255] width 111 height 34
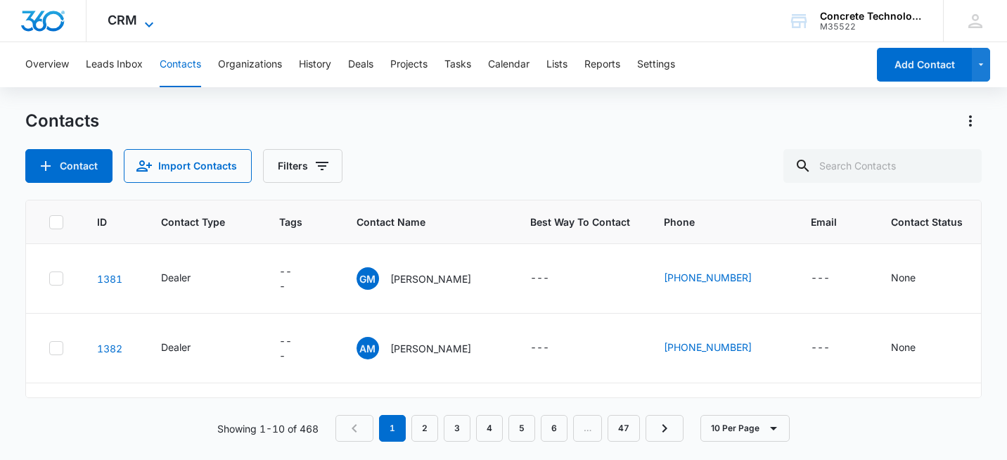
click at [134, 17] on span "CRM" at bounding box center [123, 20] width 30 height 15
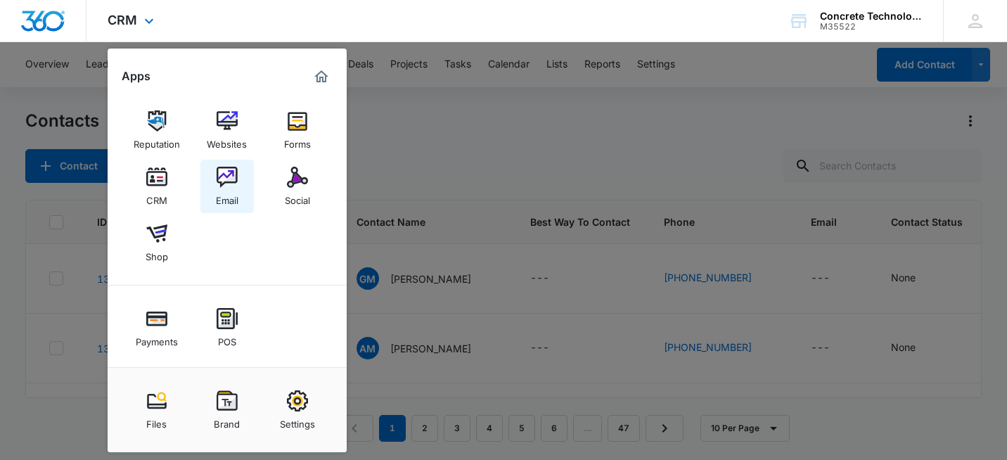
click at [221, 183] on img at bounding box center [227, 177] width 21 height 21
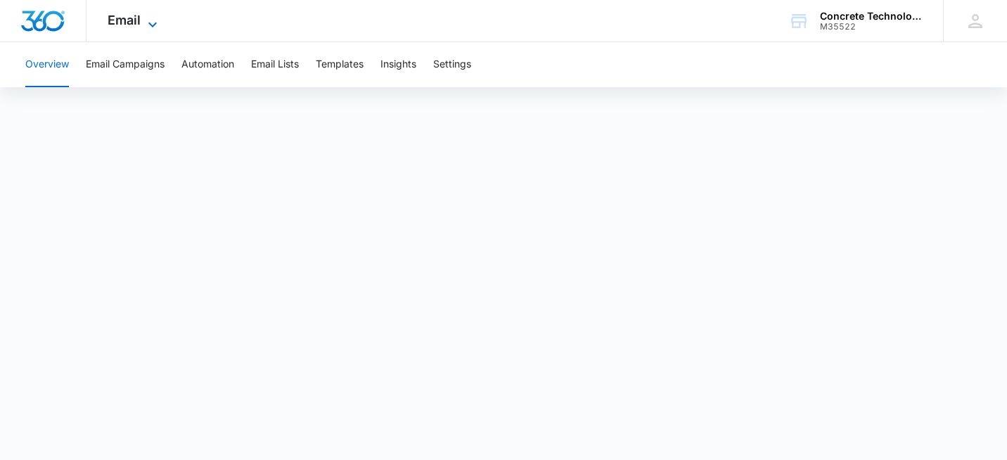
click at [137, 18] on span "Email" at bounding box center [124, 20] width 33 height 15
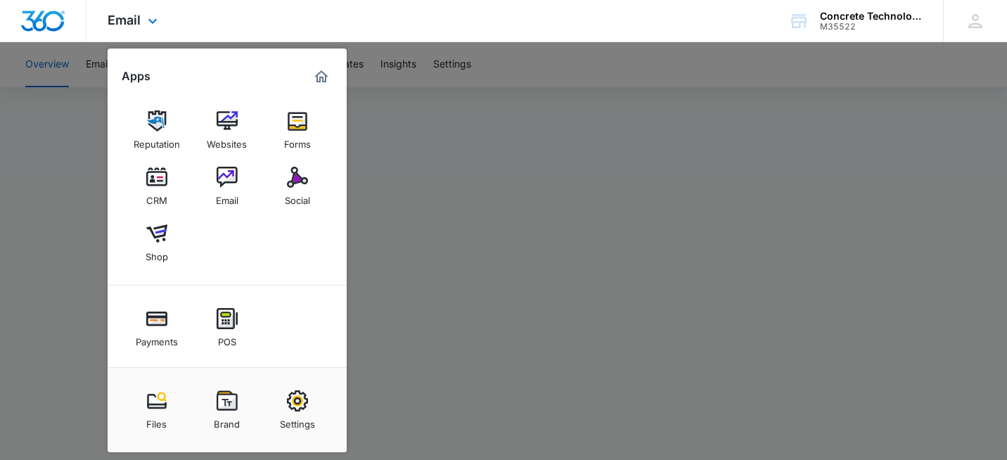
drag, startPoint x: 184, startPoint y: 23, endPoint x: 102, endPoint y: 14, distance: 82.1
click at [177, 21] on div "Email Apps Reputation Websites Forms CRM Email Social Shop Payments POS Content…" at bounding box center [503, 21] width 1007 height 42
click at [50, 17] on img "Dashboard" at bounding box center [42, 21] width 45 height 21
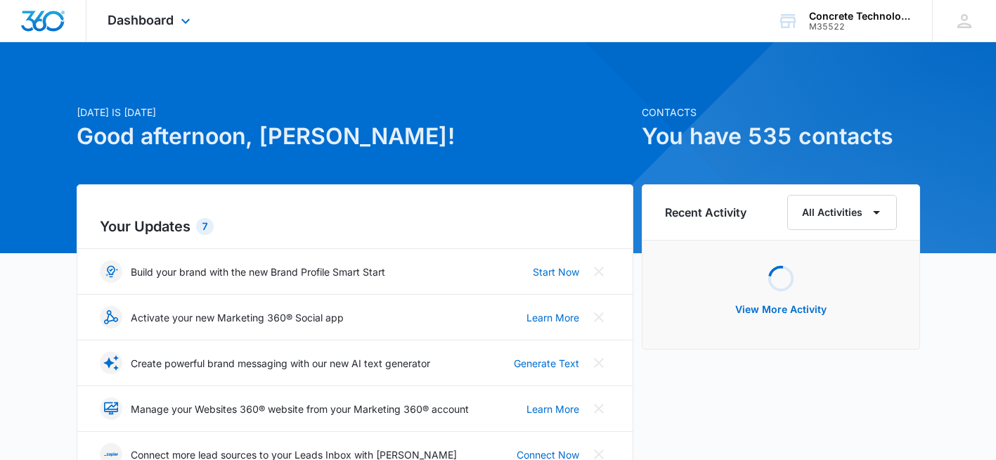
click at [176, 23] on div "Dashboard Apps Reputation Websites Forms CRM Email Social Shop Payments POS Con…" at bounding box center [150, 20] width 129 height 41
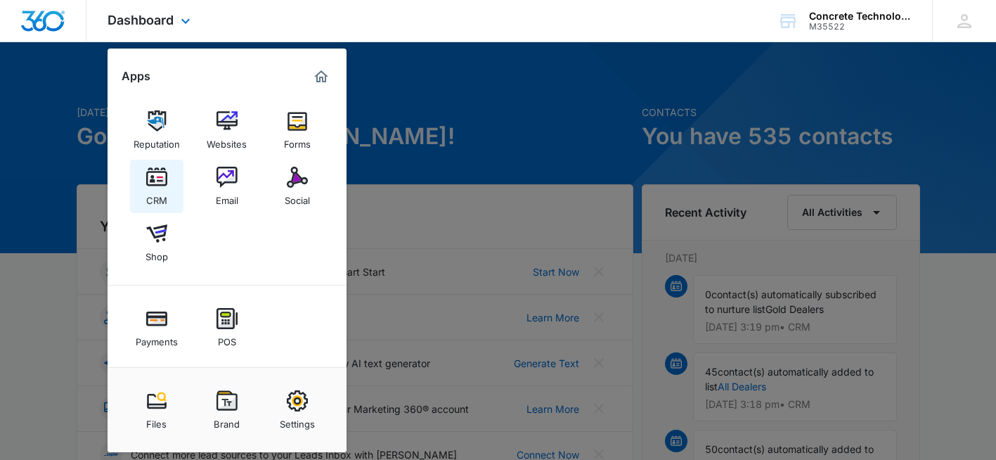
click at [162, 176] on img at bounding box center [156, 177] width 21 height 21
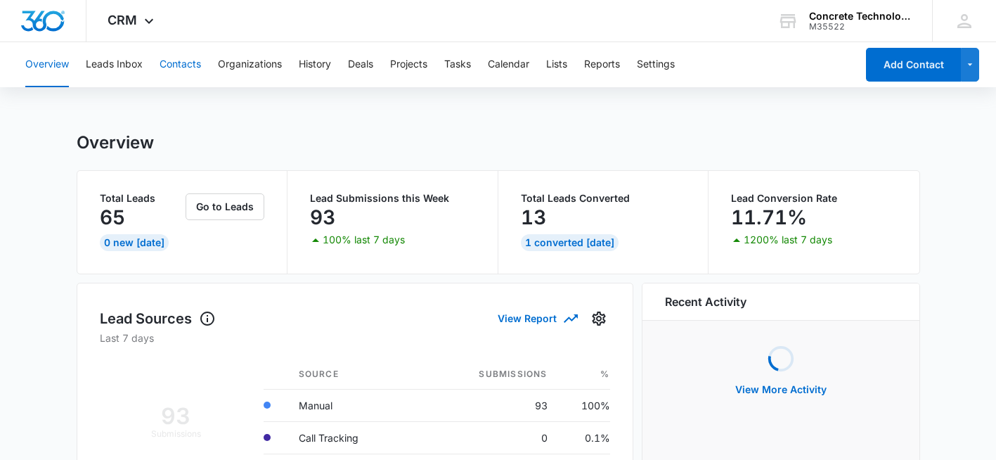
click at [184, 61] on button "Contacts" at bounding box center [180, 64] width 41 height 45
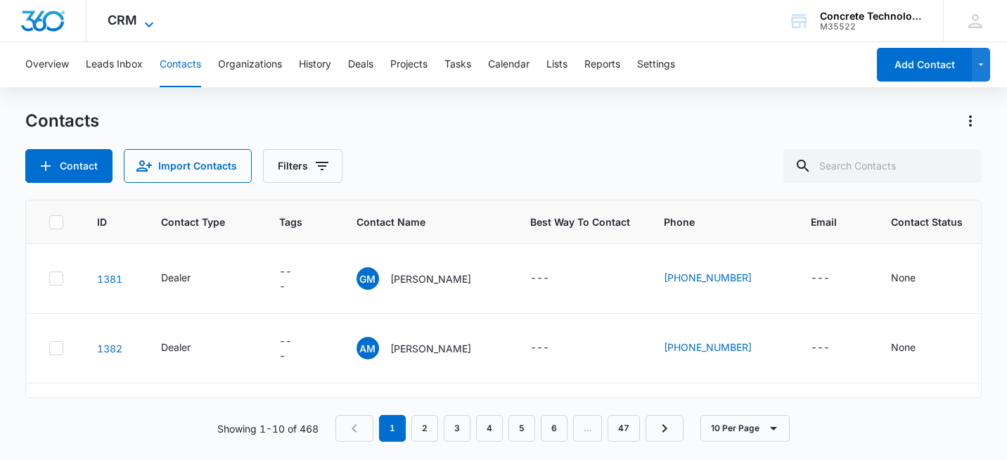
click at [136, 17] on span "CRM" at bounding box center [123, 20] width 30 height 15
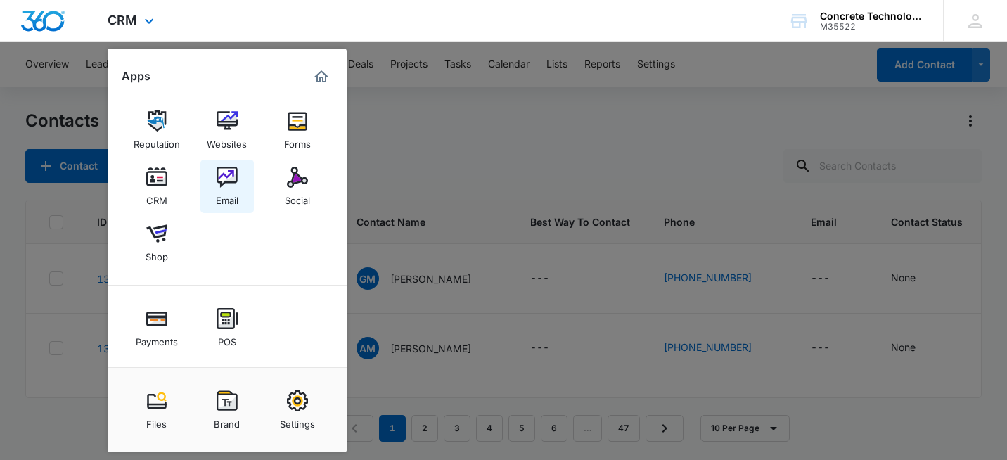
click at [226, 174] on img at bounding box center [227, 177] width 21 height 21
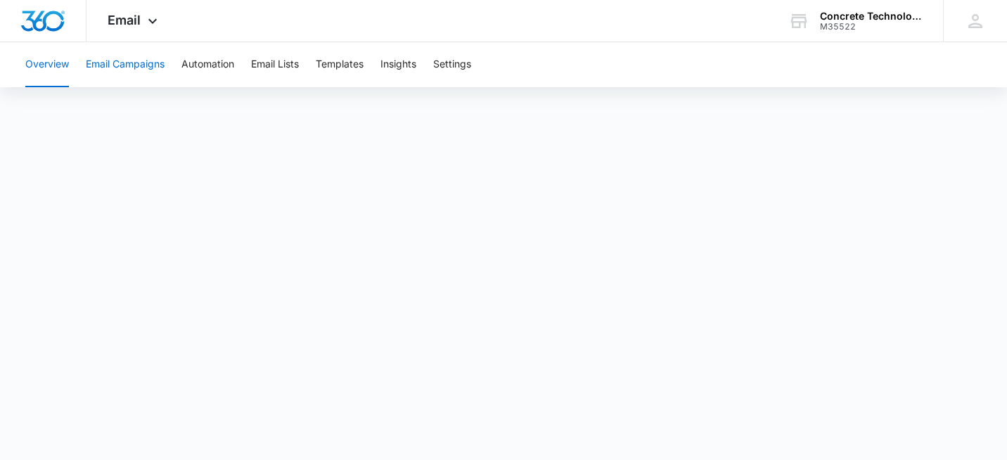
click at [139, 66] on button "Email Campaigns" at bounding box center [125, 64] width 79 height 45
click at [342, 66] on button "Templates" at bounding box center [340, 64] width 48 height 45
click at [342, 65] on button "Templates" at bounding box center [340, 64] width 48 height 45
